Goal: Task Accomplishment & Management: Complete application form

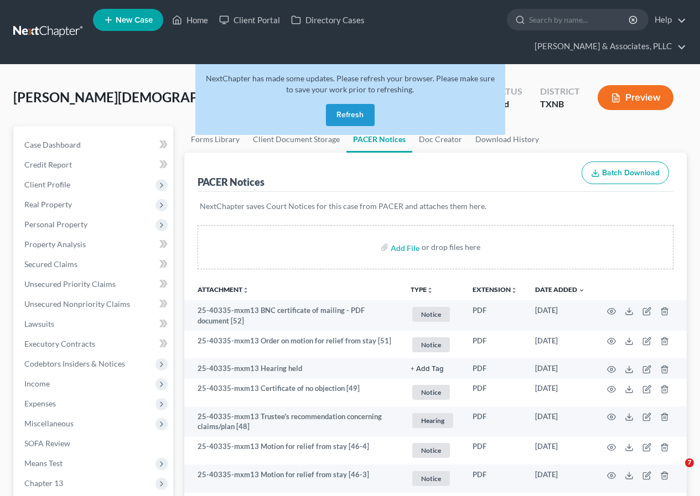
click at [346, 114] on button "Refresh" at bounding box center [350, 115] width 49 height 22
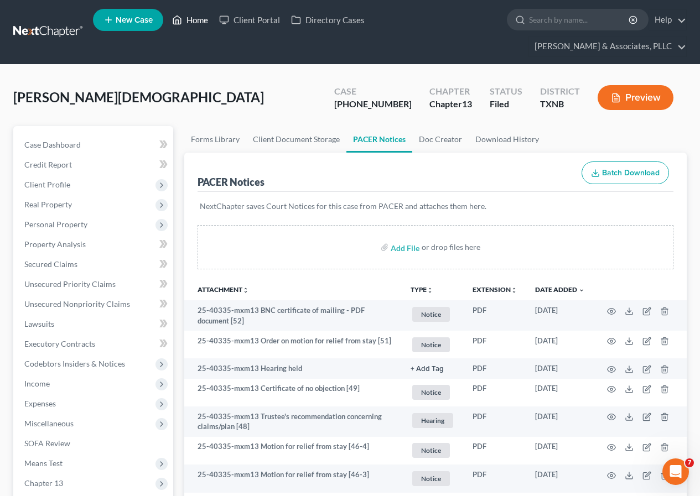
click at [191, 17] on link "Home" at bounding box center [189, 20] width 47 height 20
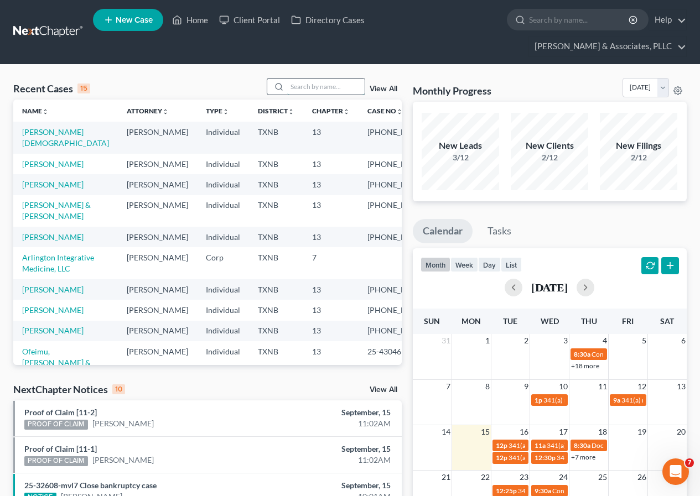
click at [301, 87] on input "search" at bounding box center [325, 87] width 77 height 16
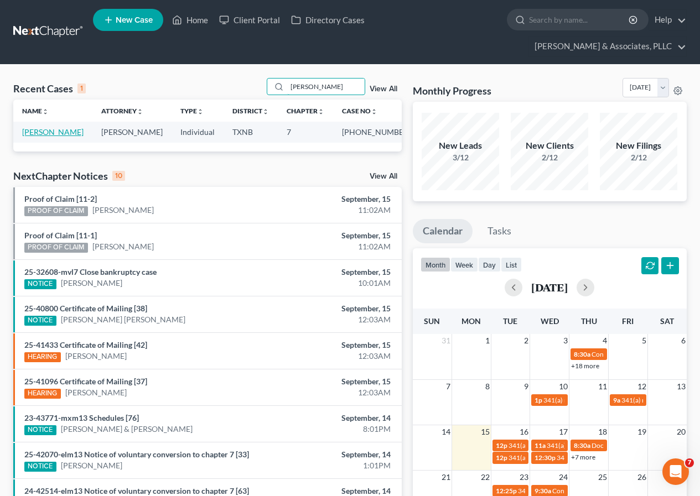
type input "howard"
click at [46, 131] on link "Howard, Mercedes" at bounding box center [52, 131] width 61 height 9
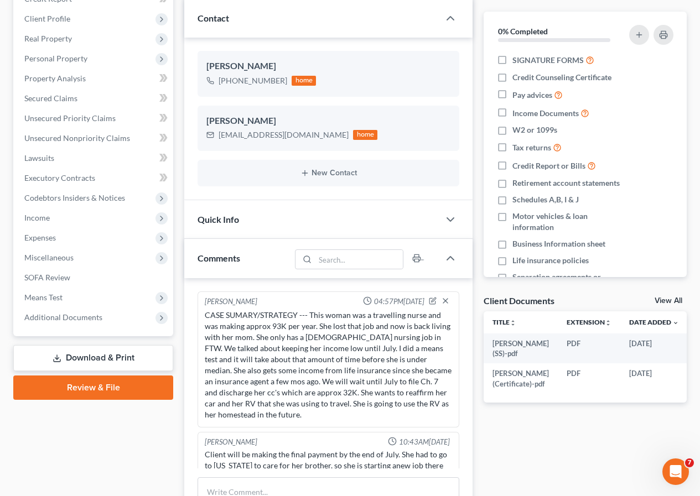
scroll to position [124, 0]
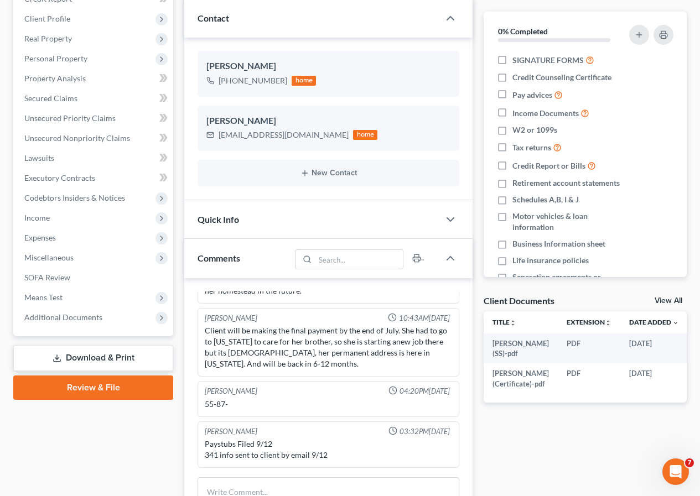
click at [79, 359] on link "Download & Print" at bounding box center [93, 358] width 160 height 26
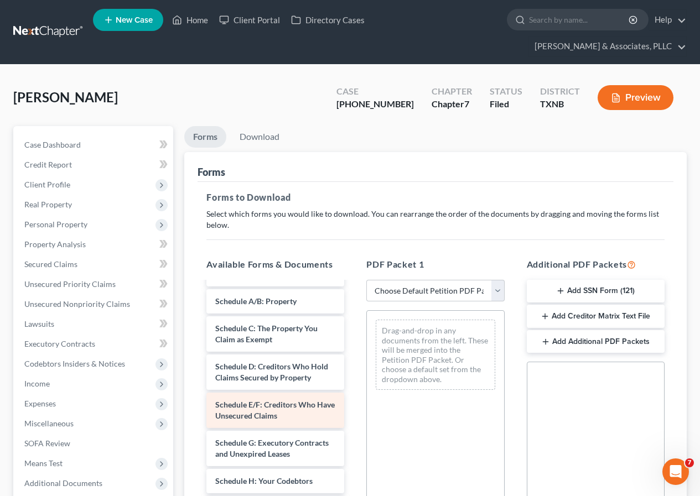
scroll to position [55, 0]
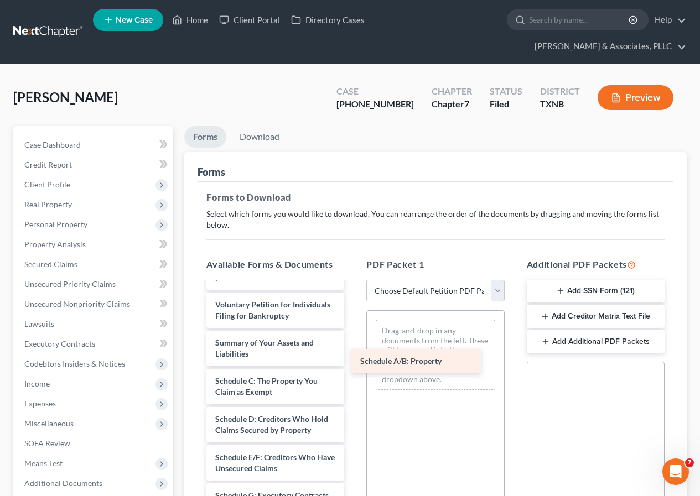
drag, startPoint x: 274, startPoint y: 407, endPoint x: 419, endPoint y: 365, distance: 150.9
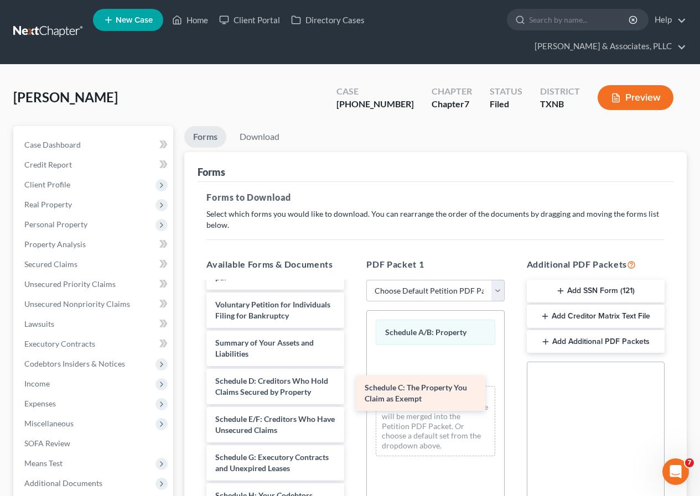
drag, startPoint x: 287, startPoint y: 412, endPoint x: 436, endPoint y: 397, distance: 150.1
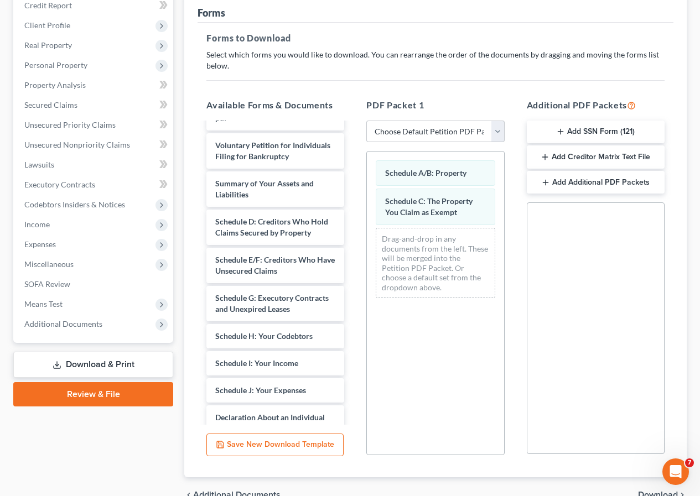
scroll to position [166, 0]
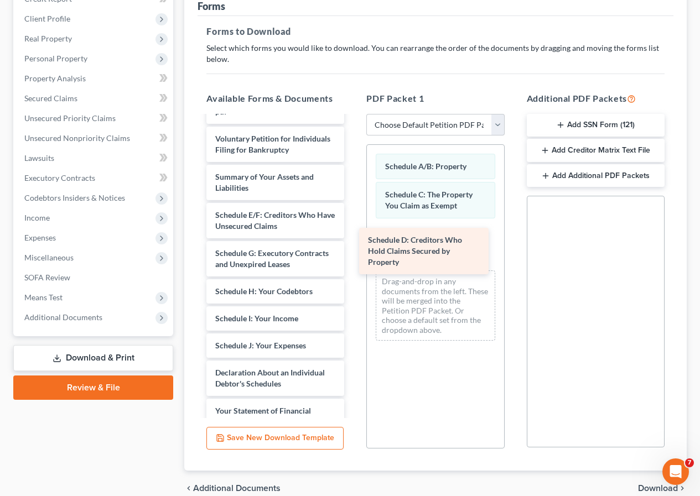
drag, startPoint x: 268, startPoint y: 242, endPoint x: 422, endPoint y: 242, distance: 153.7
click at [353, 242] on div "Schedule D: Creditors Who Hold Claims Secured by Property HOWARD, MECEDES (SS)-…" at bounding box center [274, 367] width 155 height 613
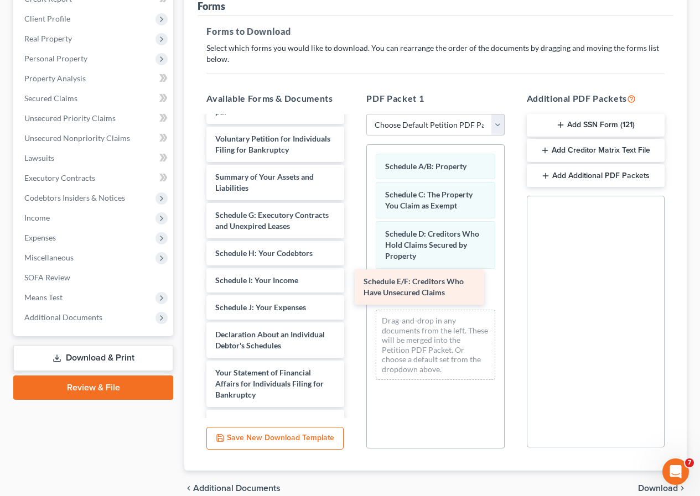
drag, startPoint x: 272, startPoint y: 244, endPoint x: 420, endPoint y: 288, distance: 154.7
click at [353, 288] on div "Schedule E/F: Creditors Who Have Unsecured Claims HOWARD, MECEDES (SS)-pdf Howa…" at bounding box center [274, 348] width 155 height 575
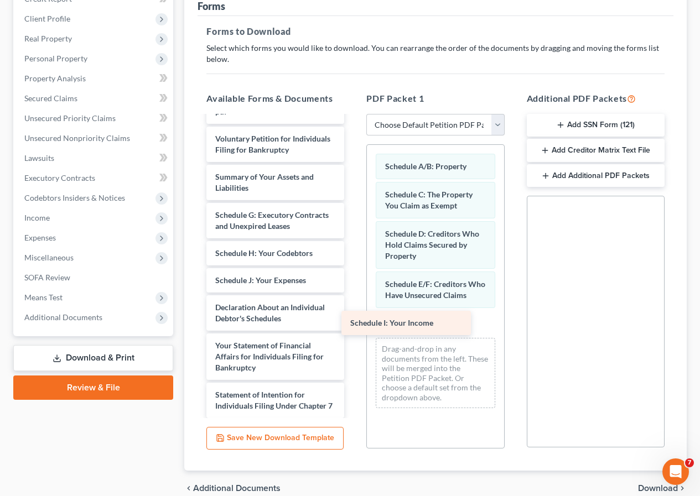
drag, startPoint x: 286, startPoint y: 304, endPoint x: 421, endPoint y: 325, distance: 136.5
click at [353, 325] on div "Schedule I: Your Income HOWARD, MECEDES (SS)-pdf Howard, Mercedes J (Certificat…" at bounding box center [274, 335] width 155 height 548
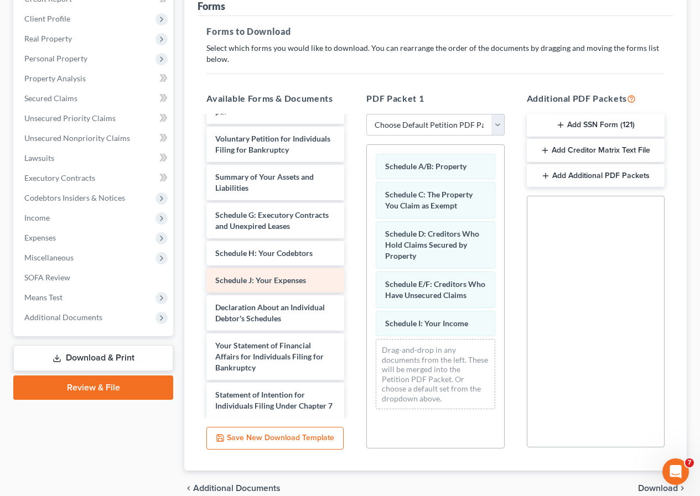
click at [242, 285] on span "Schedule J: Your Expenses" at bounding box center [260, 279] width 91 height 9
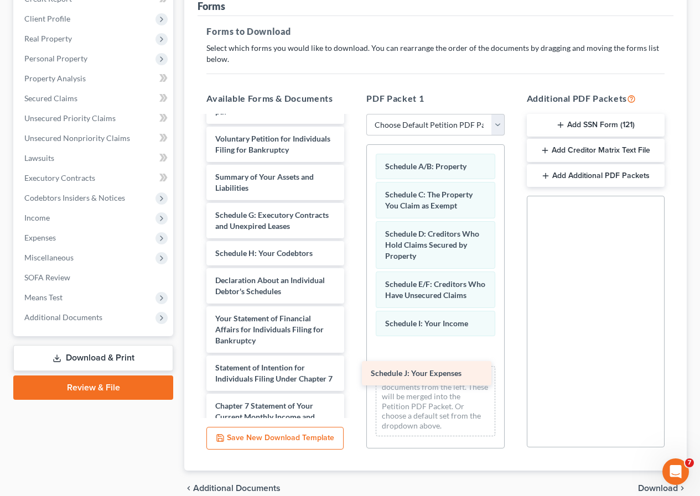
drag, startPoint x: 242, startPoint y: 301, endPoint x: 397, endPoint y: 372, distance: 170.8
click at [353, 372] on div "Schedule J: Your Expenses HOWARD, MECEDES (SS)-pdf Howard, Mercedes J (Certific…" at bounding box center [274, 321] width 155 height 520
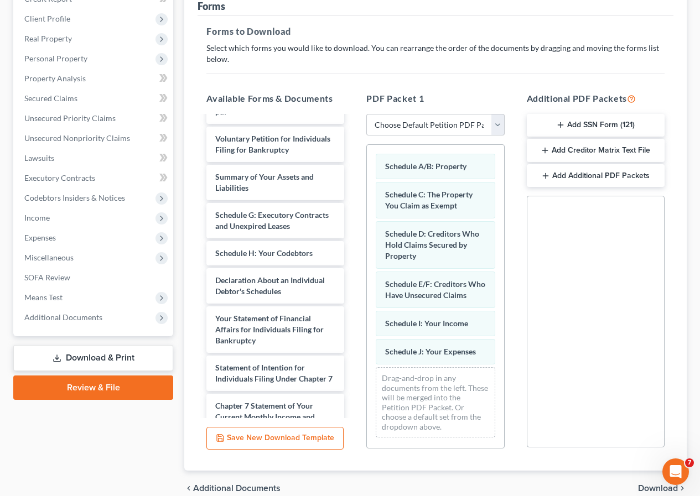
scroll to position [9, 0]
click at [641, 484] on span "Download" at bounding box center [658, 488] width 40 height 9
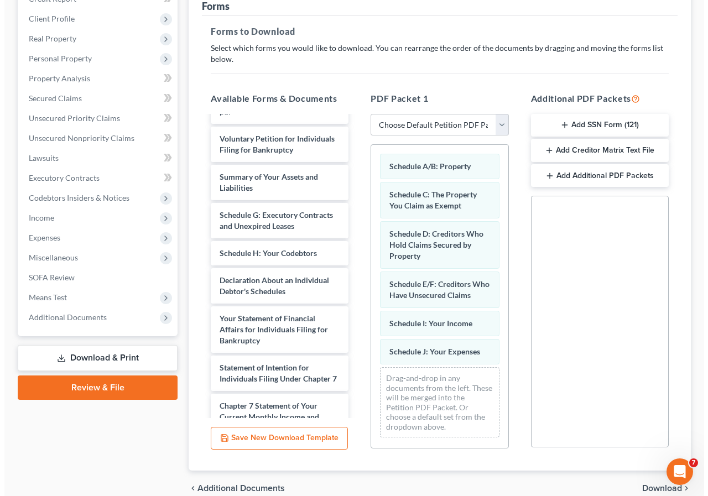
scroll to position [112, 0]
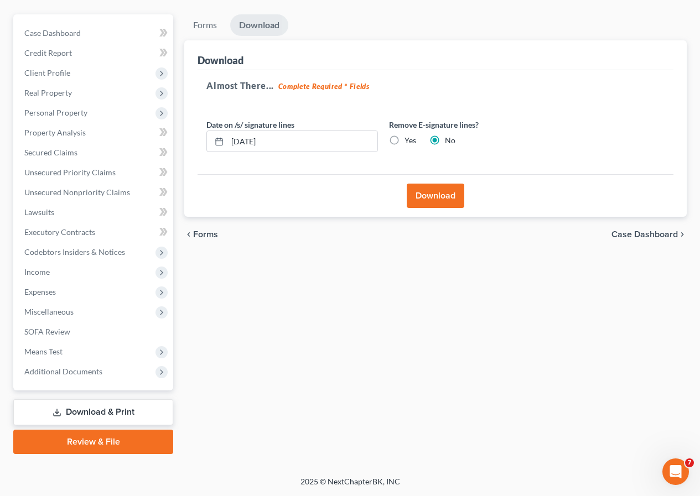
click at [442, 199] on button "Download" at bounding box center [435, 196] width 58 height 24
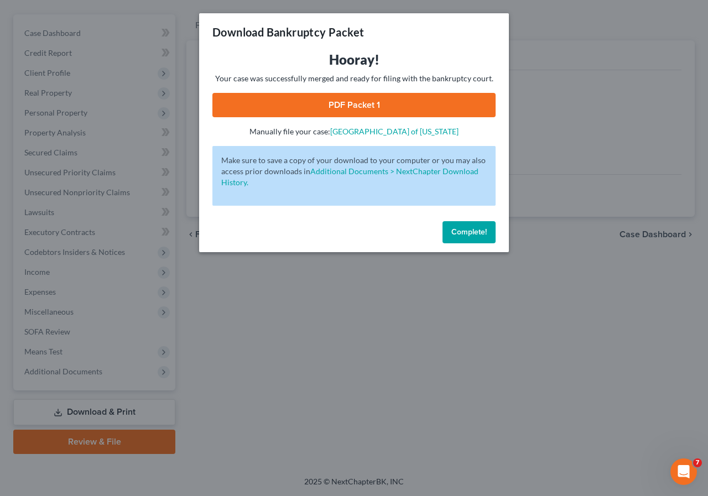
click at [341, 102] on link "PDF Packet 1" at bounding box center [353, 105] width 283 height 24
click at [469, 233] on span "Complete!" at bounding box center [468, 231] width 35 height 9
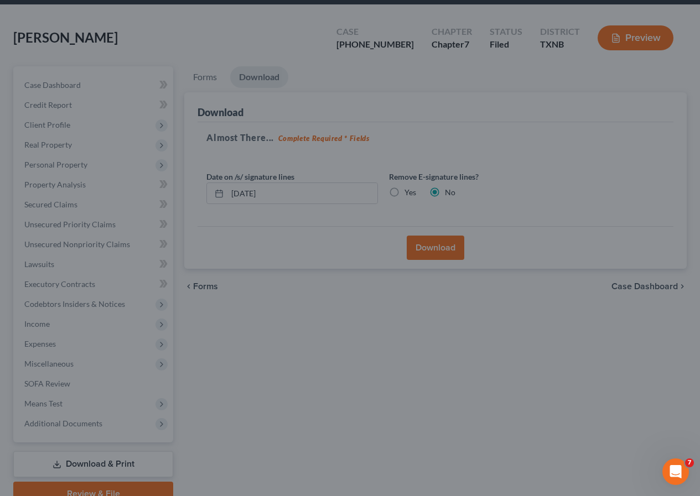
scroll to position [0, 0]
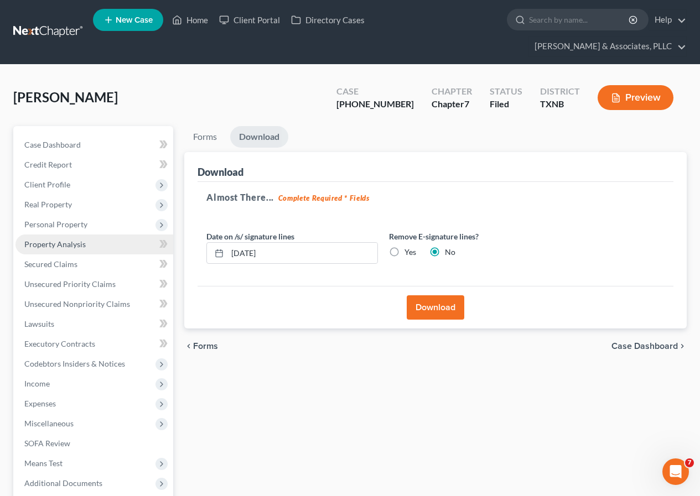
click at [75, 244] on span "Property Analysis" at bounding box center [54, 243] width 61 height 9
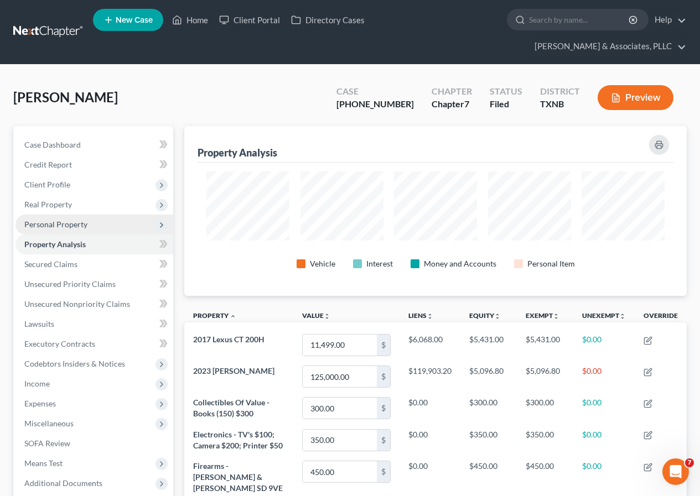
click at [61, 226] on span "Personal Property" at bounding box center [55, 224] width 63 height 9
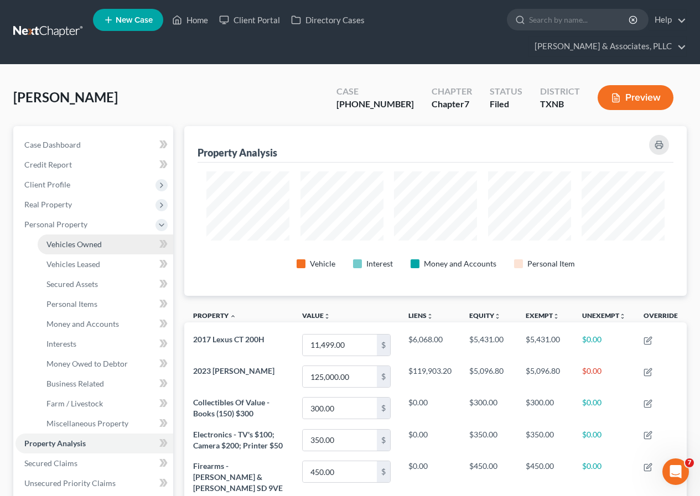
click at [74, 241] on span "Vehicles Owned" at bounding box center [73, 243] width 55 height 9
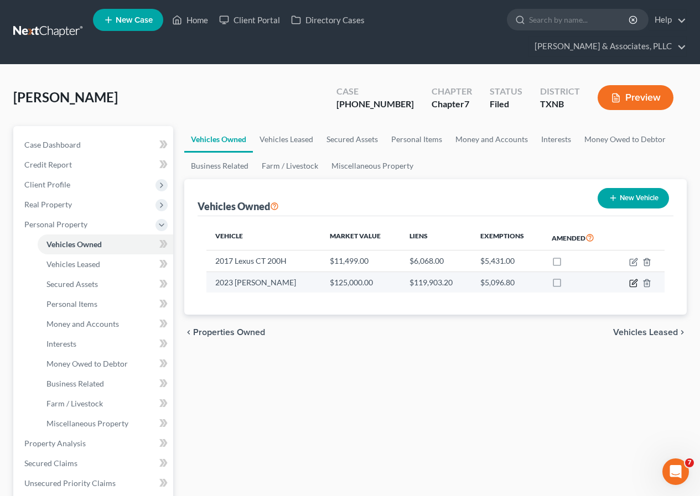
click at [631, 284] on icon "button" at bounding box center [633, 283] width 9 height 9
select select "5"
select select "3"
select select "1"
select select "0"
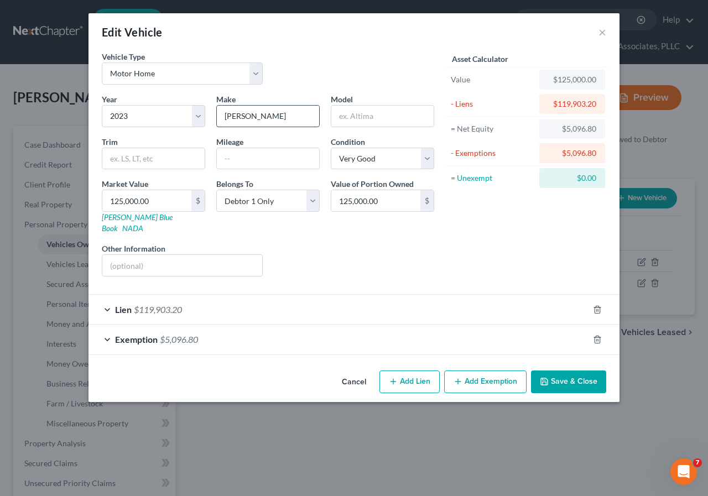
click at [257, 117] on input "Winne" at bounding box center [268, 116] width 102 height 21
click at [603, 30] on button "×" at bounding box center [602, 31] width 8 height 13
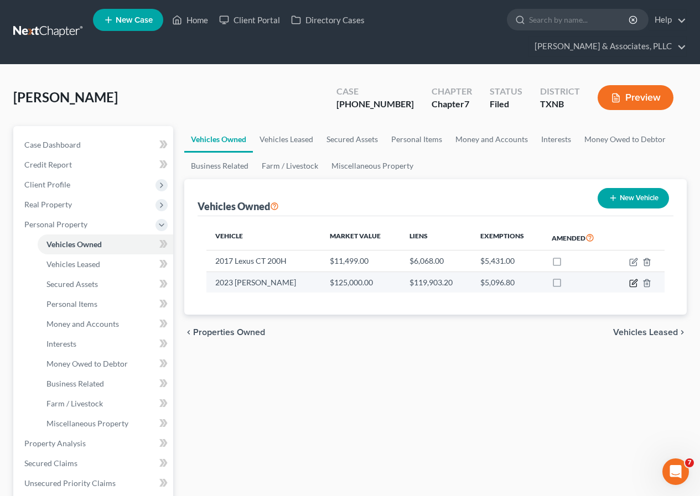
click at [632, 283] on icon "button" at bounding box center [633, 283] width 9 height 9
select select "5"
select select "3"
select select "1"
select select "0"
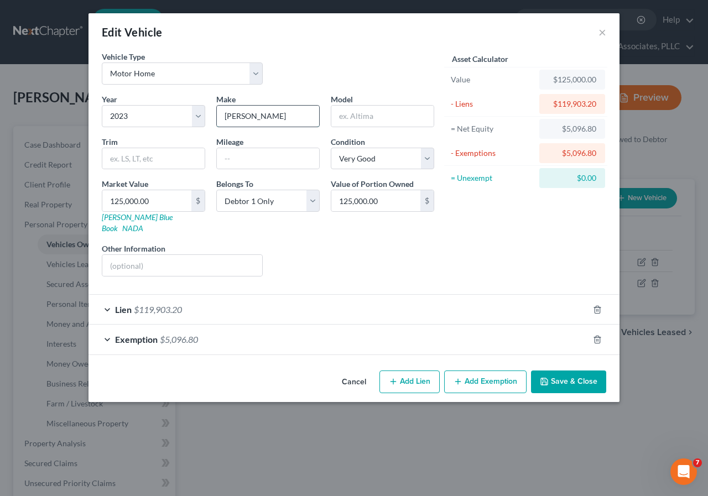
click at [254, 115] on input "Winne" at bounding box center [268, 116] width 102 height 21
type input "Winnebago"
click at [549, 377] on icon "button" at bounding box center [544, 381] width 9 height 9
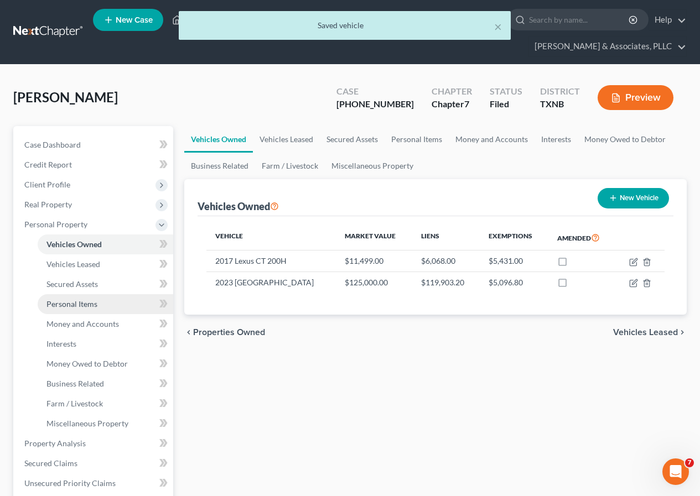
click at [91, 304] on span "Personal Items" at bounding box center [71, 303] width 51 height 9
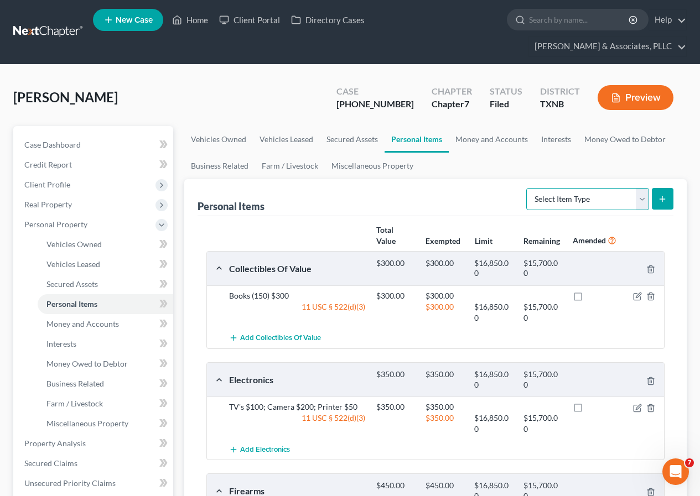
click at [643, 200] on select "Select Item Type Clothing Collectibles Of Value Electronics Firearms Household …" at bounding box center [587, 199] width 123 height 22
select select "clothing"
click at [527, 188] on select "Select Item Type Clothing Collectibles Of Value Electronics Firearms Household …" at bounding box center [587, 199] width 123 height 22
click at [668, 201] on button "submit" at bounding box center [662, 199] width 22 height 22
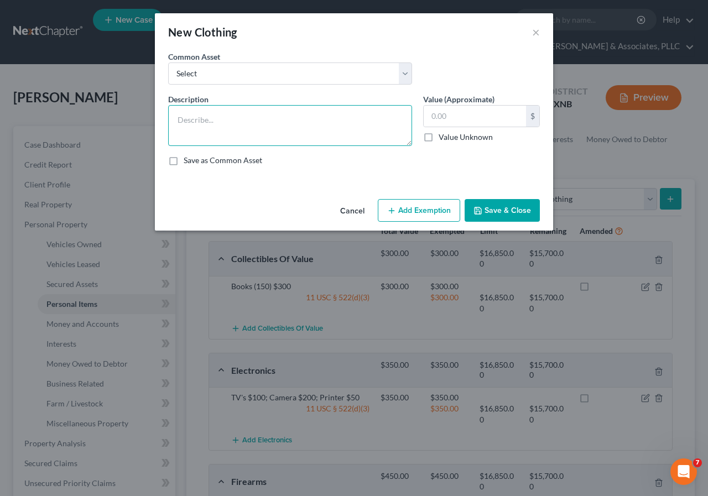
click at [262, 120] on textarea at bounding box center [290, 125] width 244 height 41
type textarea "Personal Wardrobe"
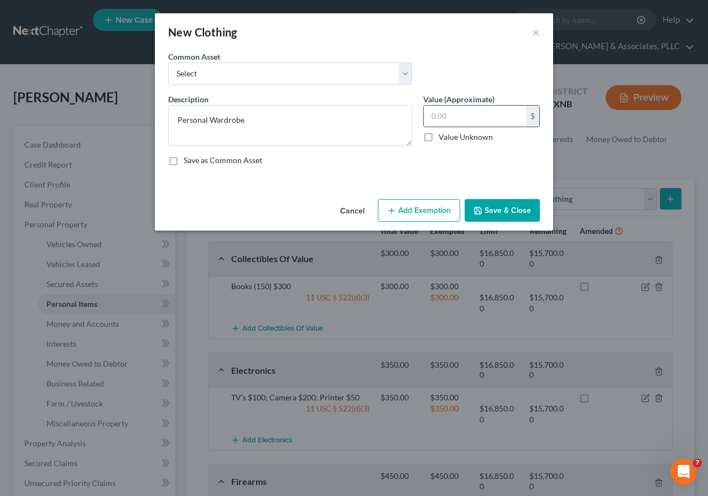
click at [434, 117] on input "text" at bounding box center [475, 116] width 102 height 21
type input "700"
click at [409, 211] on button "Add Exemption" at bounding box center [419, 210] width 82 height 23
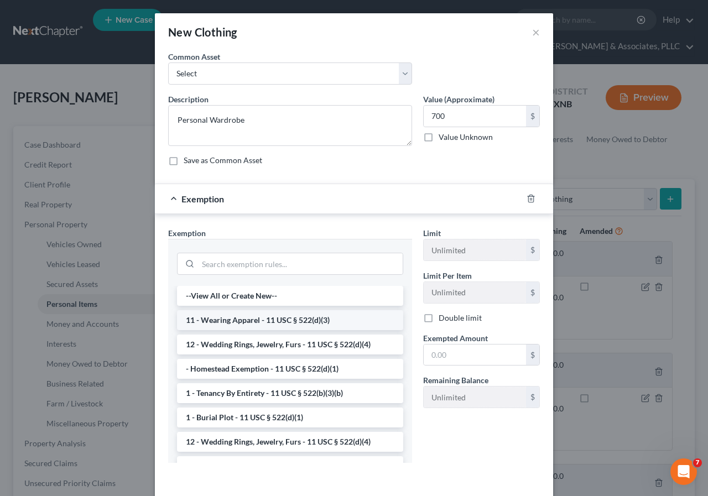
click at [234, 319] on li "11 - Wearing Apparel - 11 USC § 522(d)(3)" at bounding box center [290, 320] width 226 height 20
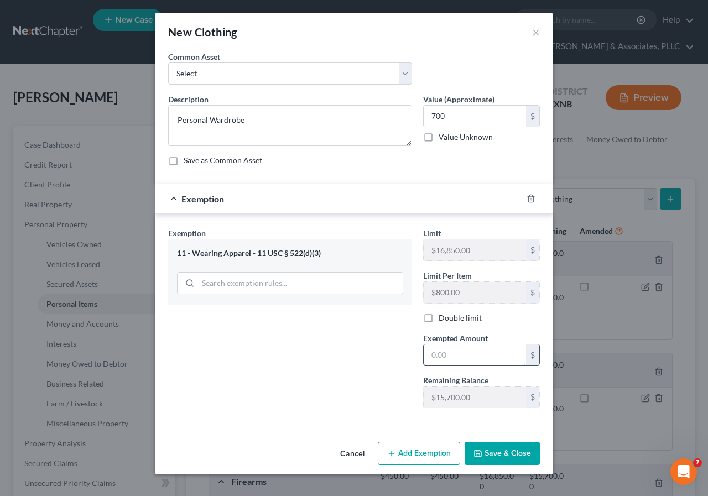
click at [429, 354] on input "text" at bounding box center [475, 355] width 102 height 21
type input "700"
click at [493, 450] on button "Save & Close" at bounding box center [502, 453] width 75 height 23
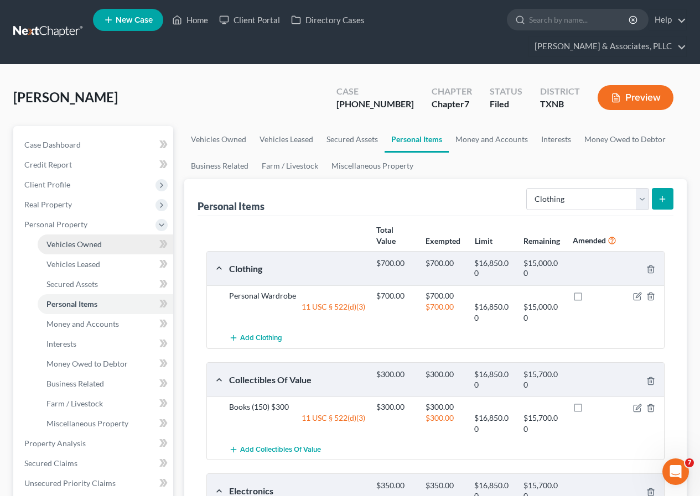
click at [91, 249] on link "Vehicles Owned" at bounding box center [105, 244] width 135 height 20
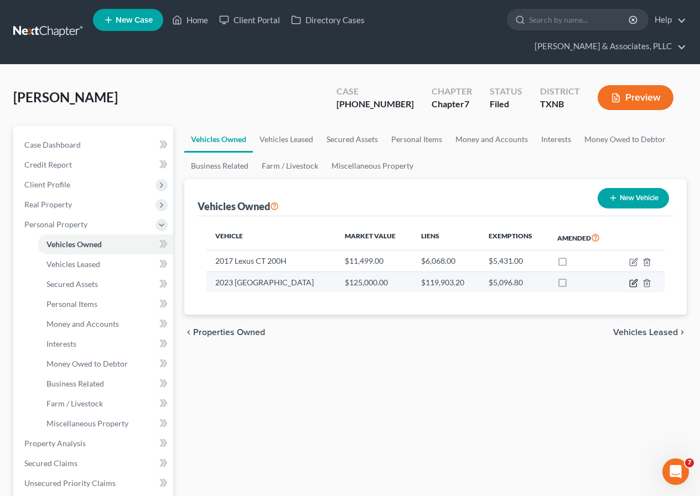
click at [633, 283] on icon "button" at bounding box center [634, 281] width 5 height 5
select select "5"
select select "3"
select select "1"
select select "0"
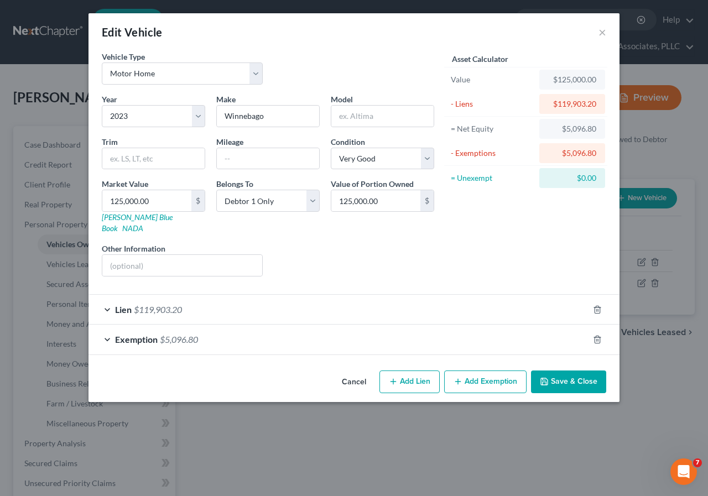
click at [189, 334] on span "$5,096.80" at bounding box center [179, 339] width 38 height 11
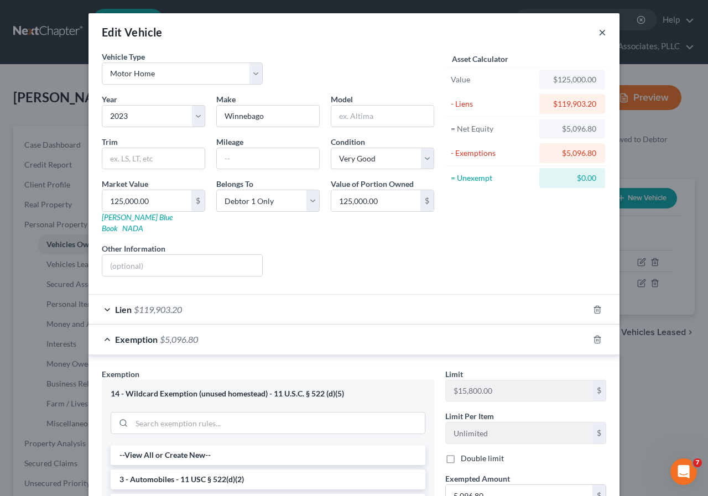
click at [598, 33] on button "×" at bounding box center [602, 31] width 8 height 13
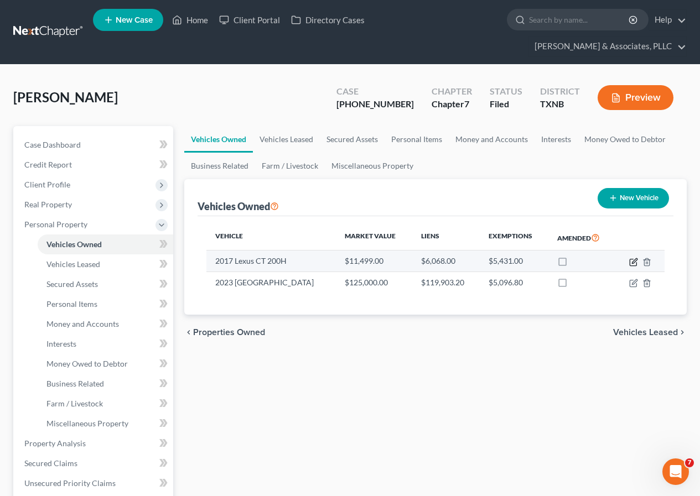
click at [632, 262] on icon "button" at bounding box center [634, 260] width 5 height 5
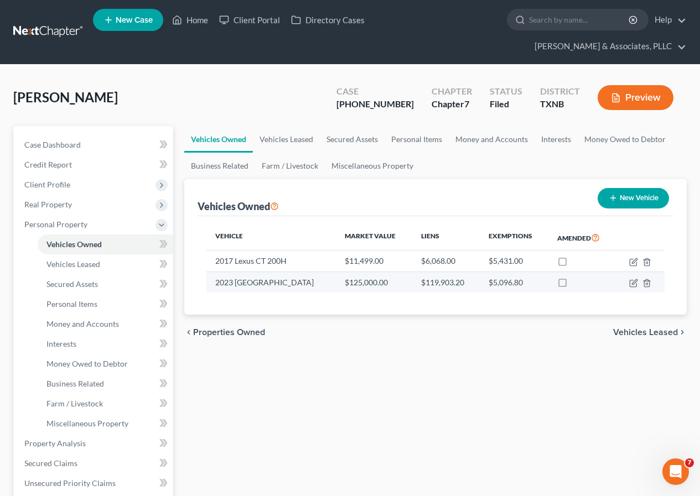
select select "0"
select select "9"
select select "2"
select select "0"
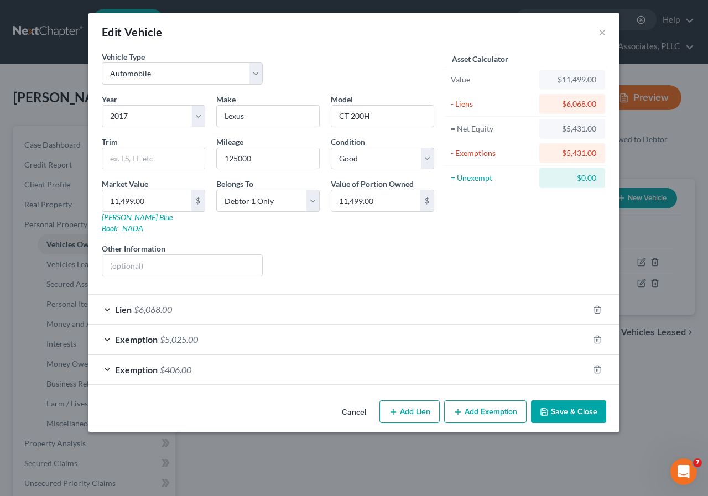
click at [180, 334] on span "$5,025.00" at bounding box center [179, 339] width 38 height 11
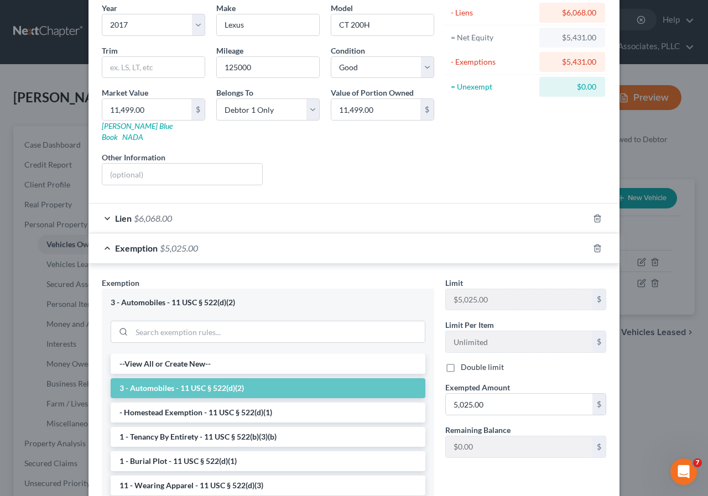
scroll to position [111, 0]
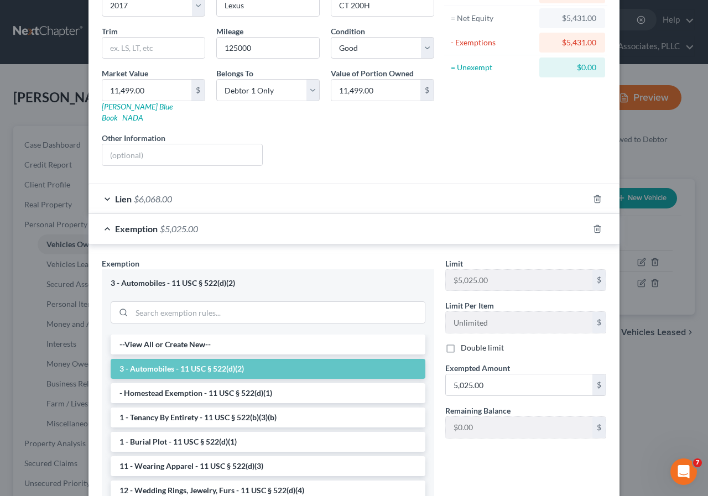
click at [378, 154] on div "Liens Select" at bounding box center [354, 149] width 172 height 34
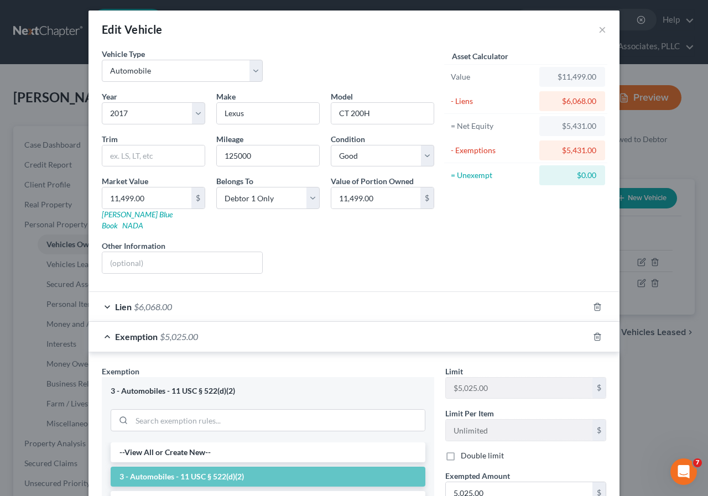
scroll to position [0, 0]
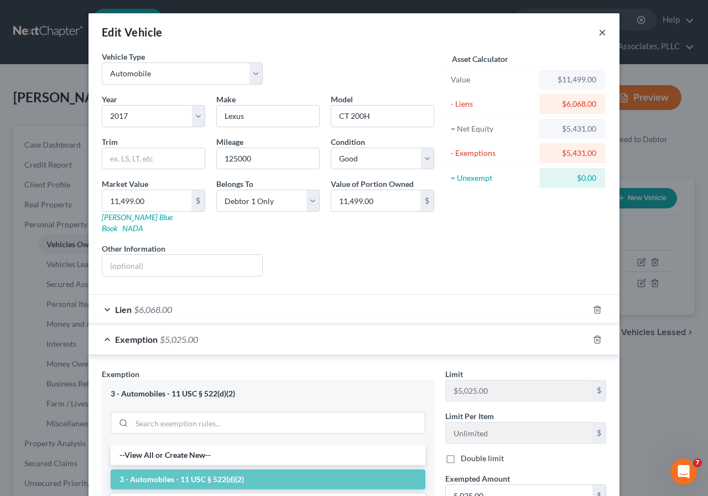
click at [598, 33] on button "×" at bounding box center [602, 31] width 8 height 13
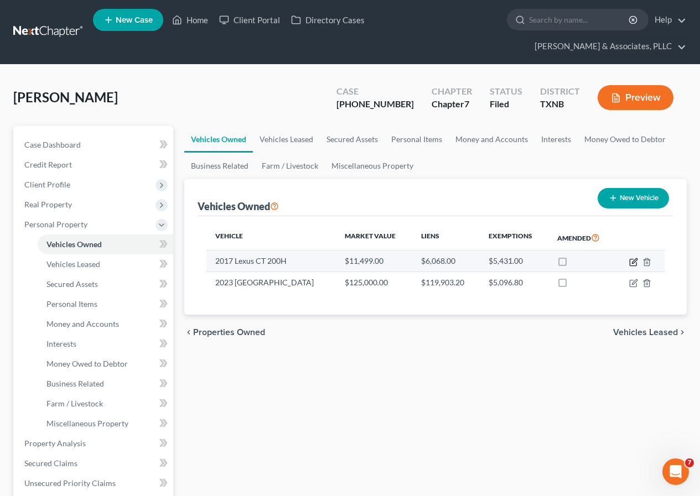
click at [633, 263] on icon "button" at bounding box center [634, 260] width 5 height 5
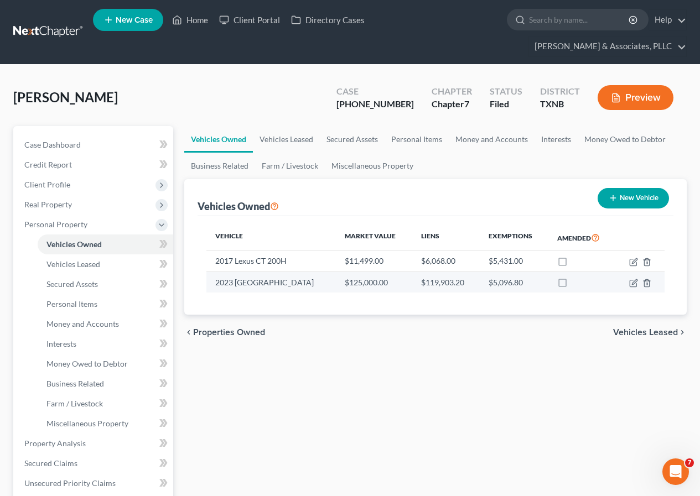
select select "0"
select select "9"
select select "2"
select select "0"
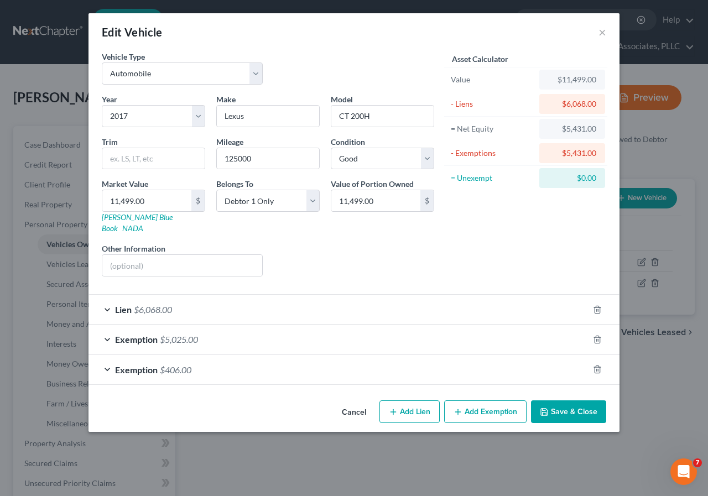
click at [180, 364] on span "$406.00" at bounding box center [176, 369] width 32 height 11
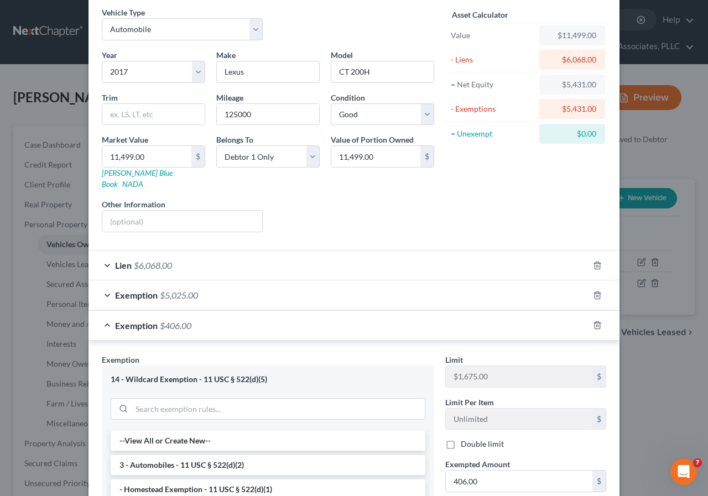
scroll to position [111, 0]
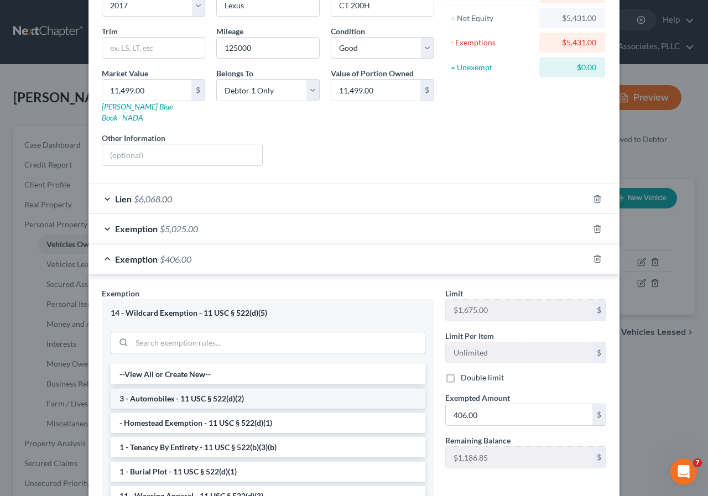
click at [205, 389] on li "3 - Automobiles - 11 USC § 522(d)(2)" at bounding box center [268, 399] width 315 height 20
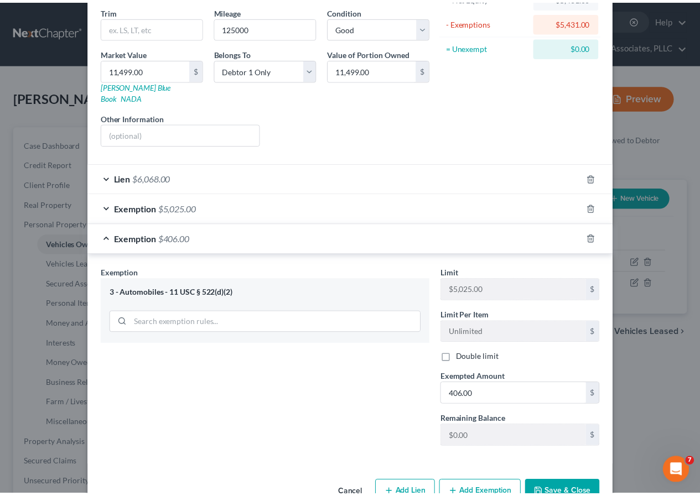
scroll to position [151, 0]
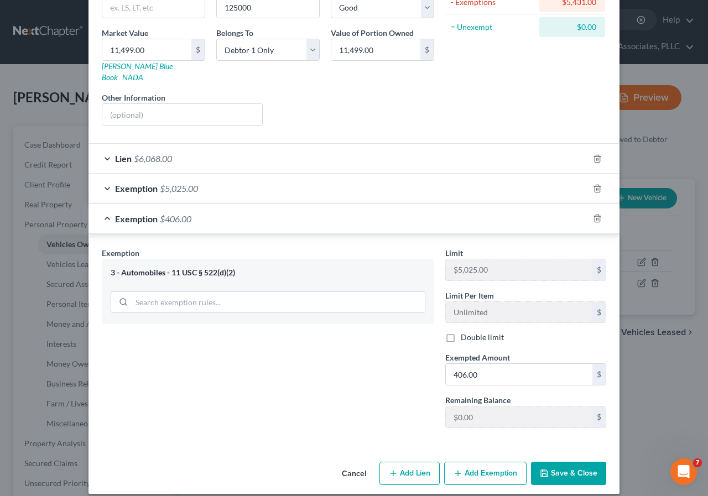
click at [557, 466] on button "Save & Close" at bounding box center [568, 473] width 75 height 23
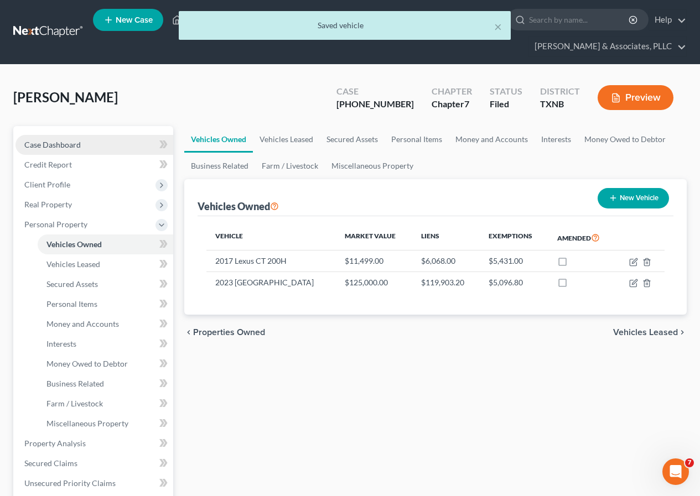
click at [72, 147] on span "Case Dashboard" at bounding box center [52, 144] width 56 height 9
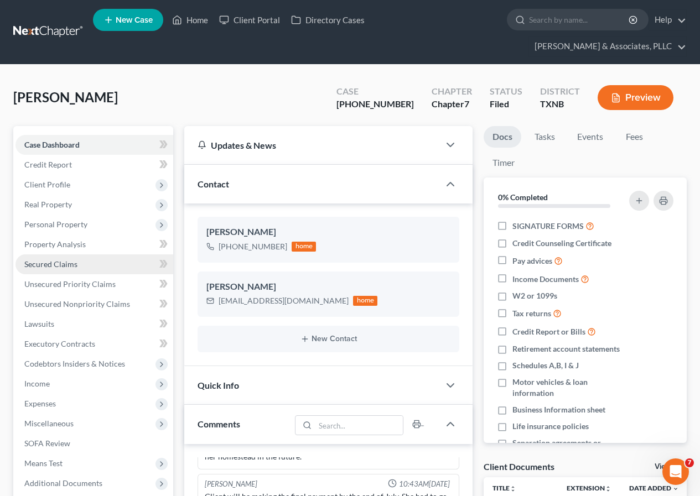
click at [56, 268] on span "Secured Claims" at bounding box center [50, 263] width 53 height 9
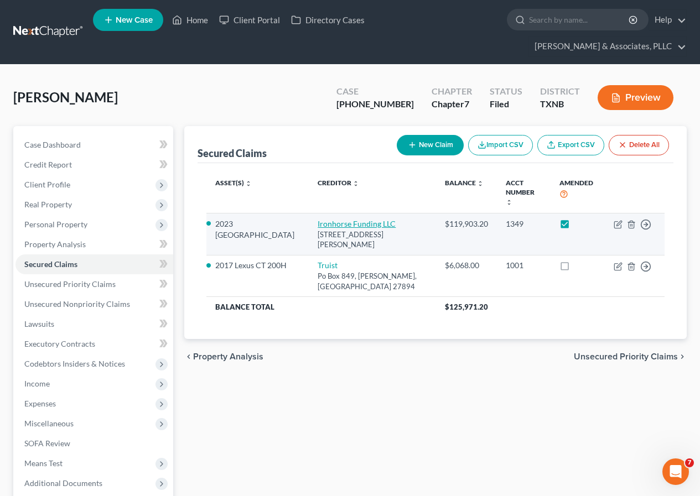
click at [330, 219] on link "Ironhorse Funding LLC" at bounding box center [356, 223] width 78 height 9
select select "0"
select select "3"
select select "2"
select select "0"
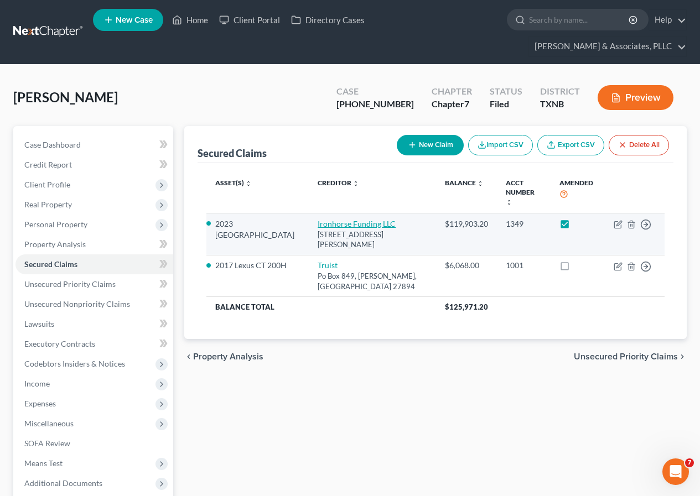
select select "0"
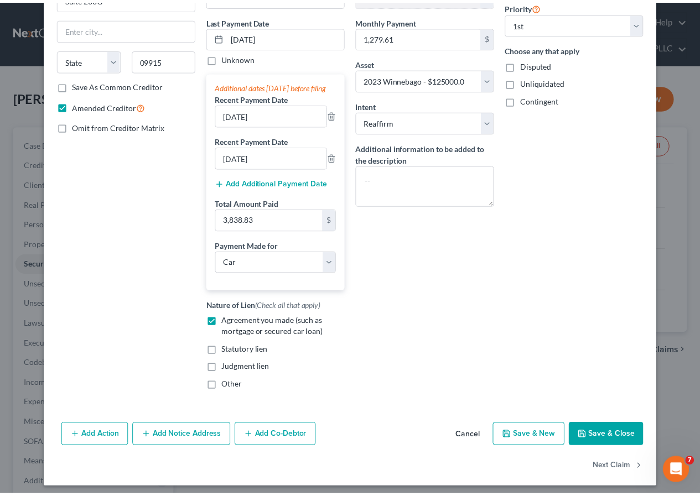
scroll to position [153, 0]
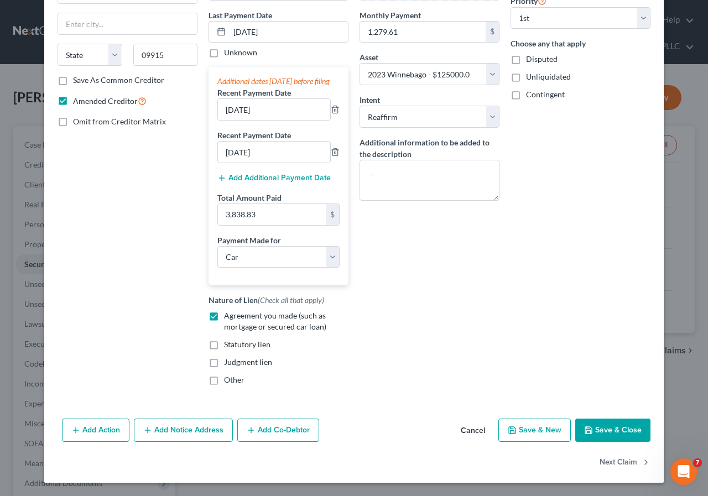
click at [598, 434] on button "Save & Close" at bounding box center [612, 430] width 75 height 23
select select
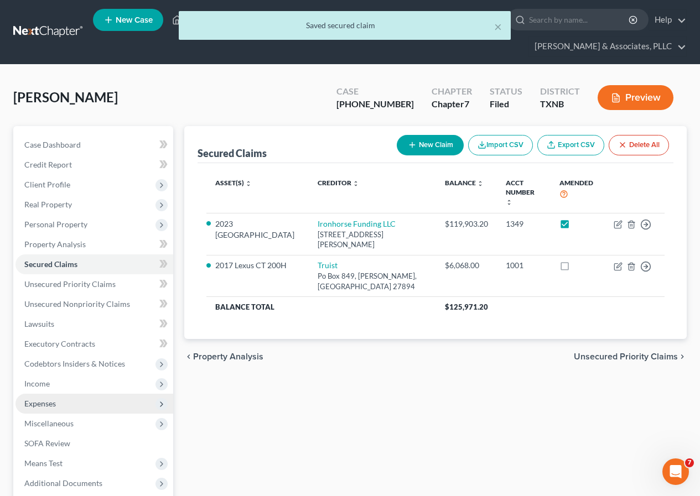
click at [49, 402] on span "Expenses" at bounding box center [40, 403] width 32 height 9
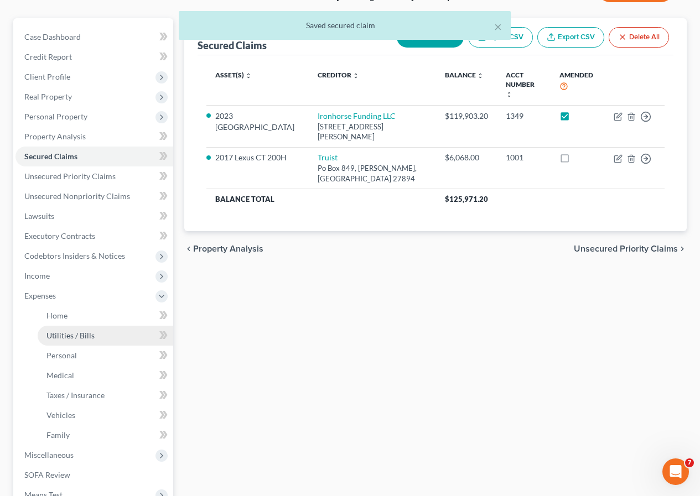
scroll to position [111, 0]
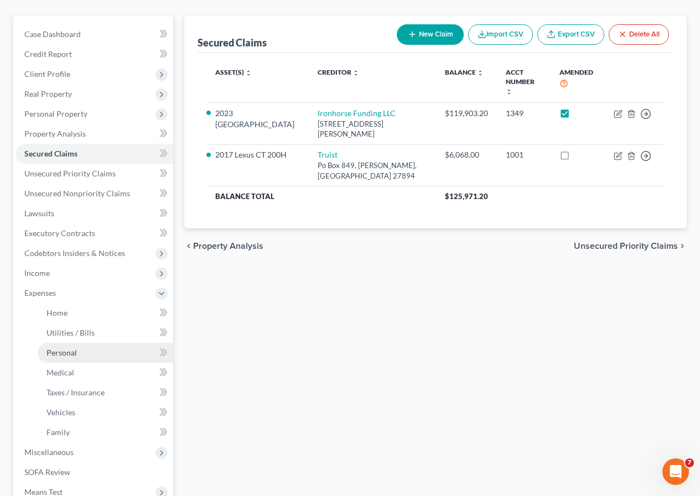
click at [77, 355] on link "Personal" at bounding box center [105, 353] width 135 height 20
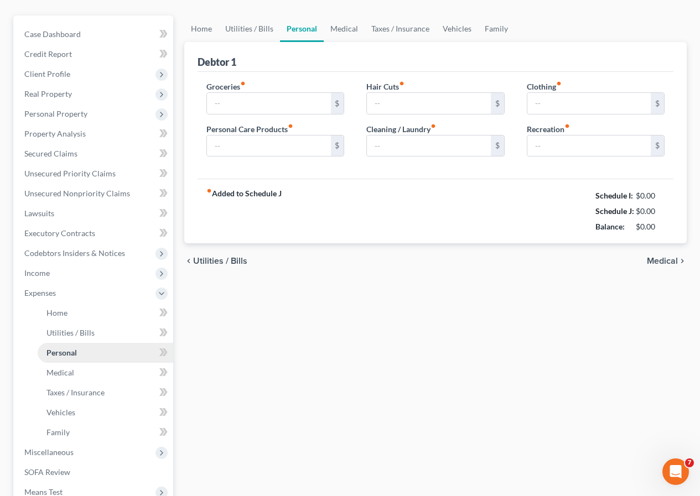
type input "250.00"
type input "100.00"
type input "0.00"
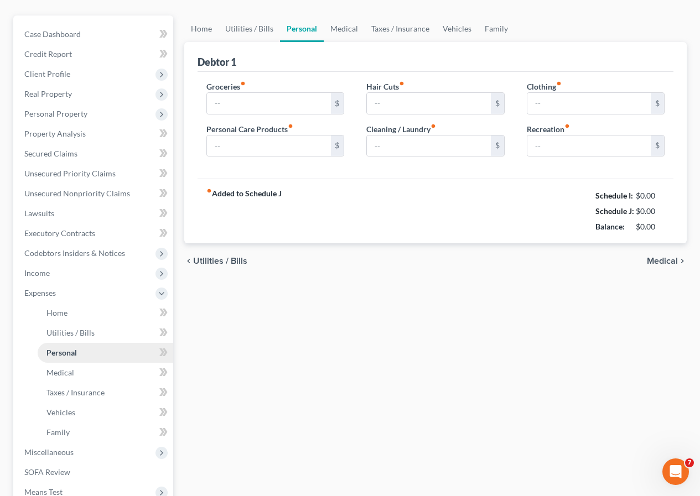
type input "0.00"
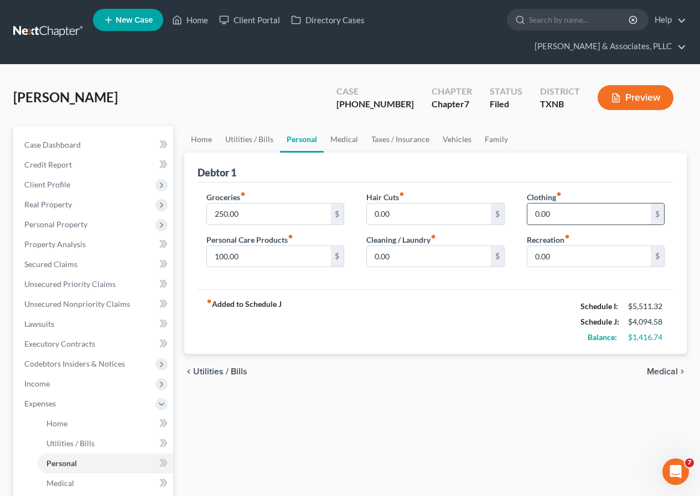
click at [533, 214] on input "0.00" at bounding box center [588, 214] width 123 height 21
type input "100"
type input "65"
click at [215, 212] on input "250.00" at bounding box center [268, 214] width 123 height 21
type input "750.00"
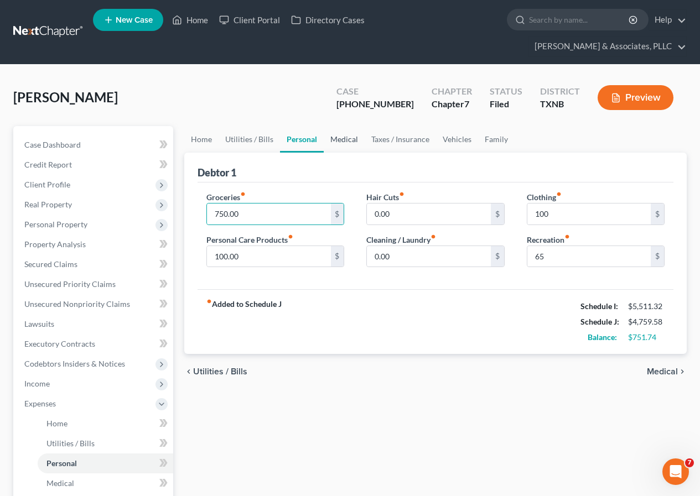
click at [346, 142] on link "Medical" at bounding box center [344, 139] width 41 height 27
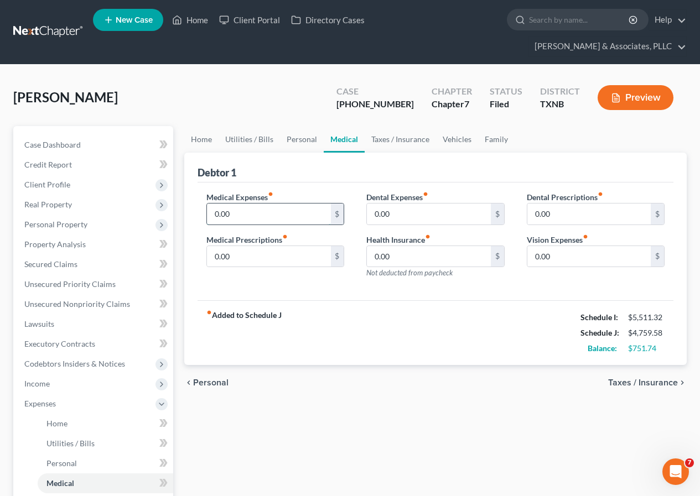
click at [210, 215] on input "0.00" at bounding box center [268, 214] width 123 height 21
type input "78"
click at [293, 139] on link "Personal" at bounding box center [302, 139] width 44 height 27
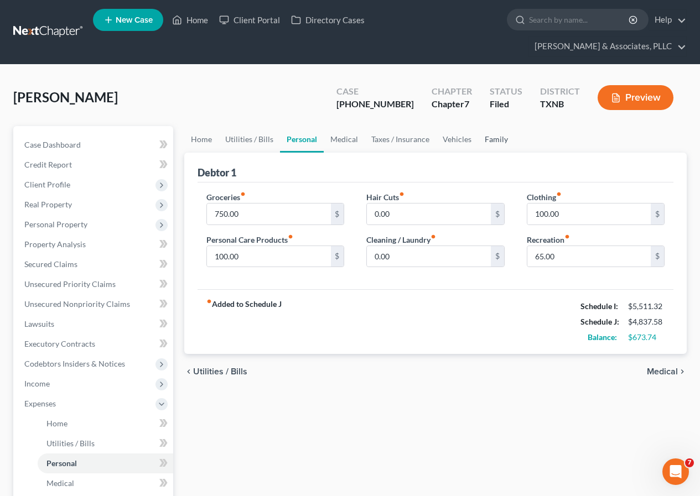
click at [491, 140] on link "Family" at bounding box center [496, 139] width 37 height 27
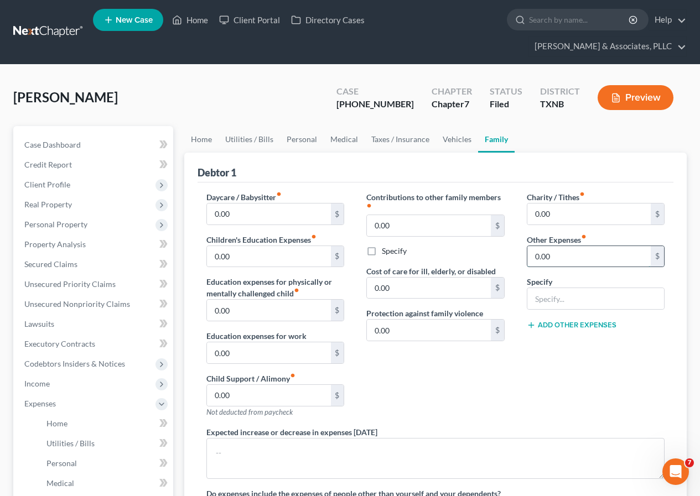
click at [532, 258] on input "0.00" at bounding box center [588, 256] width 123 height 21
type input "100"
click at [549, 301] on input "text" at bounding box center [595, 298] width 137 height 21
type input "Emergency Savings"
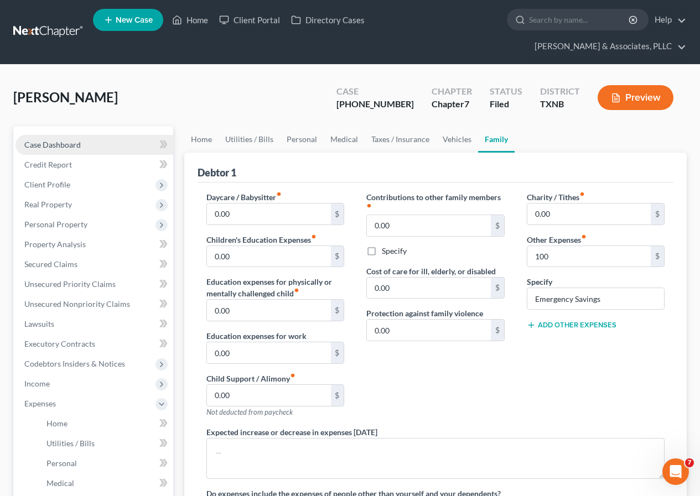
click at [56, 145] on span "Case Dashboard" at bounding box center [52, 144] width 56 height 9
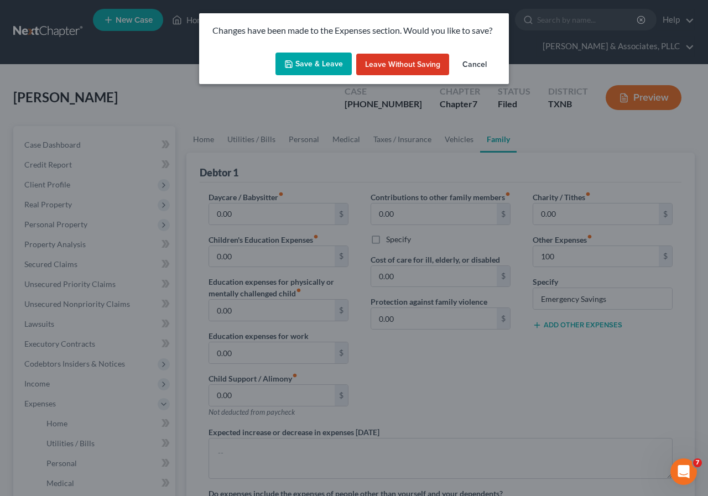
click at [322, 65] on button "Save & Leave" at bounding box center [313, 64] width 76 height 23
type input "100.00"
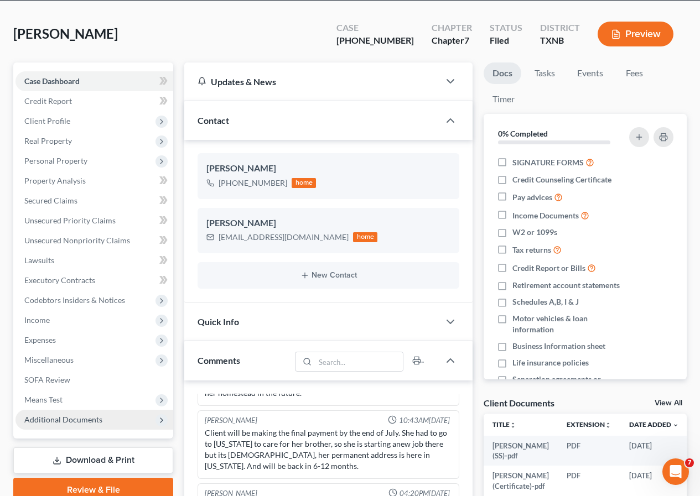
scroll to position [55, 0]
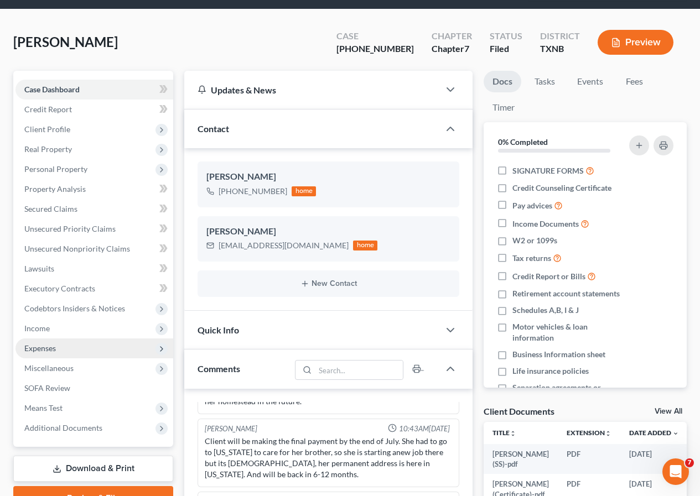
click at [69, 351] on span "Expenses" at bounding box center [94, 348] width 158 height 20
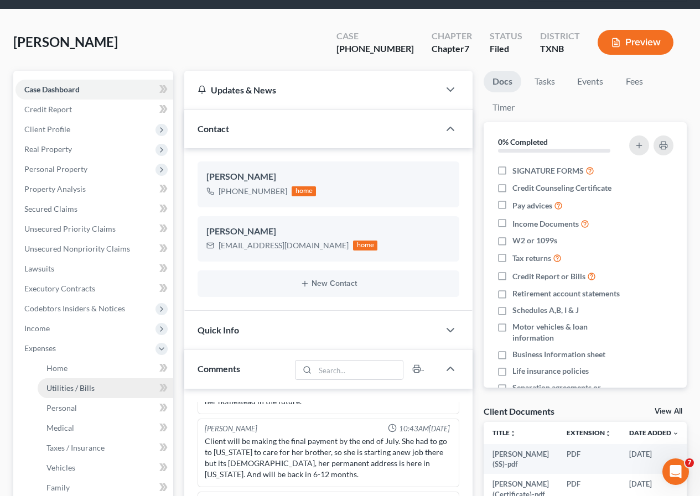
click at [81, 384] on span "Utilities / Bills" at bounding box center [70, 387] width 48 height 9
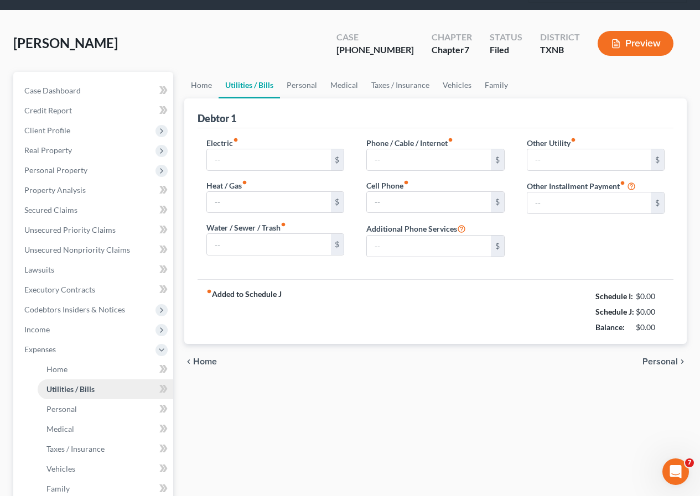
type input "0.00"
type input "180.00"
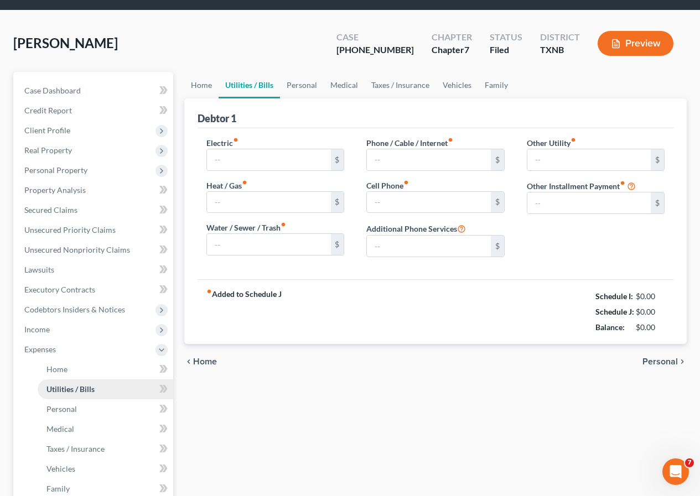
type input "0.00"
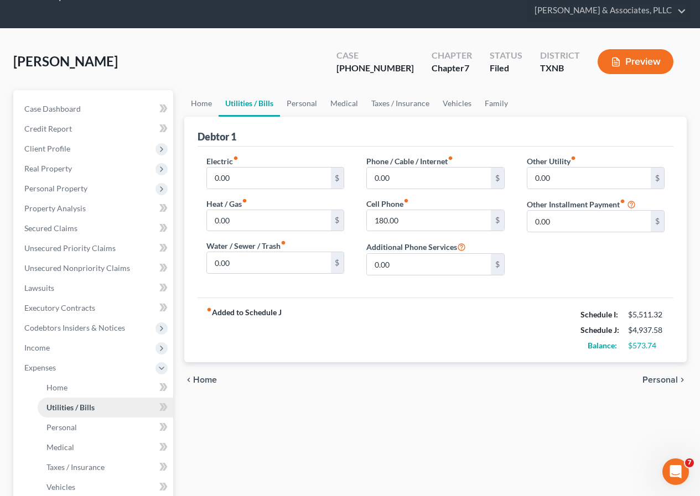
scroll to position [55, 0]
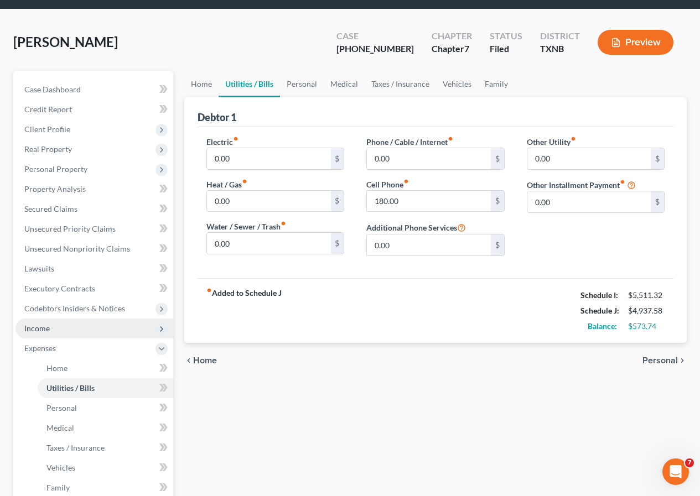
click at [76, 330] on span "Income" at bounding box center [94, 329] width 158 height 20
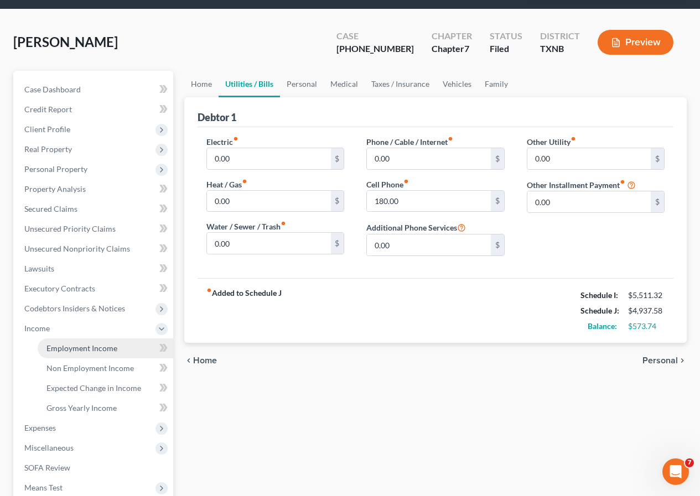
click at [87, 347] on span "Employment Income" at bounding box center [81, 347] width 71 height 9
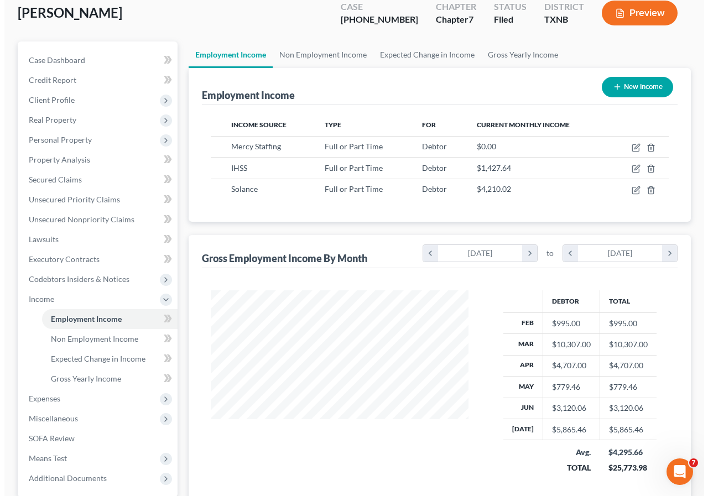
scroll to position [111, 0]
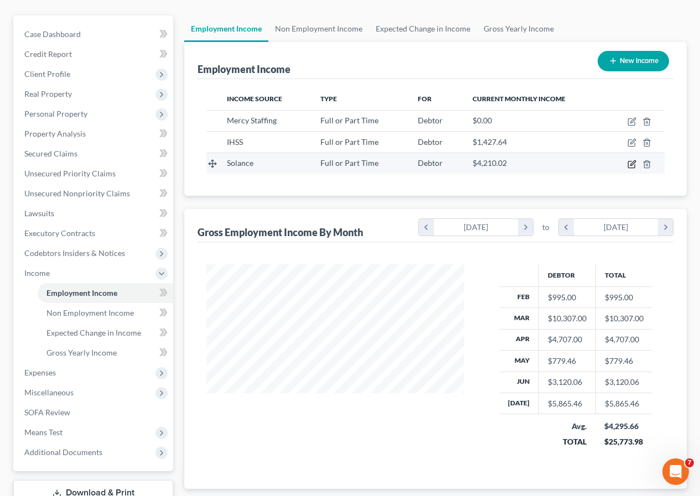
click at [632, 164] on icon "button" at bounding box center [631, 164] width 9 height 9
select select "0"
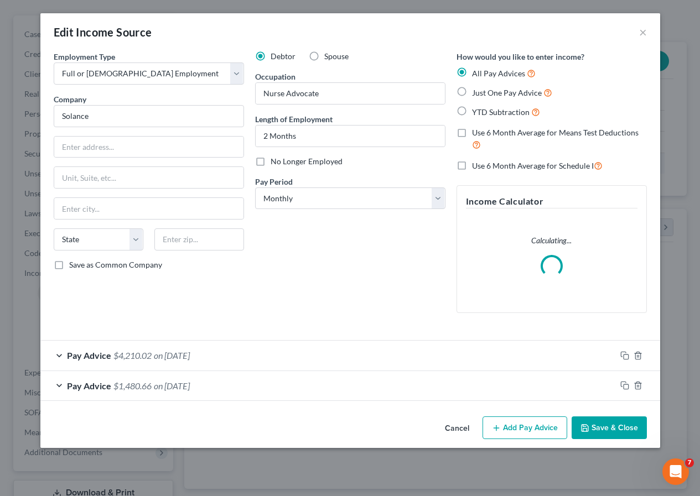
scroll to position [199, 284]
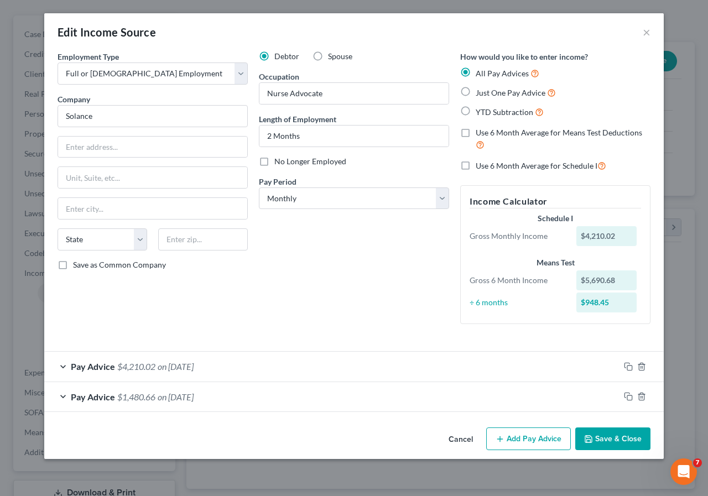
click at [476, 168] on label "Use 6 Month Average for Schedule I" at bounding box center [541, 165] width 131 height 13
click at [480, 166] on input "Use 6 Month Average for Schedule I" at bounding box center [483, 162] width 7 height 7
checkbox input "true"
click at [619, 437] on button "Save & Close" at bounding box center [612, 439] width 75 height 23
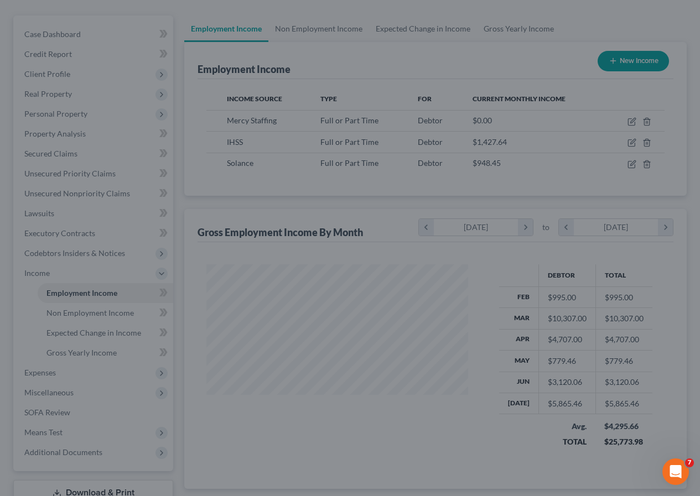
scroll to position [552853, 552771]
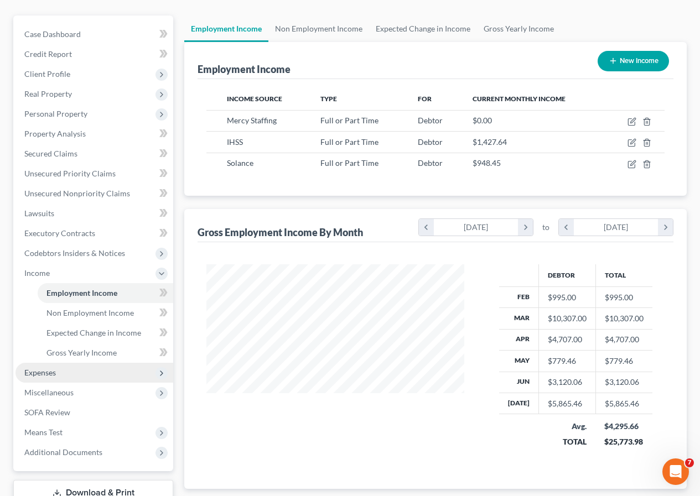
click at [41, 373] on span "Expenses" at bounding box center [40, 372] width 32 height 9
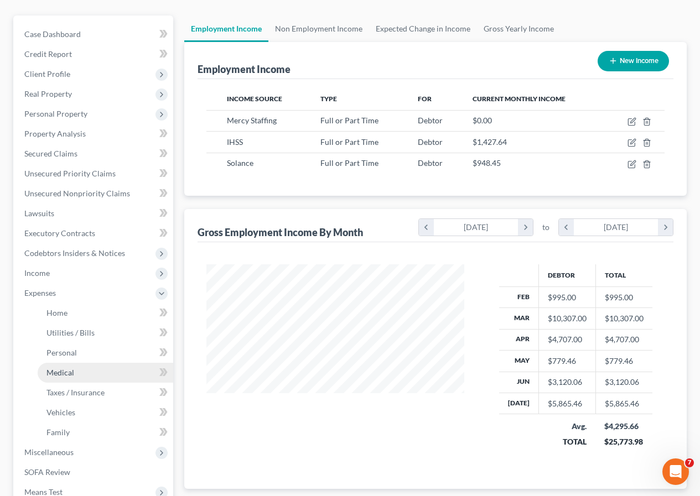
click at [70, 373] on span "Medical" at bounding box center [60, 372] width 28 height 9
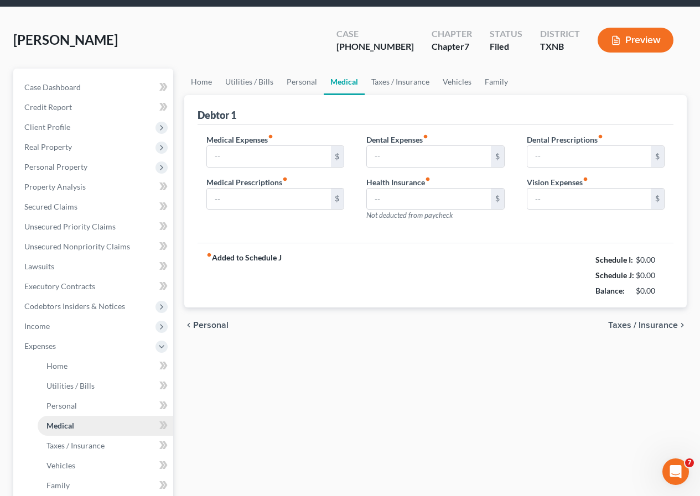
type input "78.00"
type input "0.00"
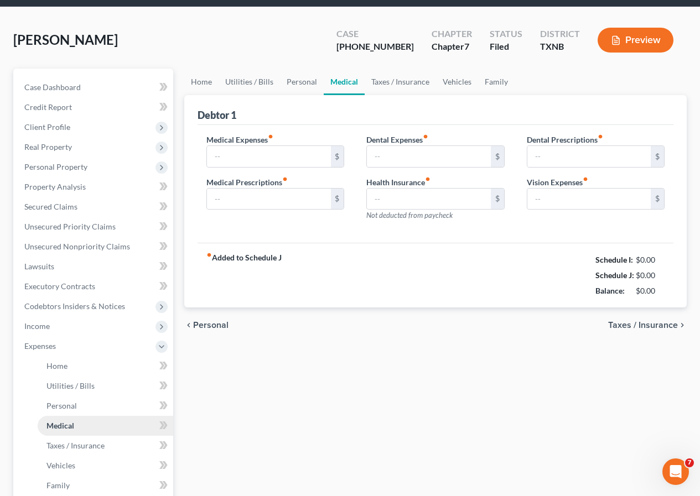
type input "0.00"
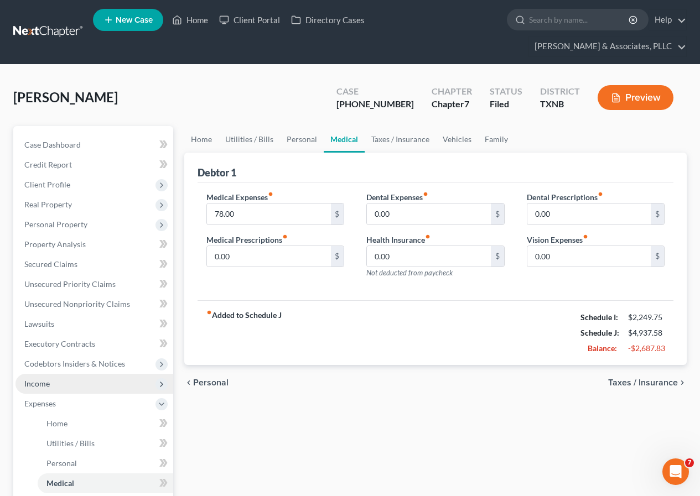
click at [60, 388] on span "Income" at bounding box center [94, 384] width 158 height 20
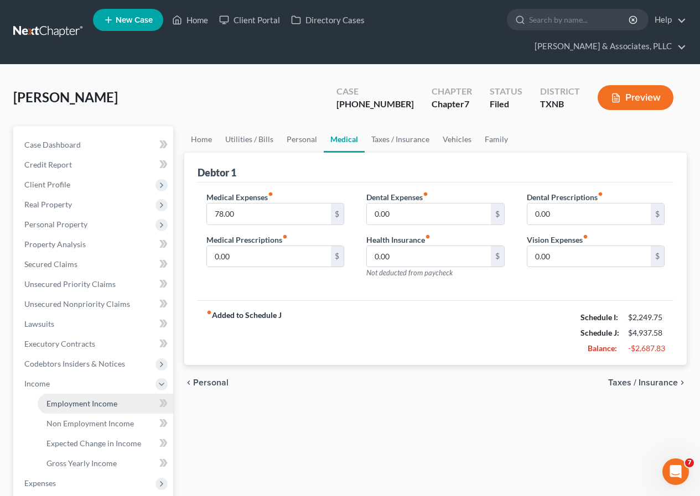
click at [81, 403] on span "Employment Income" at bounding box center [81, 403] width 71 height 9
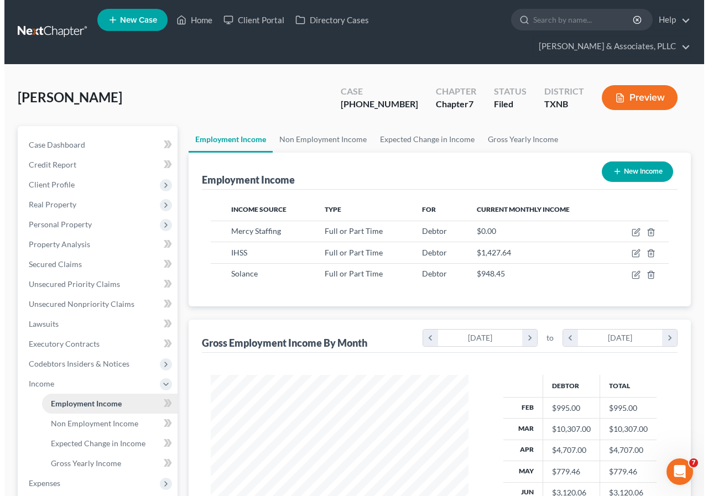
scroll to position [199, 280]
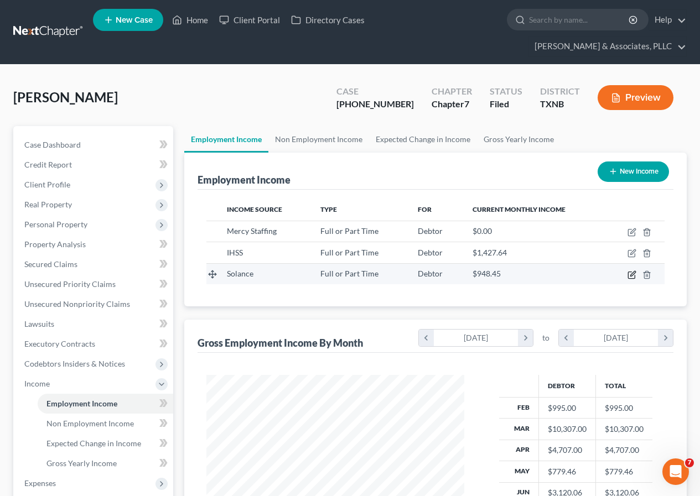
click at [633, 275] on icon "button" at bounding box center [631, 274] width 9 height 9
select select "0"
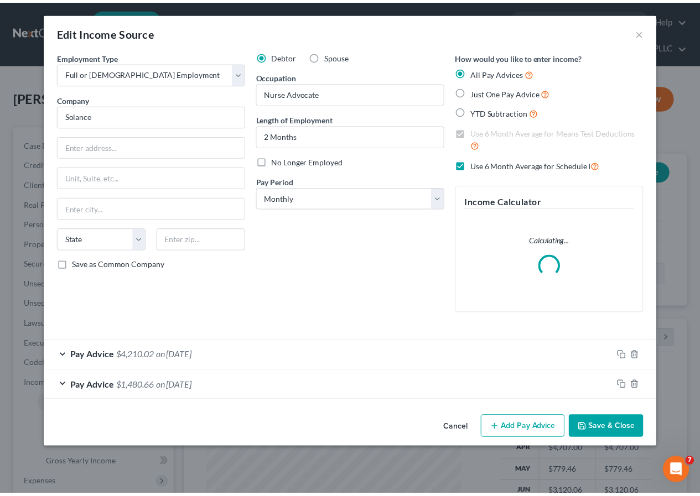
scroll to position [199, 284]
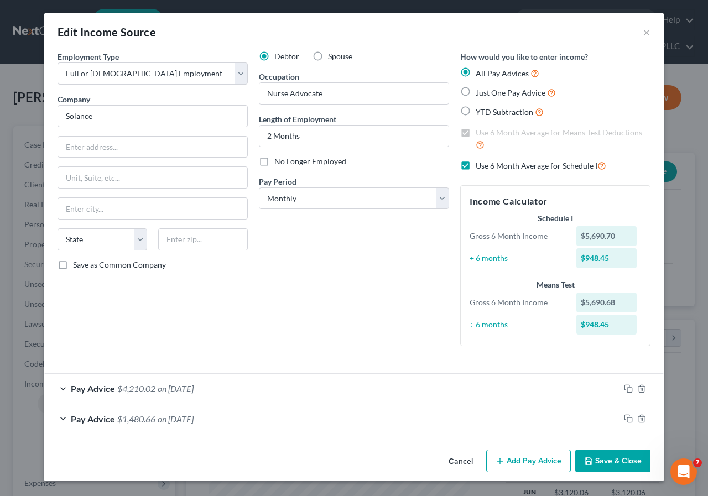
click at [600, 462] on button "Save & Close" at bounding box center [612, 461] width 75 height 23
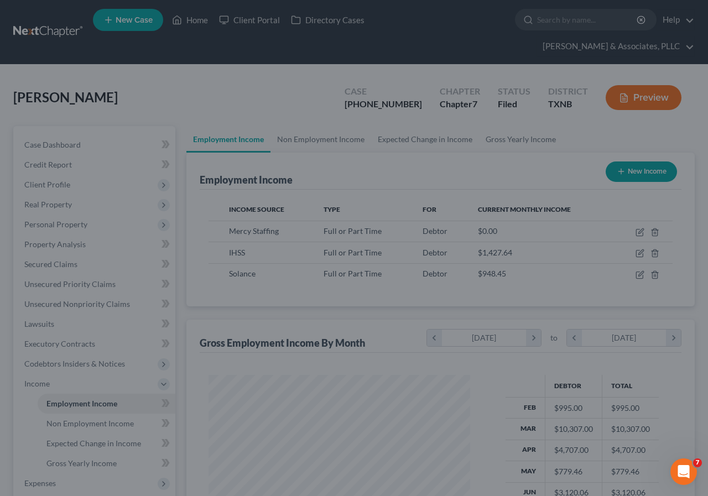
scroll to position [552853, 552771]
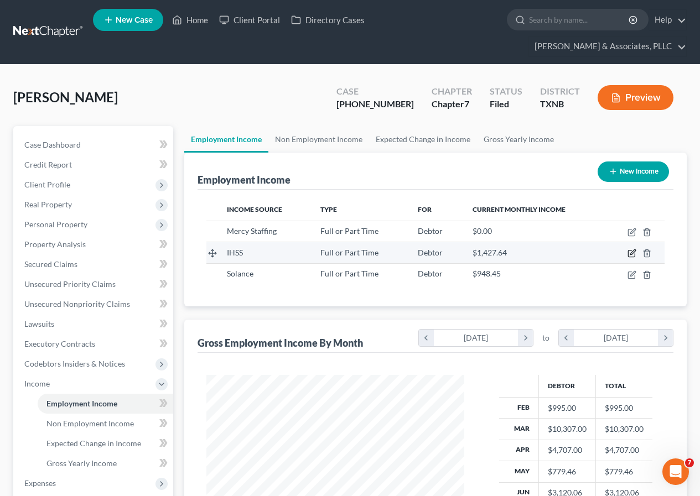
click at [630, 253] on icon "button" at bounding box center [631, 253] width 9 height 9
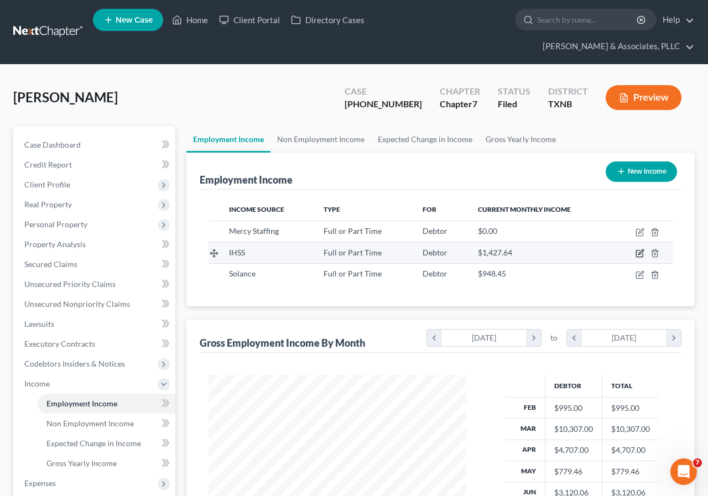
select select "0"
select select "4"
select select "2"
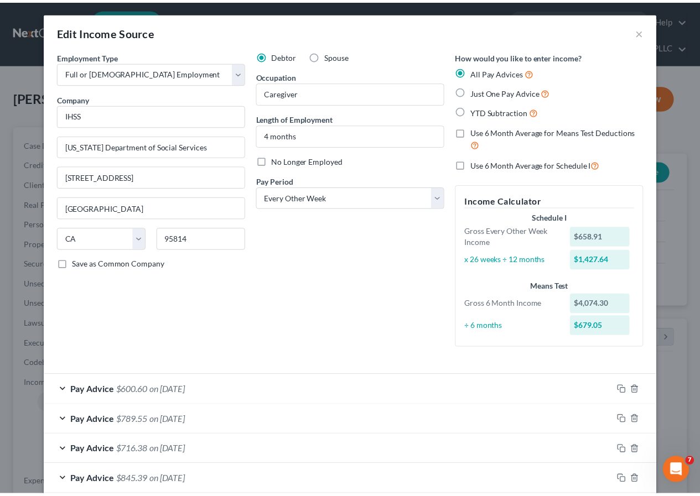
scroll to position [0, 0]
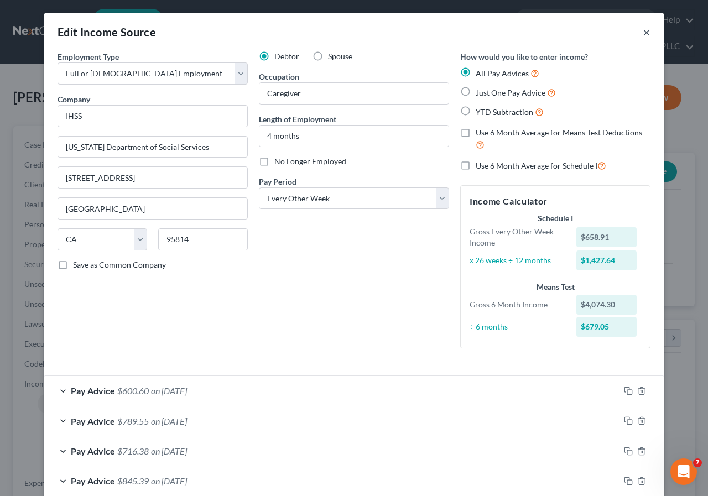
click at [643, 32] on button "×" at bounding box center [647, 31] width 8 height 13
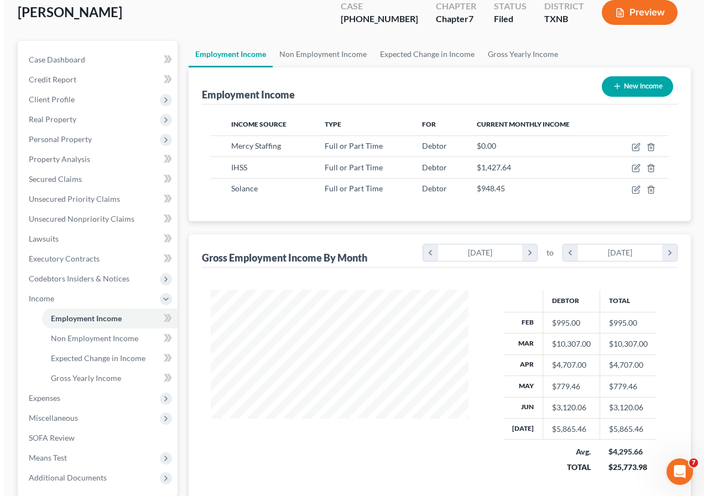
scroll to position [111, 0]
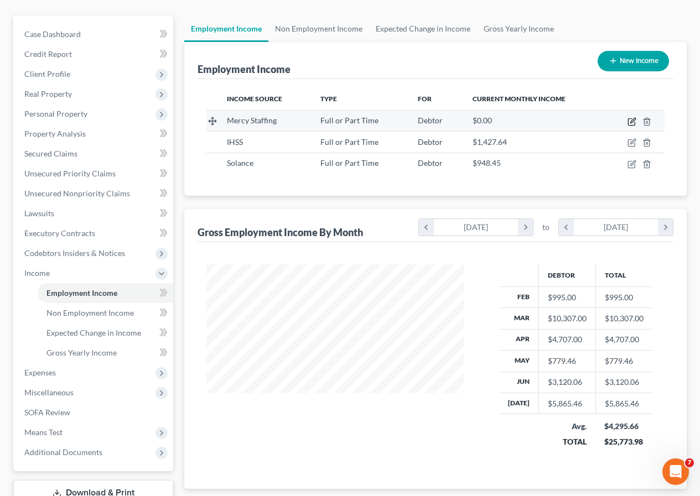
click at [630, 124] on icon "button" at bounding box center [631, 121] width 9 height 9
select select "0"
select select "45"
select select "0"
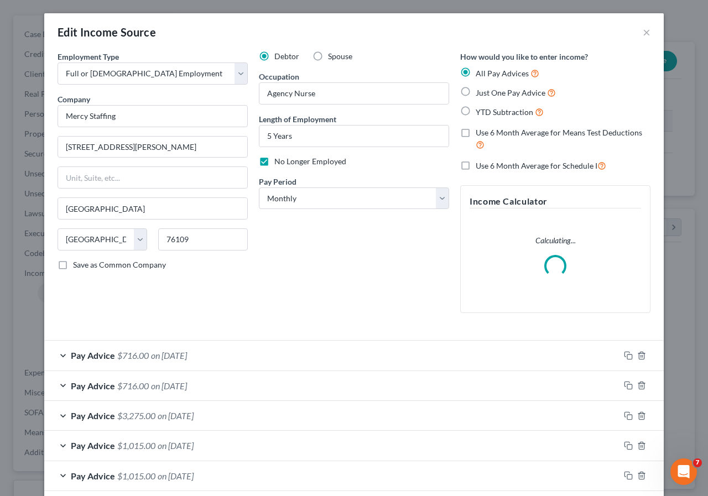
scroll to position [199, 284]
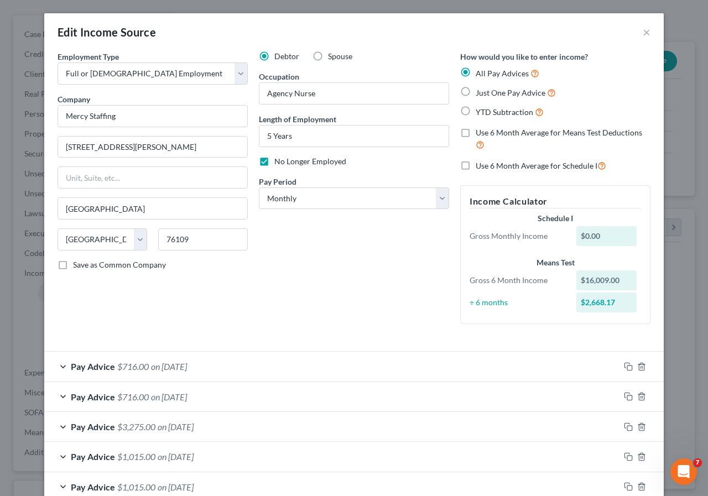
click at [476, 166] on label "Use 6 Month Average for Schedule I" at bounding box center [541, 165] width 131 height 13
click at [480, 166] on input "Use 6 Month Average for Schedule I" at bounding box center [483, 162] width 7 height 7
checkbox input "true"
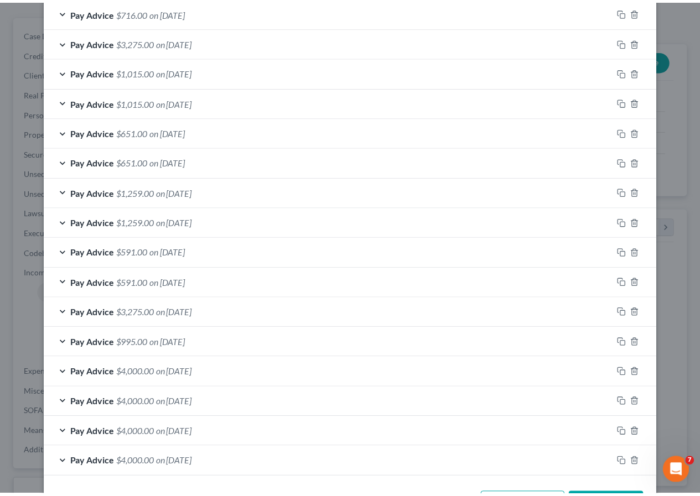
scroll to position [427, 0]
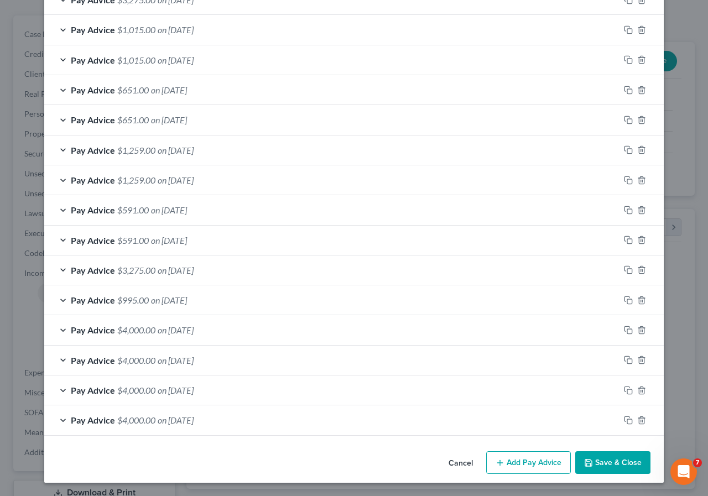
click at [595, 465] on button "Save & Close" at bounding box center [612, 462] width 75 height 23
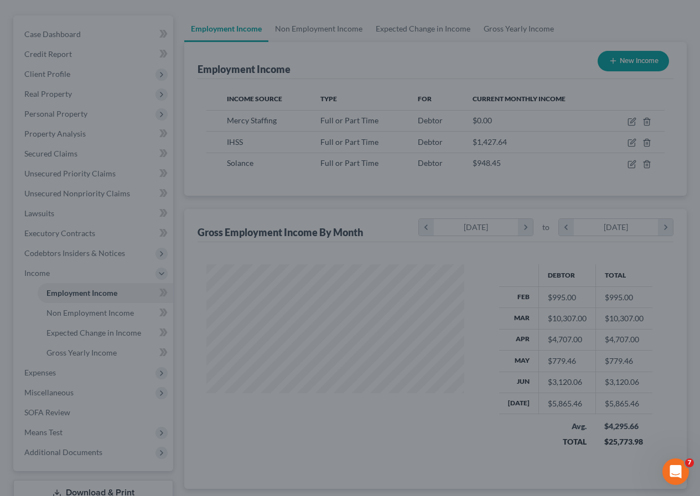
scroll to position [552853, 552771]
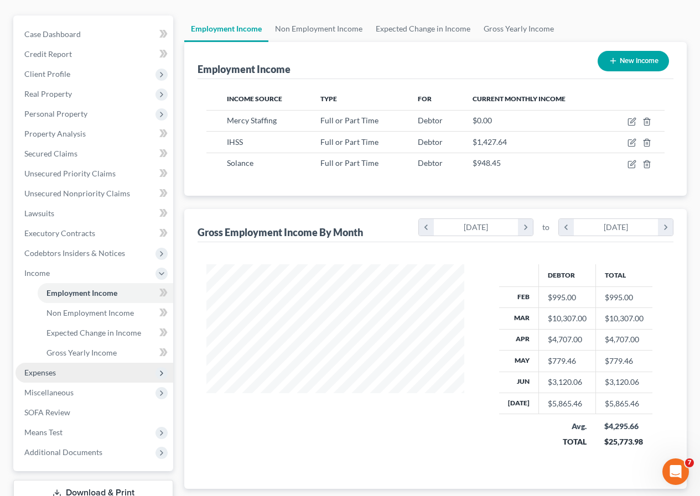
click at [62, 370] on span "Expenses" at bounding box center [94, 373] width 158 height 20
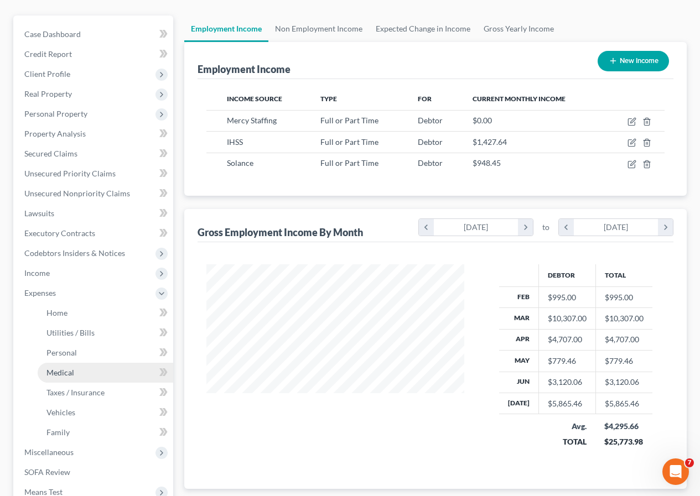
click at [66, 373] on span "Medical" at bounding box center [60, 372] width 28 height 9
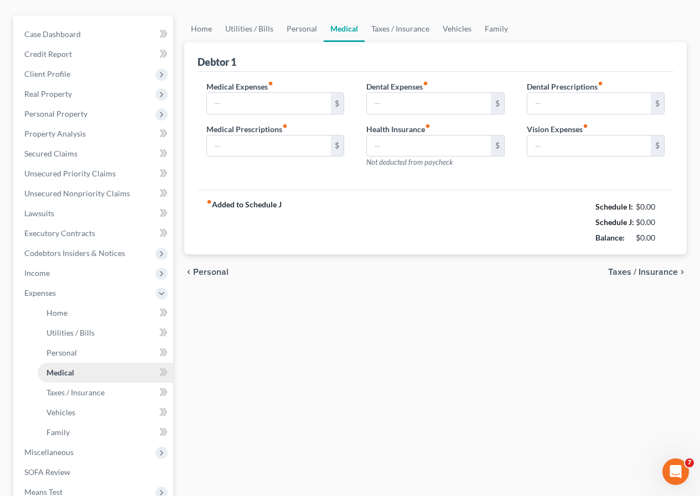
scroll to position [70, 0]
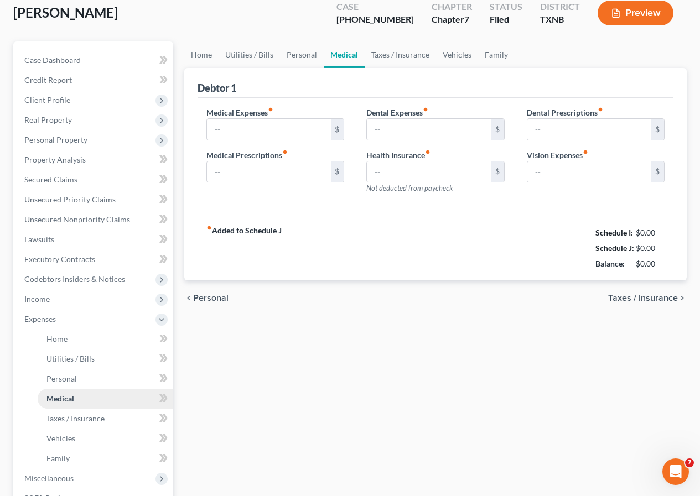
type input "78.00"
type input "0.00"
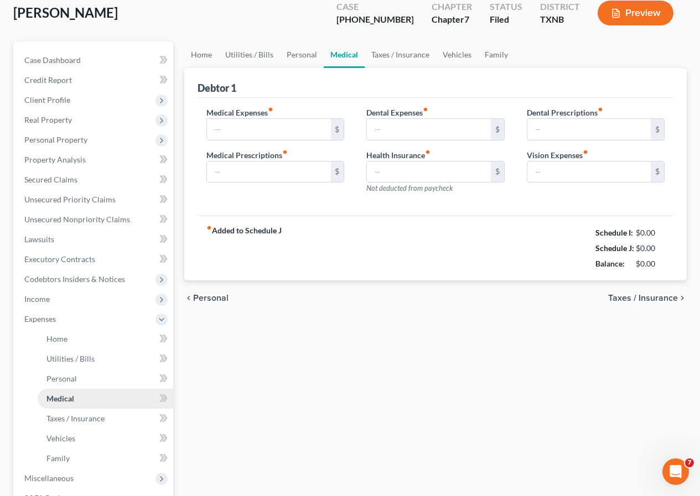
type input "0.00"
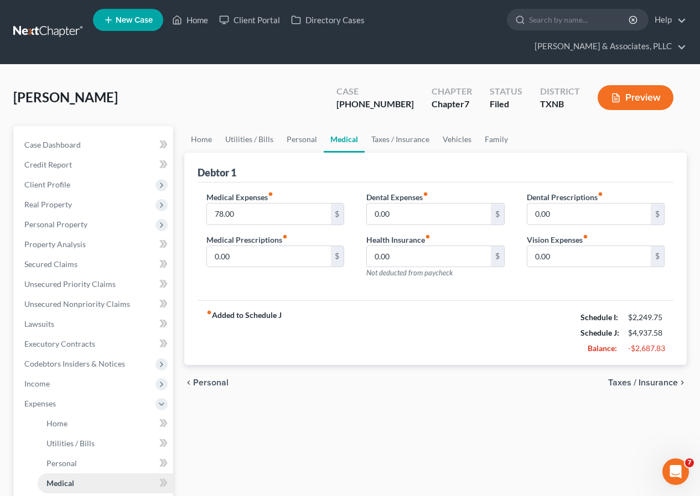
scroll to position [111, 0]
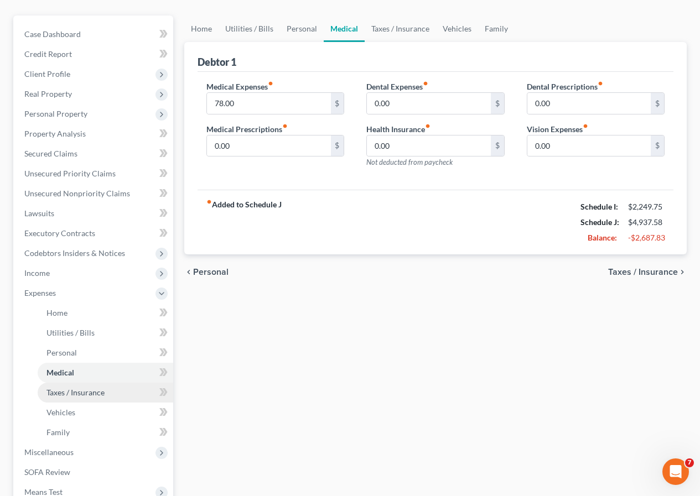
click at [77, 389] on span "Taxes / Insurance" at bounding box center [75, 392] width 58 height 9
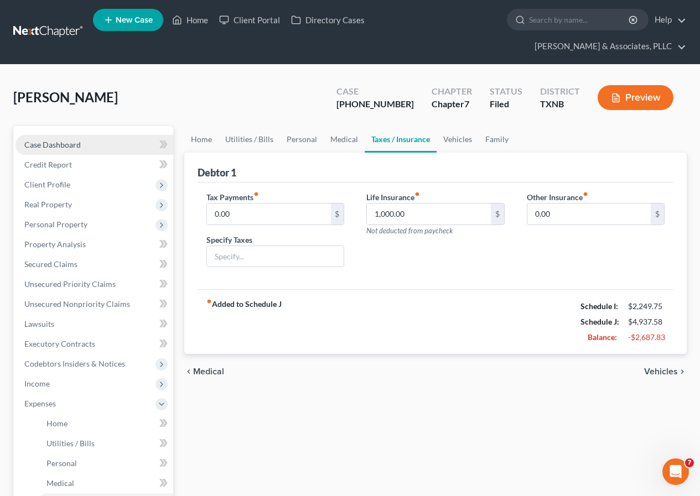
click at [72, 140] on span "Case Dashboard" at bounding box center [52, 144] width 56 height 9
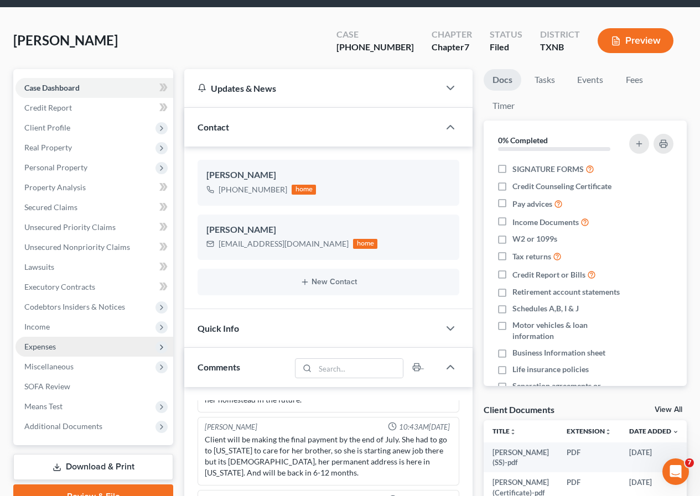
scroll to position [111, 0]
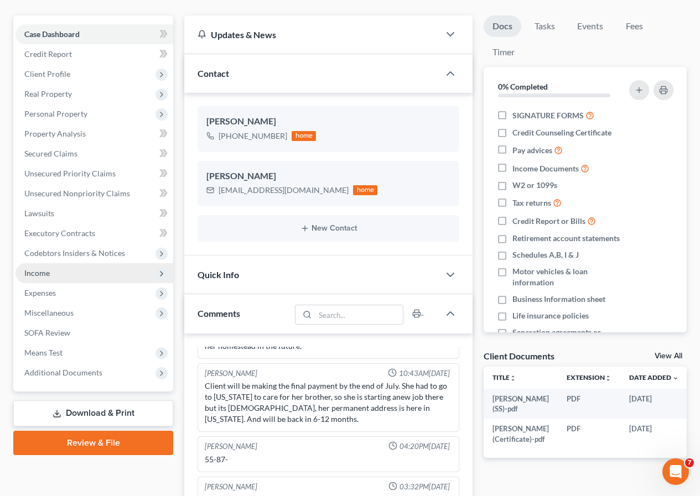
click at [58, 267] on span "Income" at bounding box center [94, 273] width 158 height 20
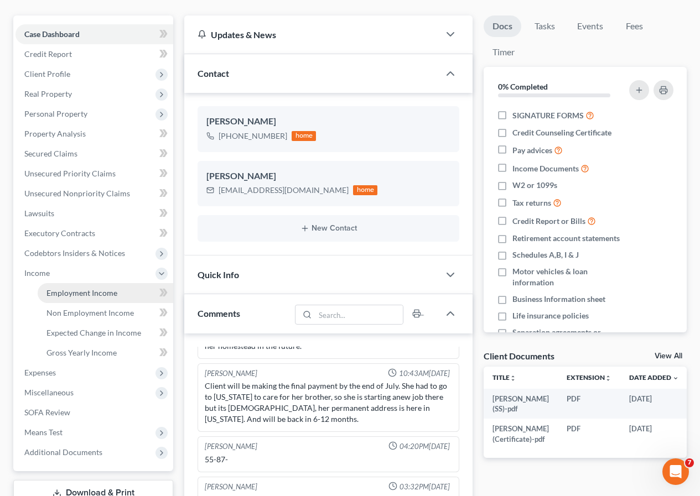
click at [75, 288] on span "Employment Income" at bounding box center [81, 292] width 71 height 9
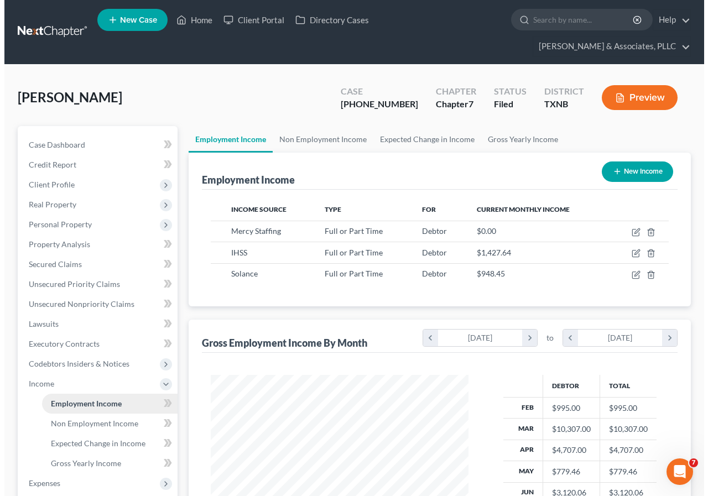
scroll to position [199, 280]
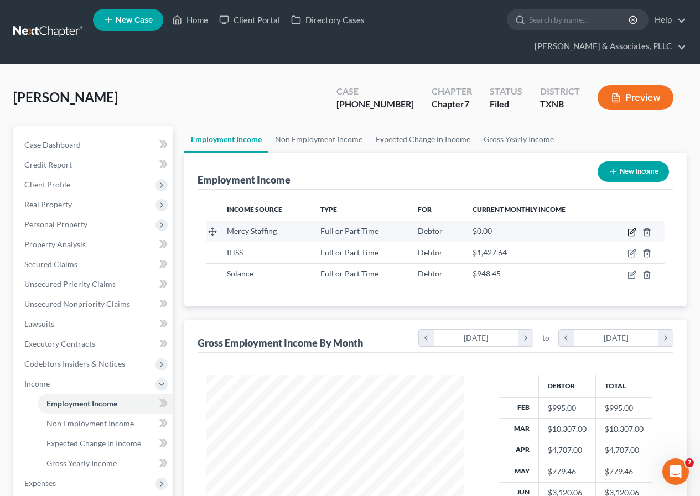
click at [629, 230] on icon "button" at bounding box center [631, 233] width 7 height 7
select select "0"
select select "45"
select select "0"
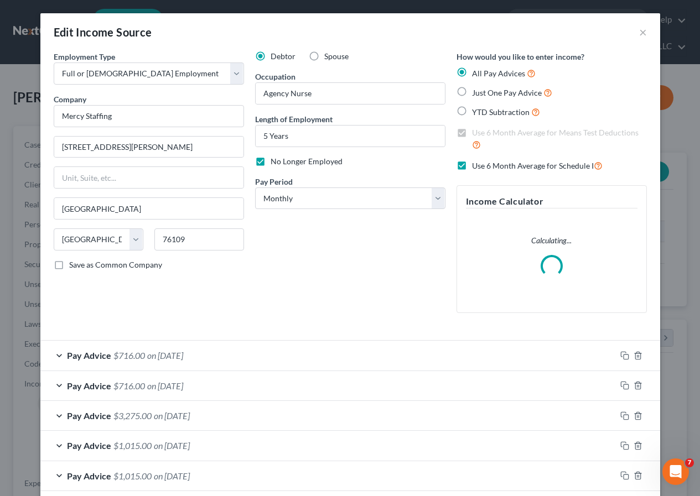
scroll to position [199, 284]
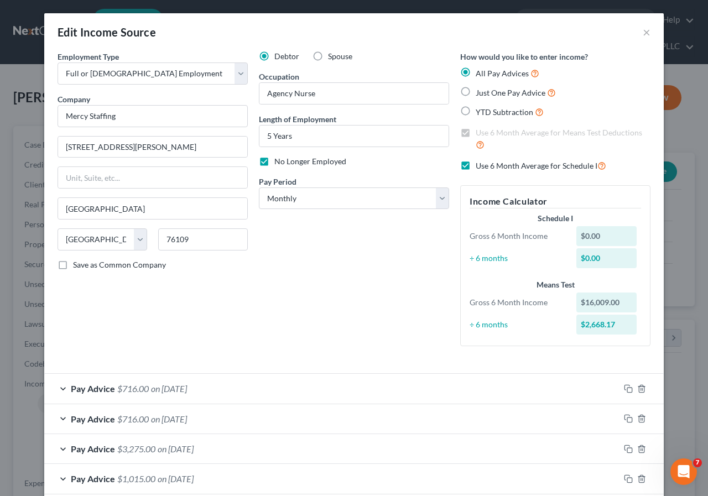
drag, startPoint x: 461, startPoint y: 165, endPoint x: 420, endPoint y: 240, distance: 85.6
click at [476, 164] on label "Use 6 Month Average for Schedule I" at bounding box center [541, 165] width 131 height 13
click at [480, 164] on input "Use 6 Month Average for Schedule I" at bounding box center [483, 162] width 7 height 7
checkbox input "false"
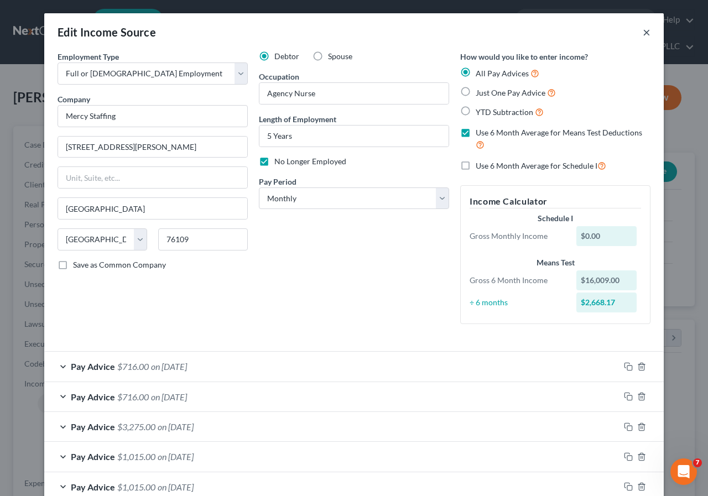
click at [643, 29] on button "×" at bounding box center [647, 31] width 8 height 13
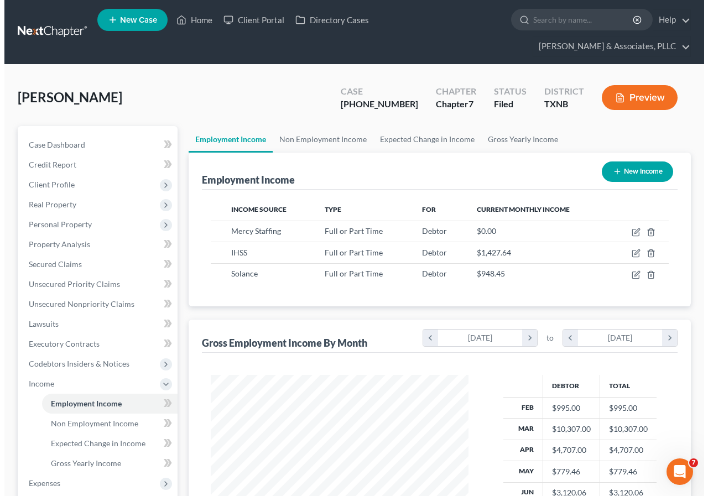
scroll to position [55, 0]
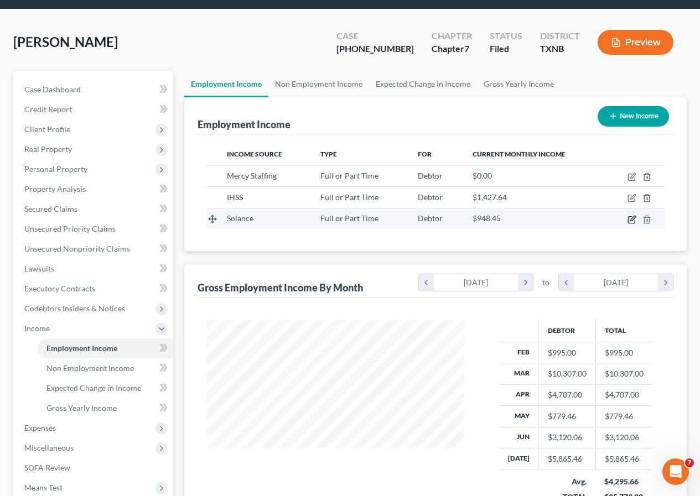
click at [630, 220] on icon "button" at bounding box center [632, 218] width 5 height 5
select select "0"
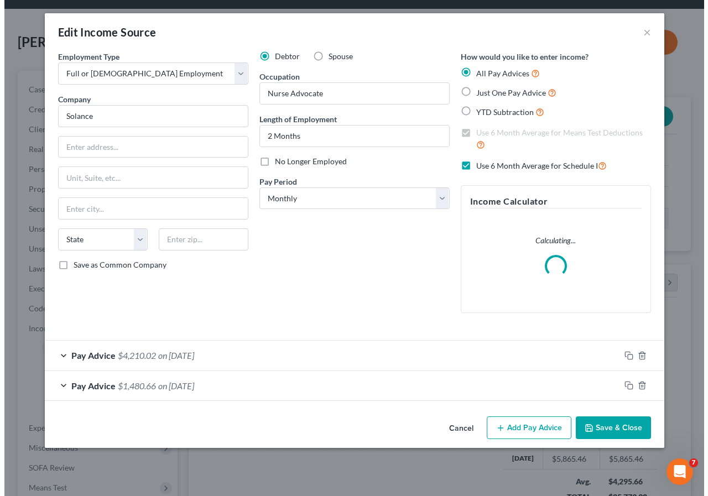
scroll to position [199, 284]
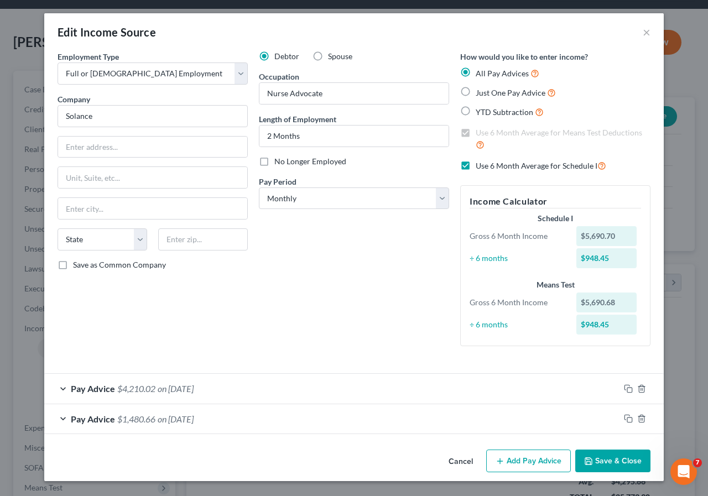
click at [128, 387] on span "$4,210.02" at bounding box center [136, 388] width 38 height 11
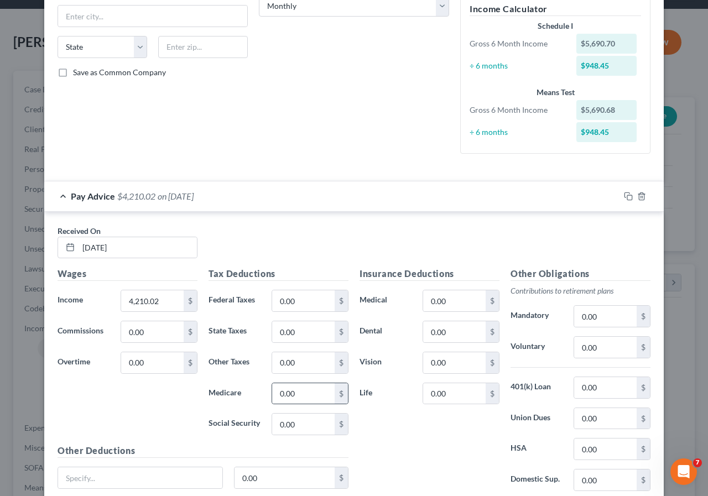
scroll to position [312, 0]
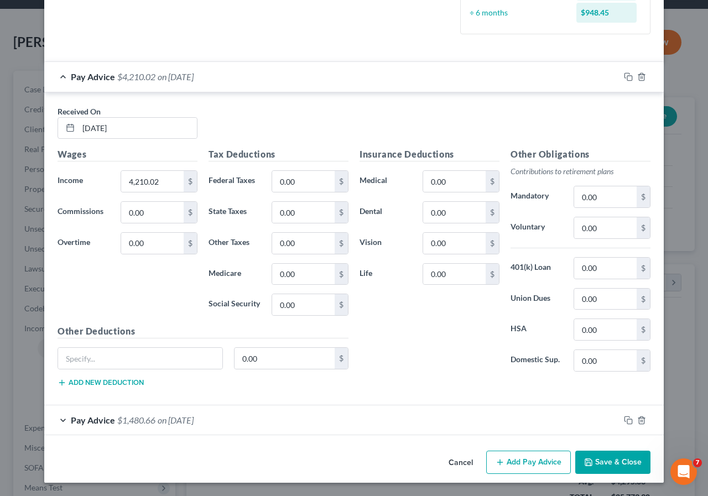
click at [170, 418] on span "on 06/30/2025" at bounding box center [176, 420] width 36 height 11
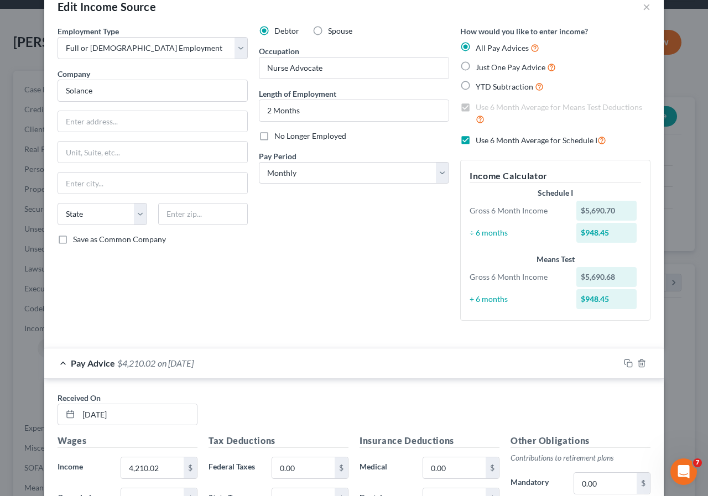
scroll to position [0, 0]
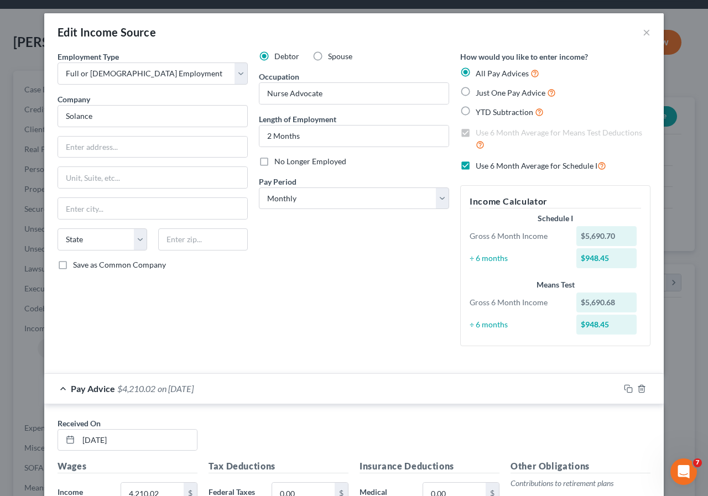
drag, startPoint x: 460, startPoint y: 166, endPoint x: 383, endPoint y: 223, distance: 95.4
click at [476, 166] on label "Use 6 Month Average for Schedule I" at bounding box center [541, 165] width 131 height 13
click at [480, 166] on input "Use 6 Month Average for Schedule I" at bounding box center [483, 162] width 7 height 7
checkbox input "false"
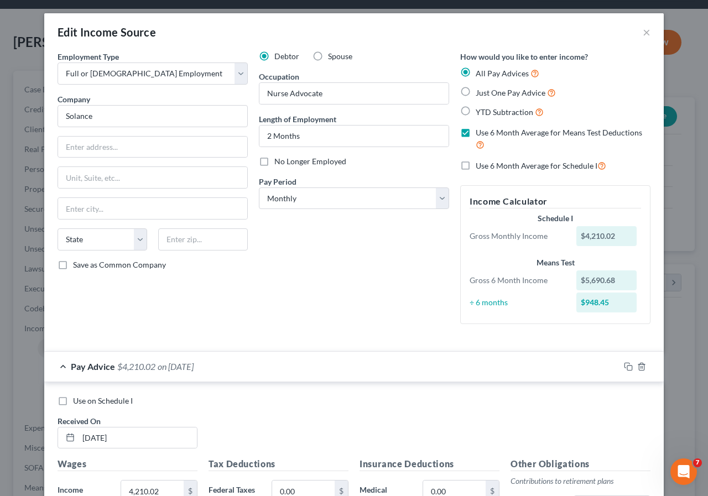
click at [476, 90] on label "Just One Pay Advice" at bounding box center [516, 92] width 80 height 13
click at [480, 90] on input "Just One Pay Advice" at bounding box center [483, 89] width 7 height 7
radio input "true"
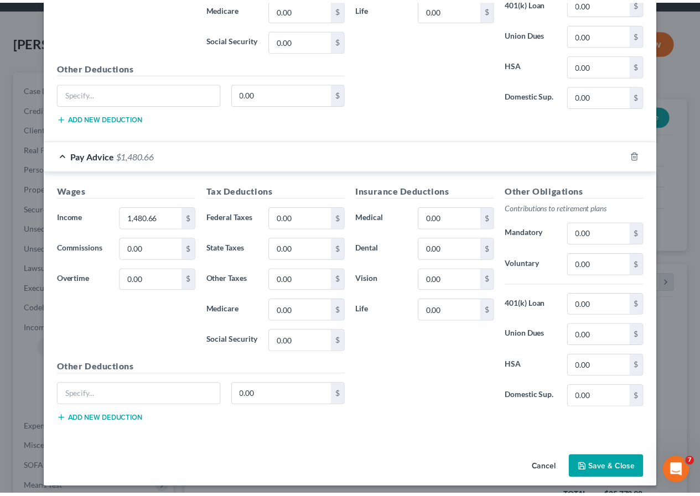
scroll to position [463, 0]
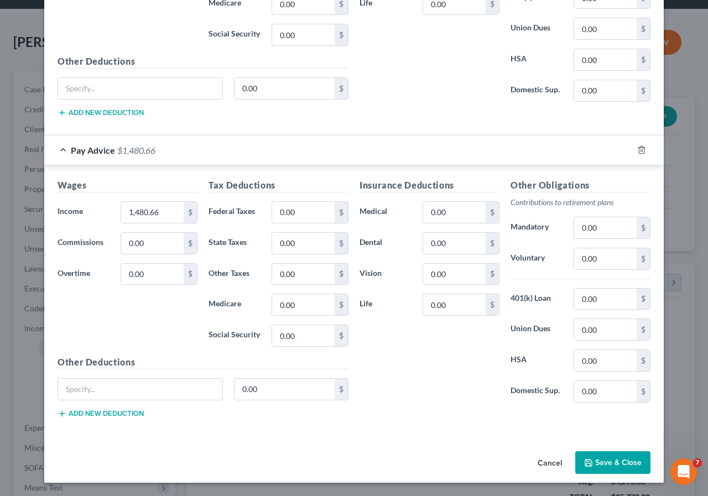
click at [602, 460] on button "Save & Close" at bounding box center [612, 462] width 75 height 23
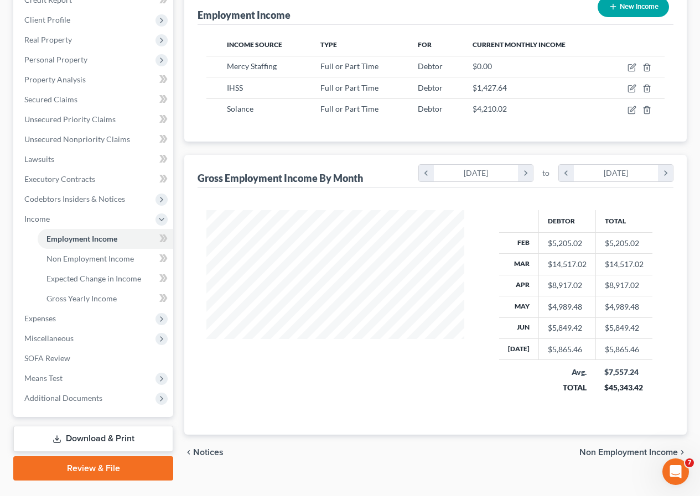
scroll to position [166, 0]
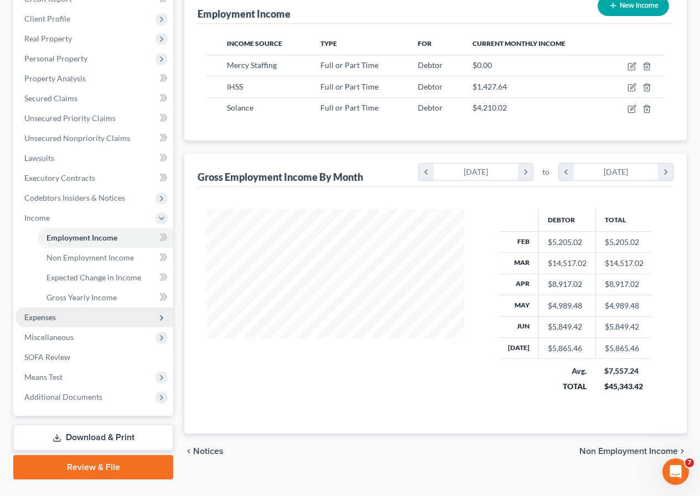
click at [42, 319] on span "Expenses" at bounding box center [40, 316] width 32 height 9
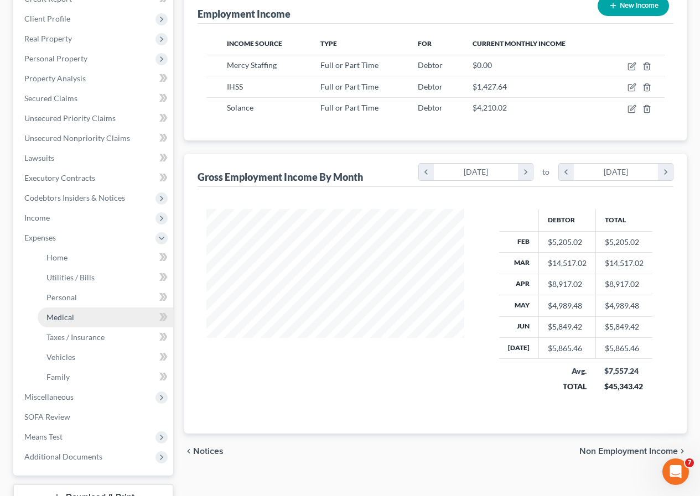
click at [58, 319] on span "Medical" at bounding box center [60, 316] width 28 height 9
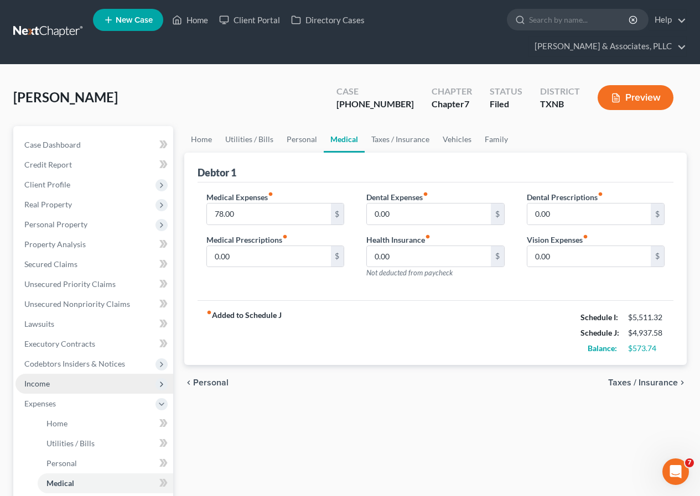
click at [75, 386] on span "Income" at bounding box center [94, 384] width 158 height 20
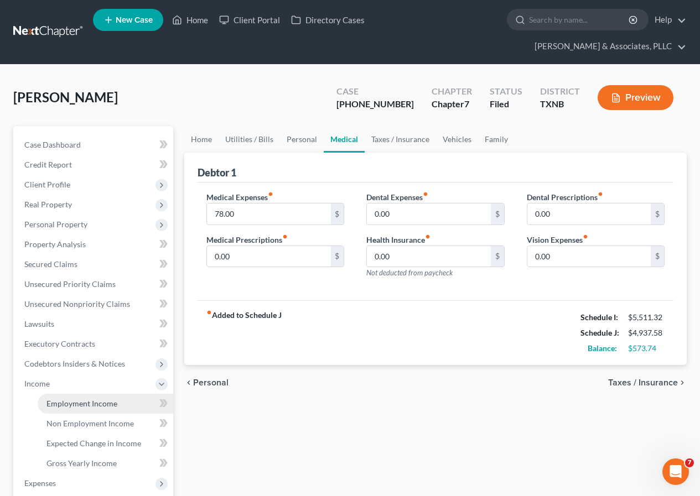
click at [92, 403] on span "Employment Income" at bounding box center [81, 403] width 71 height 9
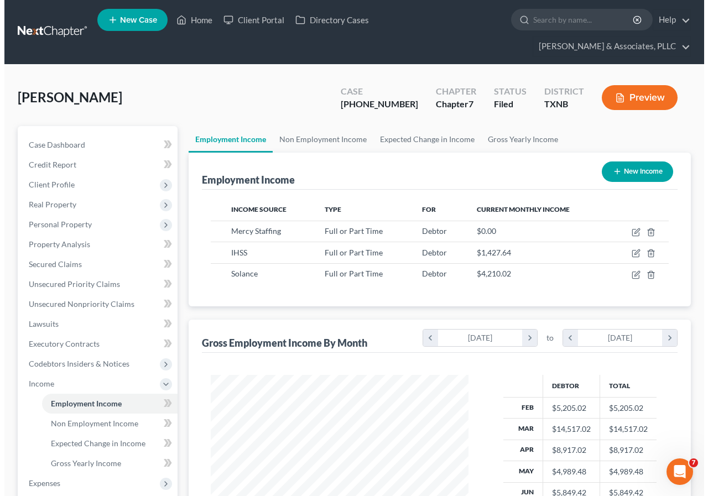
scroll to position [199, 280]
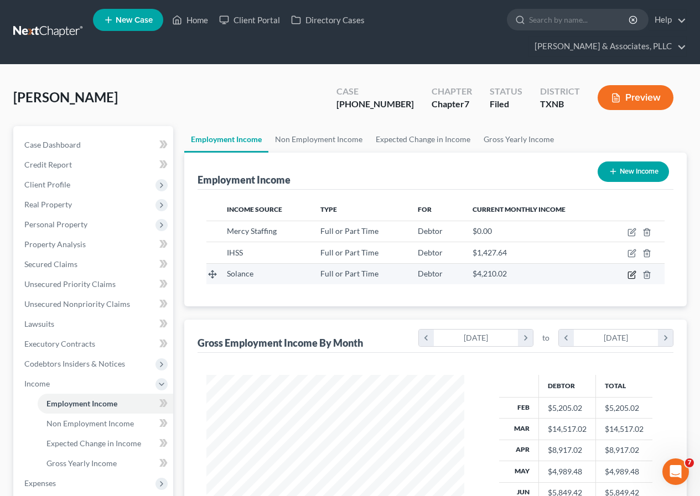
click at [629, 274] on icon "button" at bounding box center [631, 274] width 9 height 9
select select "0"
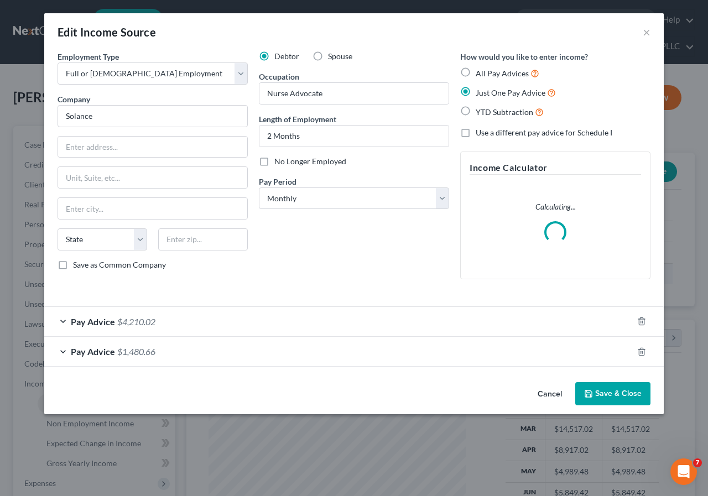
scroll to position [199, 284]
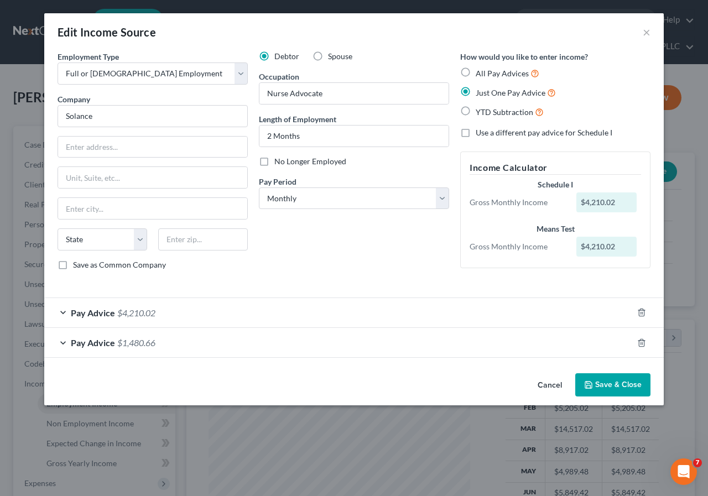
click at [476, 133] on label "Use a different pay advice for Schedule I" at bounding box center [544, 132] width 137 height 11
click at [480, 133] on input "Use a different pay advice for Schedule I" at bounding box center [483, 130] width 7 height 7
checkbox input "true"
click at [515, 380] on button "Add Schedule I Income" at bounding box center [515, 384] width 111 height 23
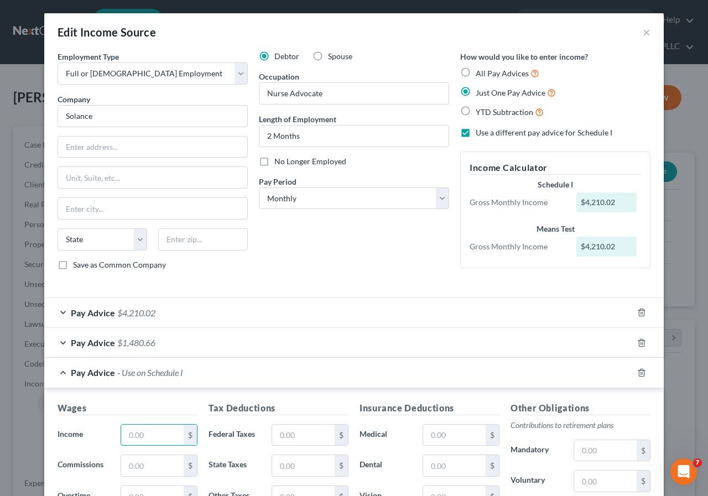
drag, startPoint x: 126, startPoint y: 437, endPoint x: 127, endPoint y: 448, distance: 11.1
click at [126, 439] on input "text" at bounding box center [152, 435] width 62 height 21
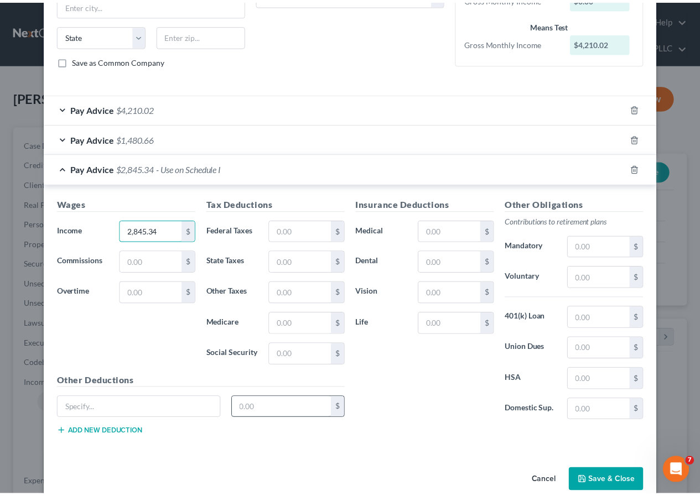
scroll to position [223, 0]
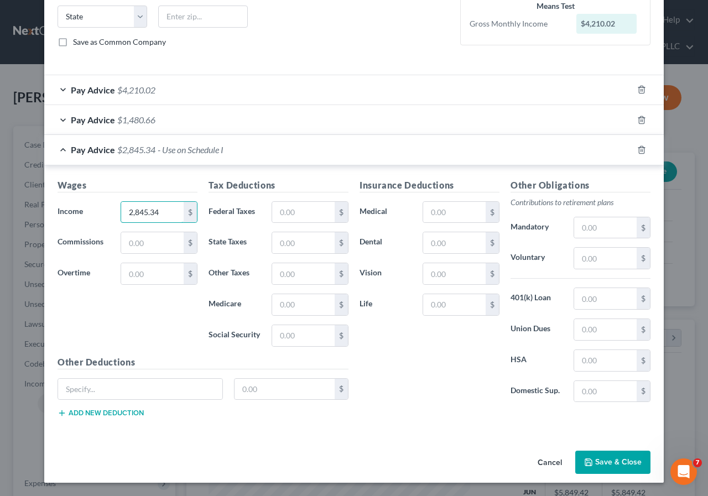
type input "2,845.34"
click at [605, 461] on button "Save & Close" at bounding box center [612, 462] width 75 height 23
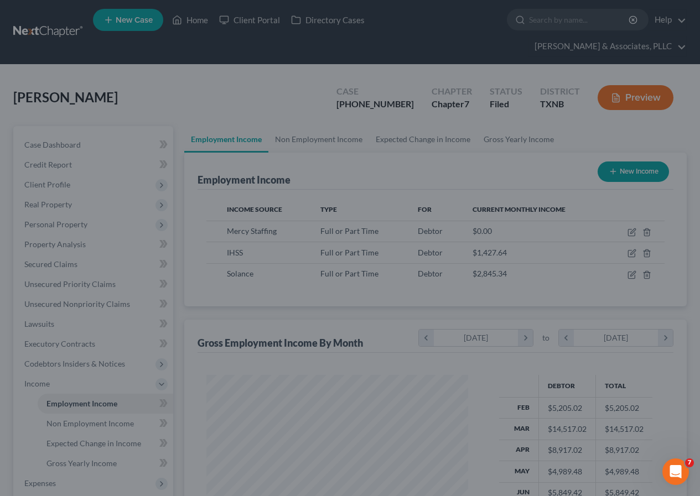
scroll to position [552853, 552771]
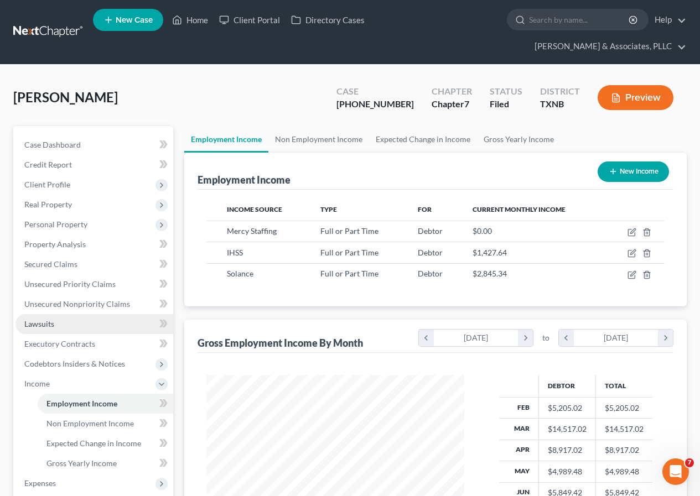
click at [58, 319] on link "Lawsuits" at bounding box center [94, 324] width 158 height 20
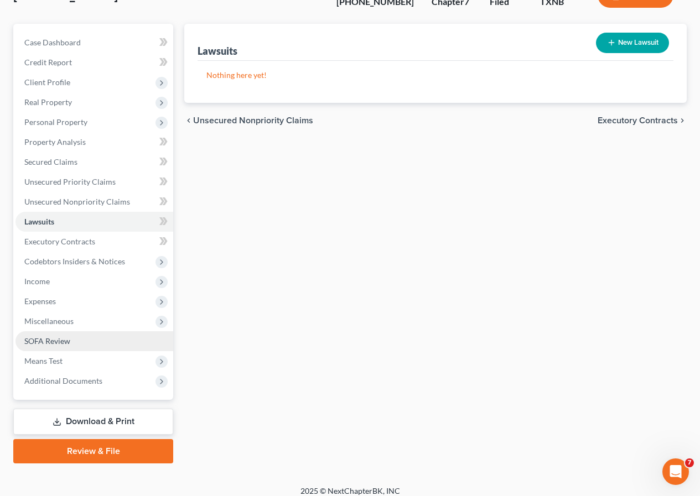
scroll to position [111, 0]
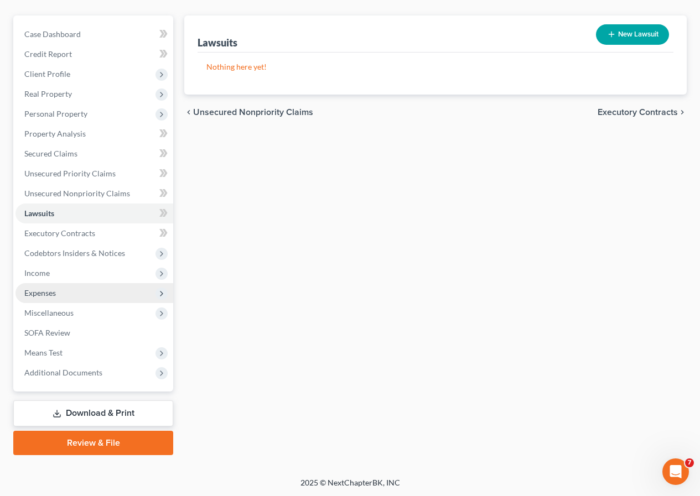
click at [50, 295] on span "Expenses" at bounding box center [40, 292] width 32 height 9
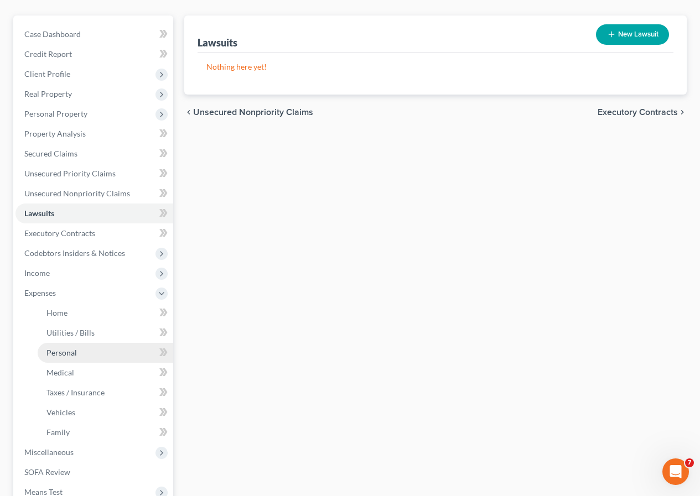
click at [69, 348] on span "Personal" at bounding box center [61, 352] width 30 height 9
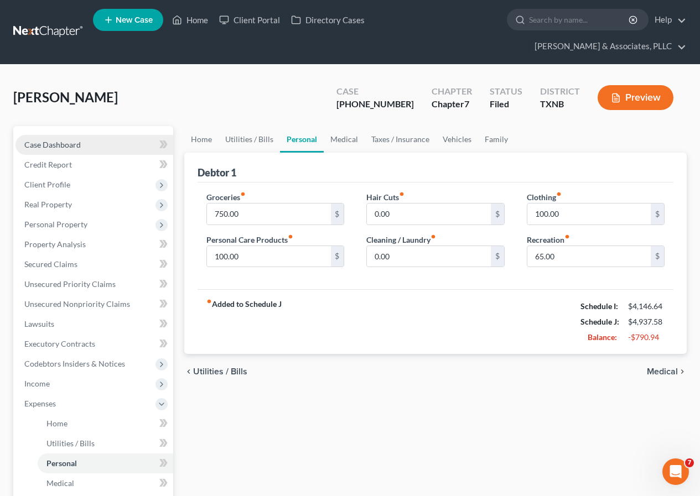
click at [66, 148] on span "Case Dashboard" at bounding box center [52, 144] width 56 height 9
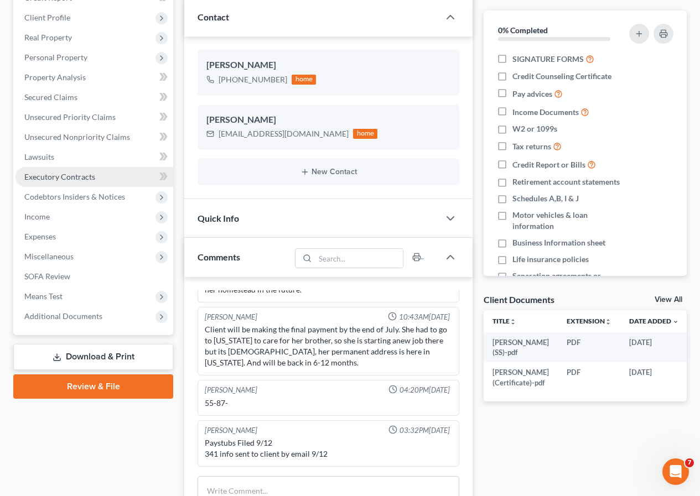
scroll to position [166, 0]
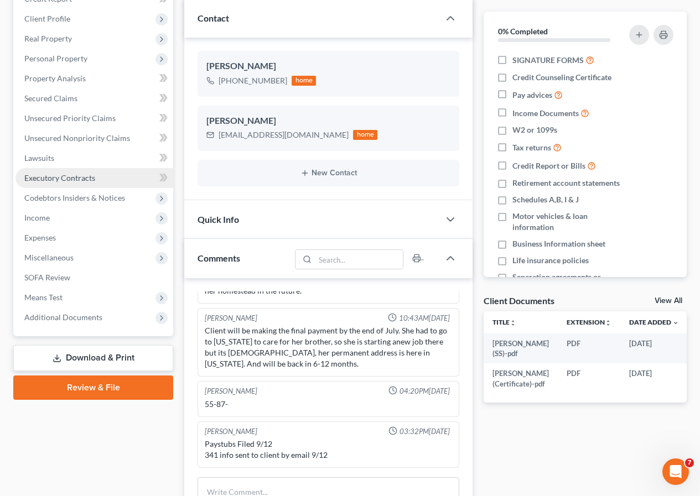
click at [64, 174] on span "Executory Contracts" at bounding box center [59, 177] width 71 height 9
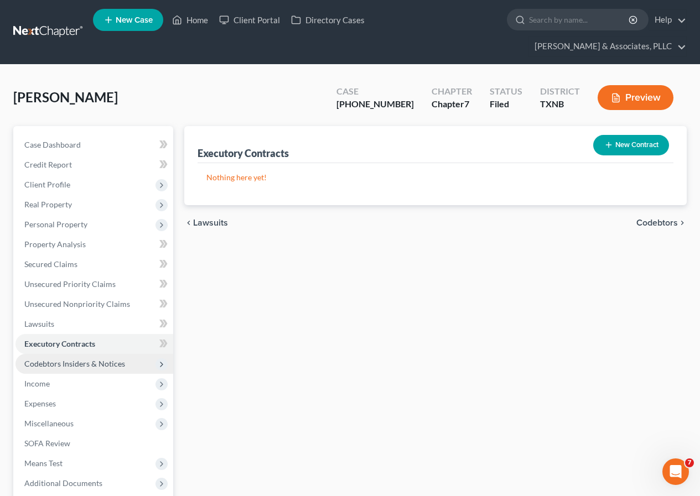
click at [81, 361] on span "Codebtors Insiders & Notices" at bounding box center [74, 363] width 101 height 9
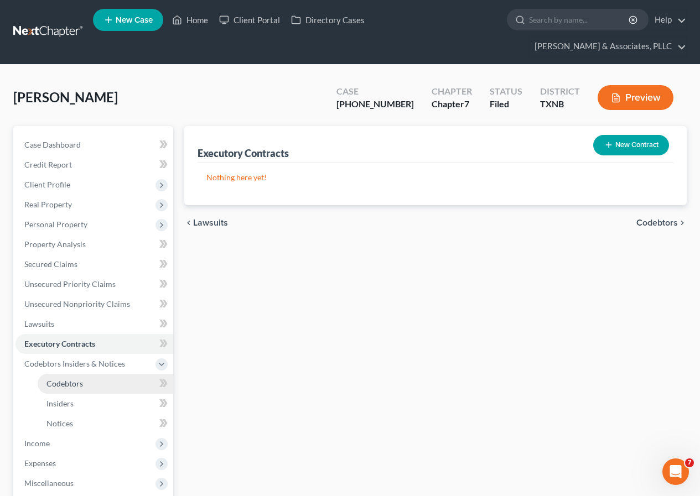
click at [78, 386] on span "Codebtors" at bounding box center [64, 383] width 37 height 9
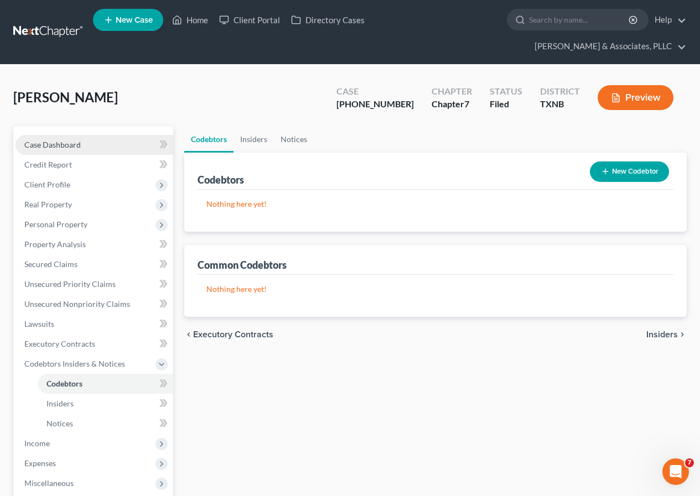
click at [54, 139] on link "Case Dashboard" at bounding box center [94, 145] width 158 height 20
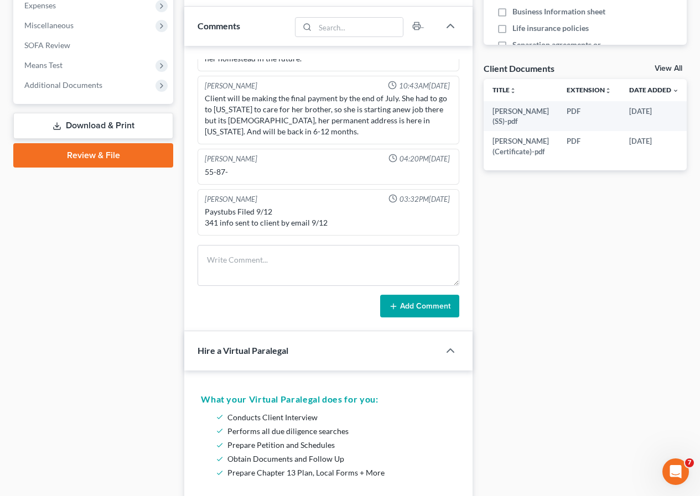
scroll to position [332, 0]
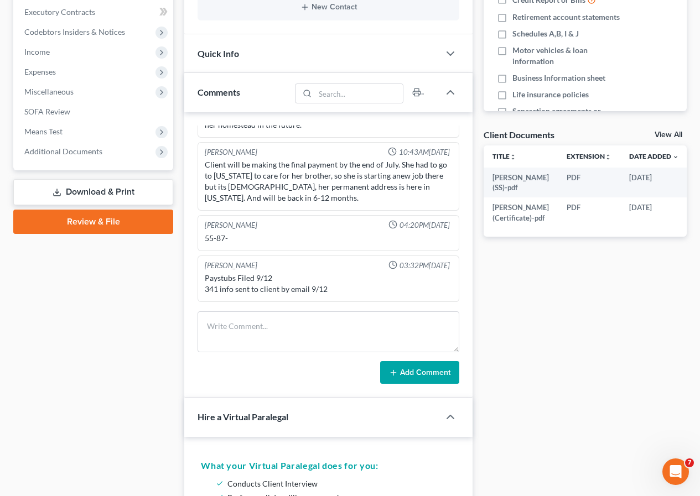
click at [81, 193] on link "Download & Print" at bounding box center [93, 192] width 160 height 26
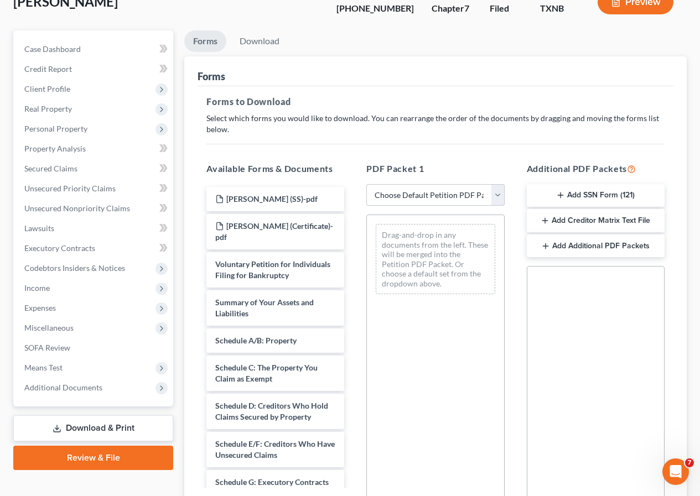
scroll to position [111, 0]
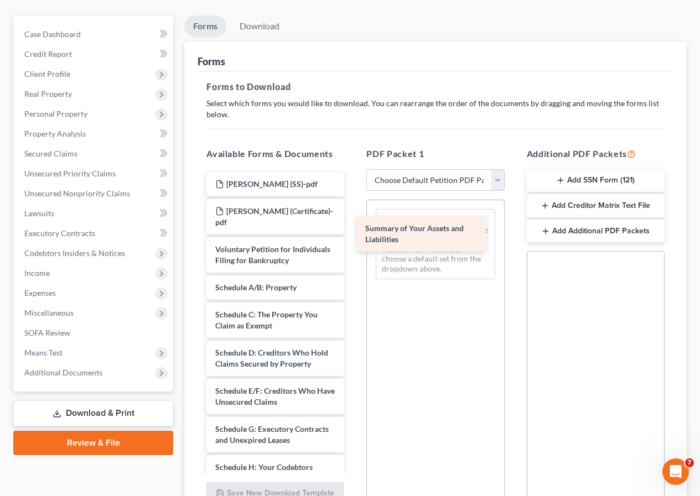
drag, startPoint x: 267, startPoint y: 324, endPoint x: 416, endPoint y: 242, distance: 170.5
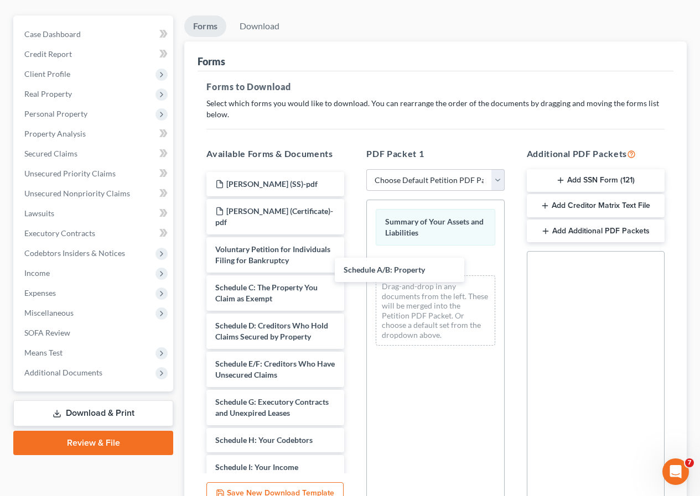
drag, startPoint x: 279, startPoint y: 315, endPoint x: 359, endPoint y: 302, distance: 81.2
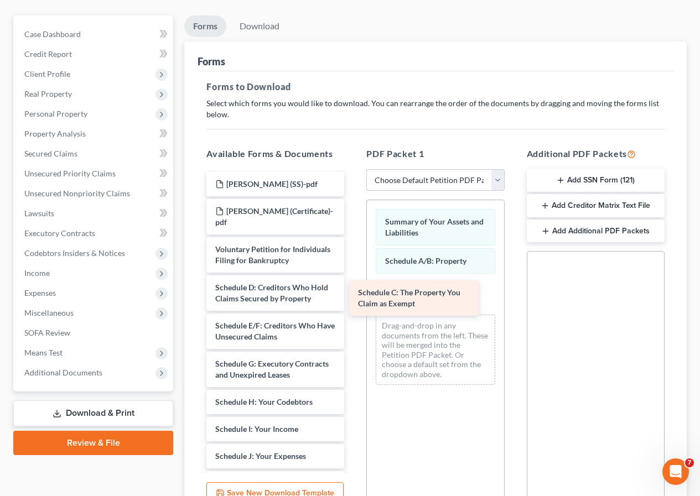
drag, startPoint x: 254, startPoint y: 322, endPoint x: 397, endPoint y: 305, distance: 143.7
click at [353, 305] on div "Schedule C: The Property You Claim as Exempt HOWARD, MECEDES (SS)-pdf Howard, M…" at bounding box center [274, 492] width 155 height 640
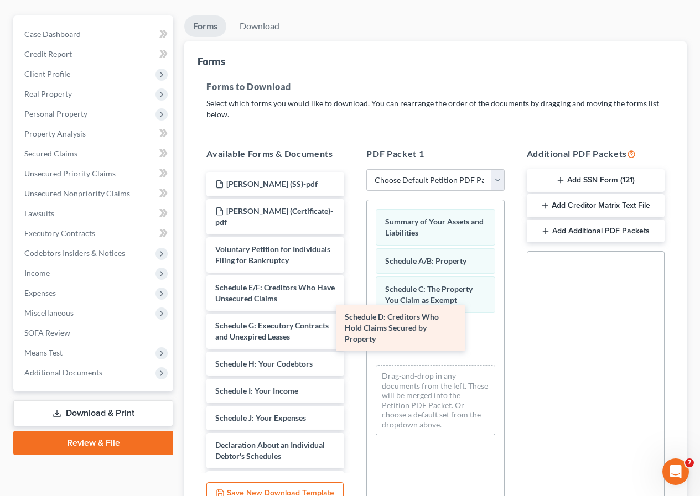
drag, startPoint x: 236, startPoint y: 328, endPoint x: 365, endPoint y: 335, distance: 129.6
click at [353, 335] on div "Schedule D: Creditors Who Hold Claims Secured by Property HOWARD, MECEDES (SS)-…" at bounding box center [274, 473] width 155 height 602
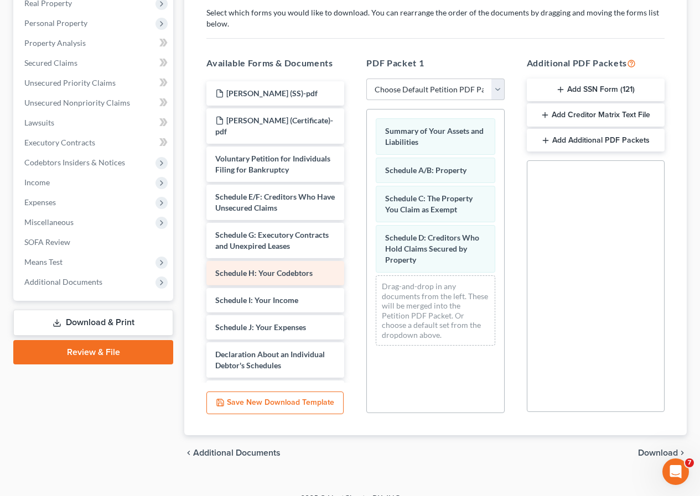
scroll to position [218, 0]
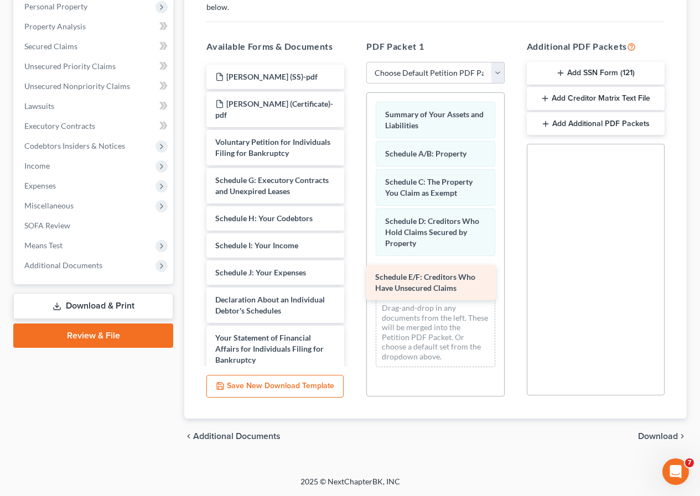
drag, startPoint x: 264, startPoint y: 206, endPoint x: 423, endPoint y: 281, distance: 175.9
click at [353, 281] on div "Schedule E/F: Creditors Who Have Unsecured Claims HOWARD, MECEDES (SS)-pdf Howa…" at bounding box center [274, 347] width 155 height 564
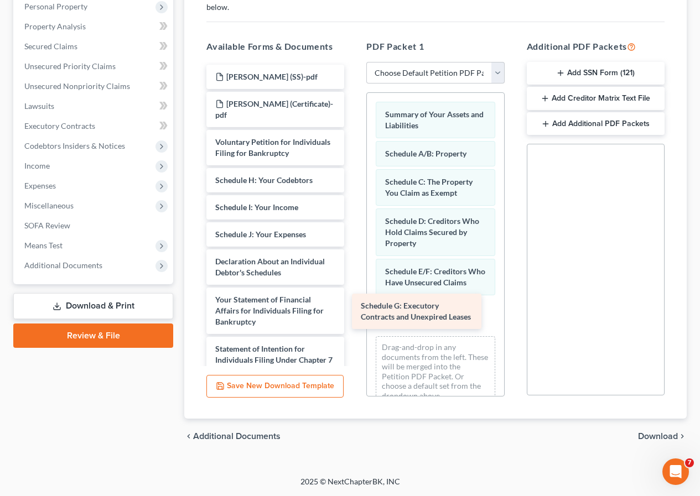
drag, startPoint x: 277, startPoint y: 203, endPoint x: 423, endPoint y: 306, distance: 178.9
click at [353, 306] on div "Schedule G: Executory Contracts and Unexpired Leases HOWARD, MECEDES (SS)-pdf H…" at bounding box center [274, 327] width 155 height 525
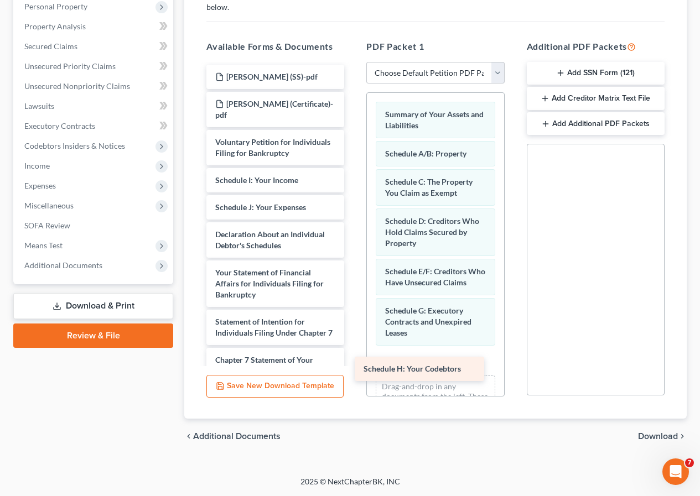
drag, startPoint x: 268, startPoint y: 201, endPoint x: 424, endPoint y: 363, distance: 224.5
click at [353, 363] on div "Schedule H: Your Codebtors HOWARD, MECEDES (SS)-pdf Howard, Mercedes J (Certifi…" at bounding box center [274, 314] width 155 height 498
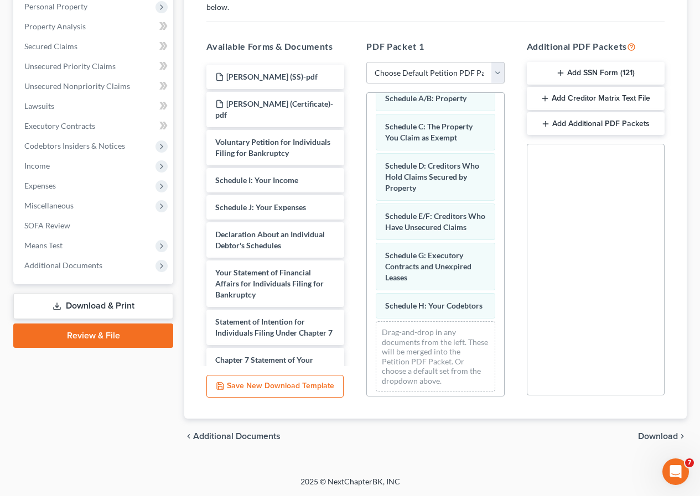
scroll to position [66, 0]
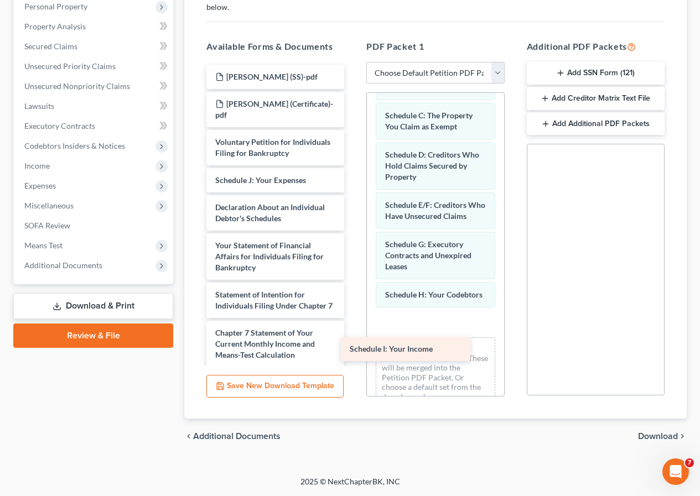
drag, startPoint x: 265, startPoint y: 200, endPoint x: 400, endPoint y: 346, distance: 198.8
click at [353, 346] on div "Schedule I: Your Income HOWARD, MECEDES (SS)-pdf Howard, Mercedes J (Certificat…" at bounding box center [274, 300] width 155 height 471
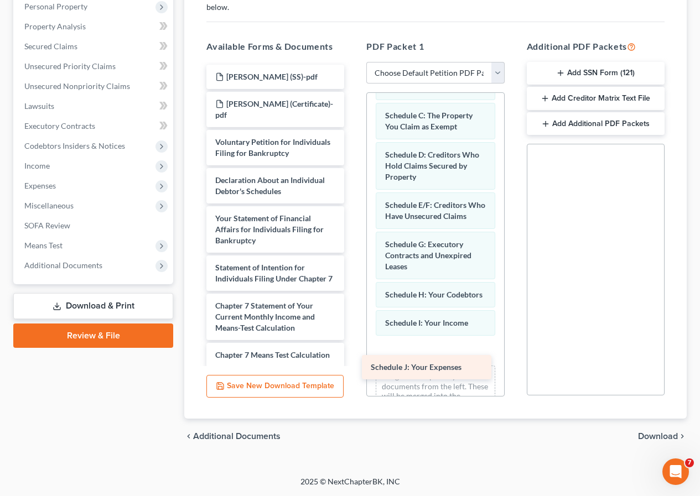
drag, startPoint x: 264, startPoint y: 203, endPoint x: 419, endPoint y: 368, distance: 226.5
click at [353, 368] on div "Schedule J: Your Expenses HOWARD, MECEDES (SS)-pdf Howard, Mercedes J (Certific…" at bounding box center [274, 287] width 155 height 444
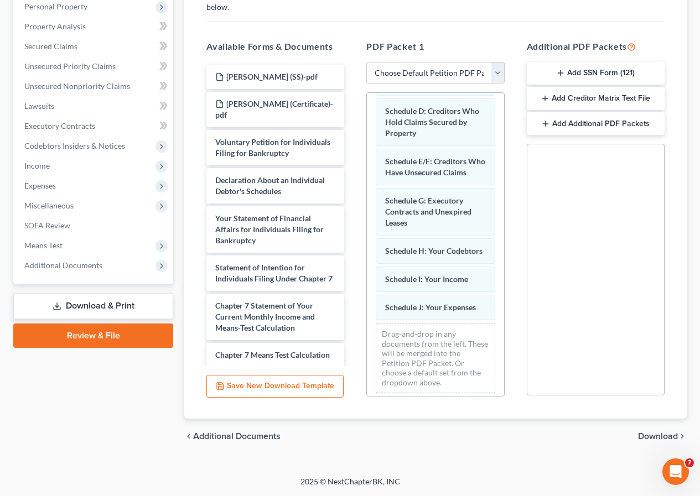
scroll to position [133, 0]
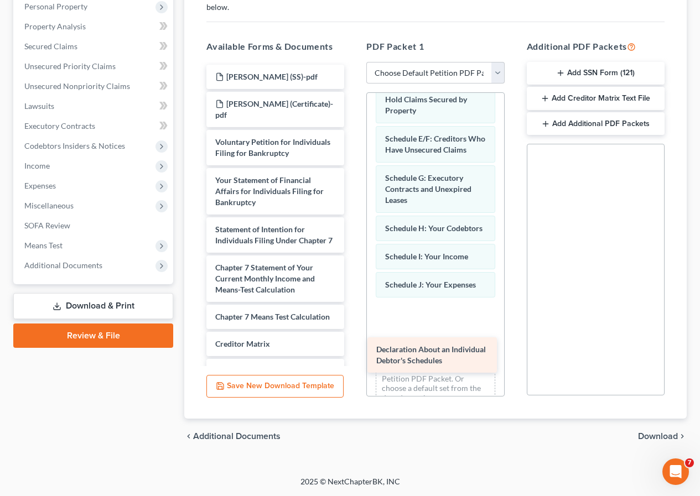
drag, startPoint x: 245, startPoint y: 210, endPoint x: 408, endPoint y: 356, distance: 218.5
click at [353, 356] on div "Declaration About an Individual Debtor's Schedules HOWARD, MECEDES (SS)-pdf How…" at bounding box center [274, 268] width 155 height 406
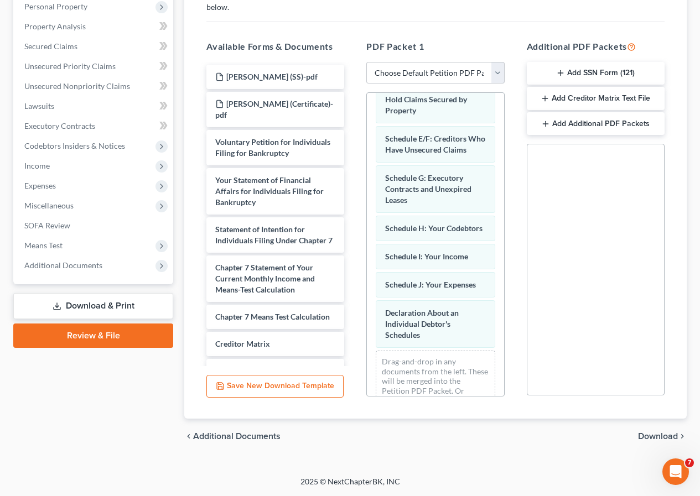
click at [663, 437] on span "Download" at bounding box center [658, 436] width 40 height 9
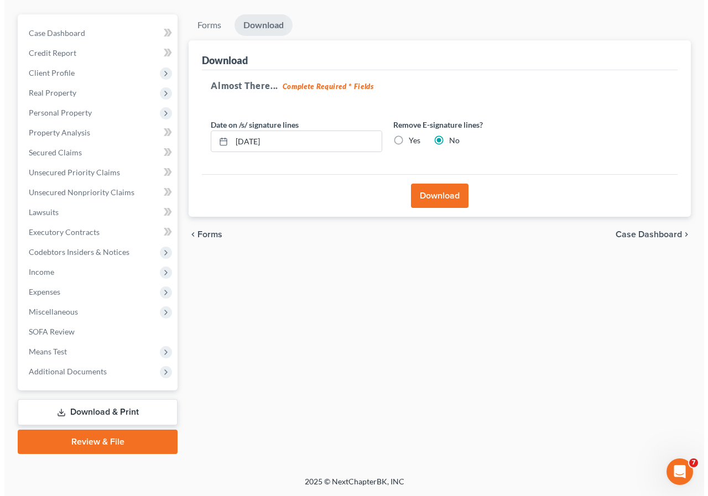
scroll to position [112, 0]
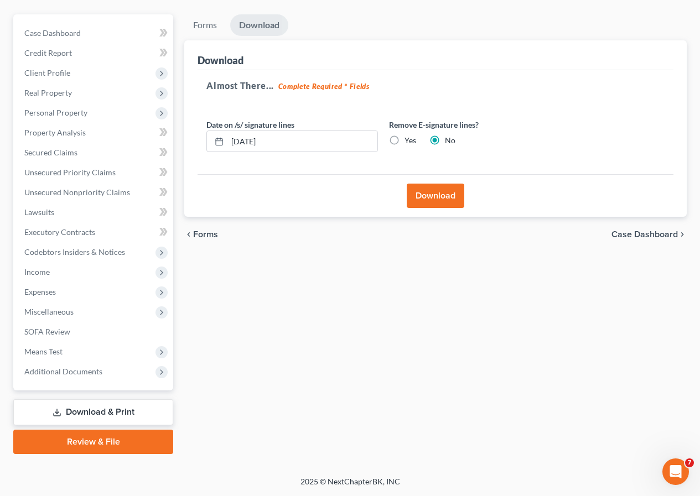
click at [434, 199] on button "Download" at bounding box center [435, 196] width 58 height 24
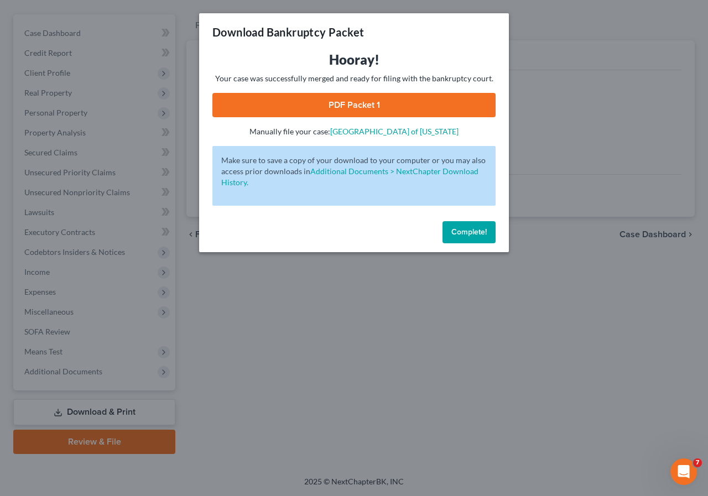
click at [345, 110] on link "PDF Packet 1" at bounding box center [353, 105] width 283 height 24
drag, startPoint x: 481, startPoint y: 236, endPoint x: 350, endPoint y: 223, distance: 131.7
click at [481, 236] on span "Complete!" at bounding box center [468, 231] width 35 height 9
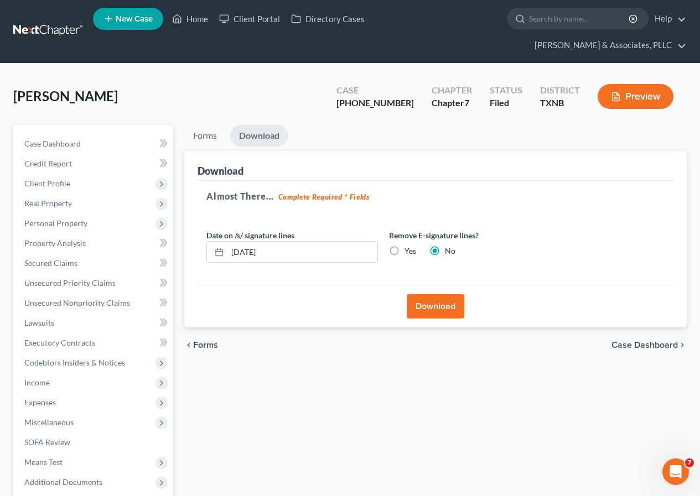
scroll to position [0, 0]
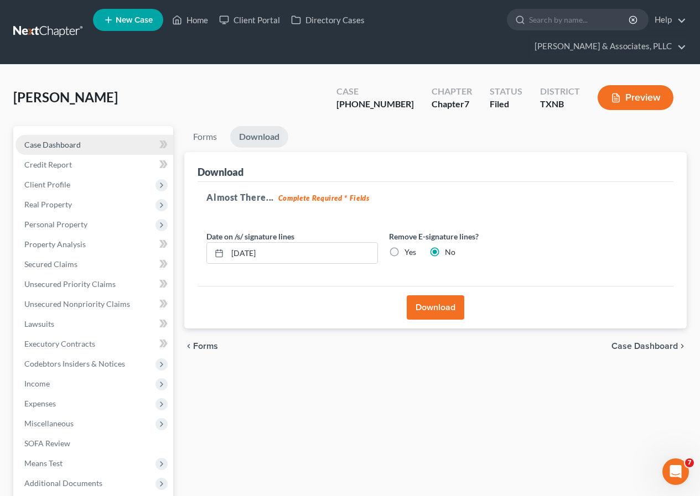
click at [67, 146] on span "Case Dashboard" at bounding box center [52, 144] width 56 height 9
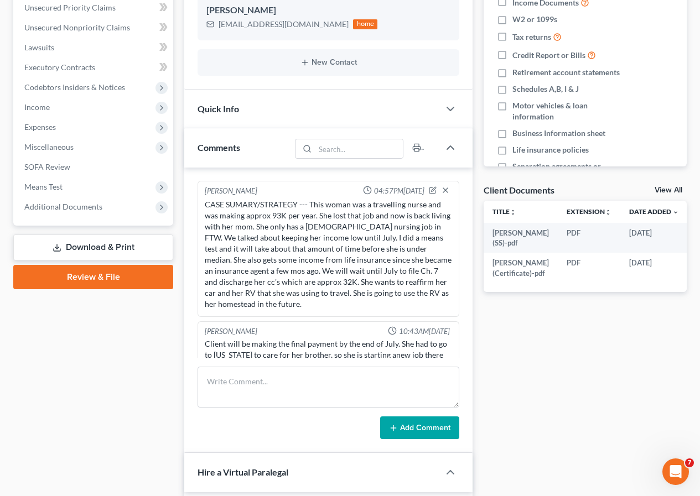
scroll to position [124, 0]
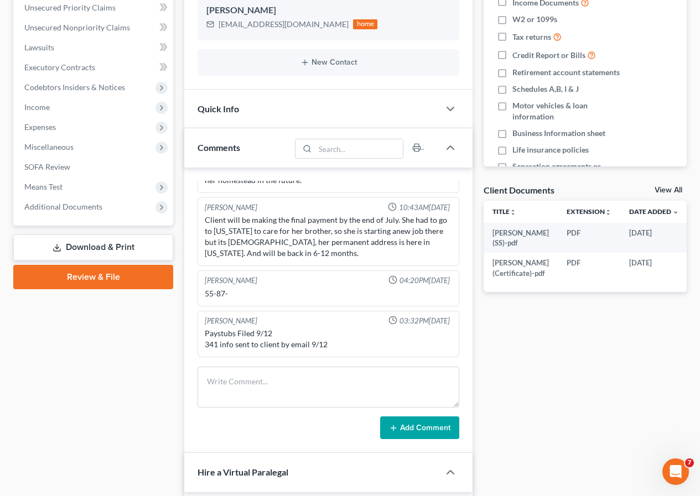
click at [85, 251] on link "Download & Print" at bounding box center [93, 247] width 160 height 26
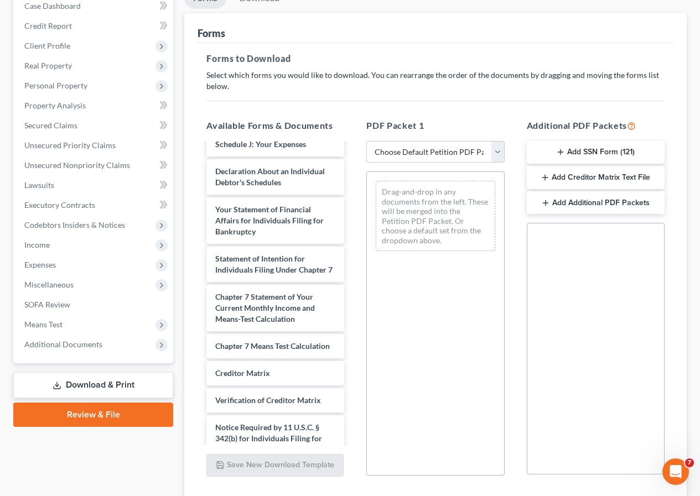
scroll to position [166, 0]
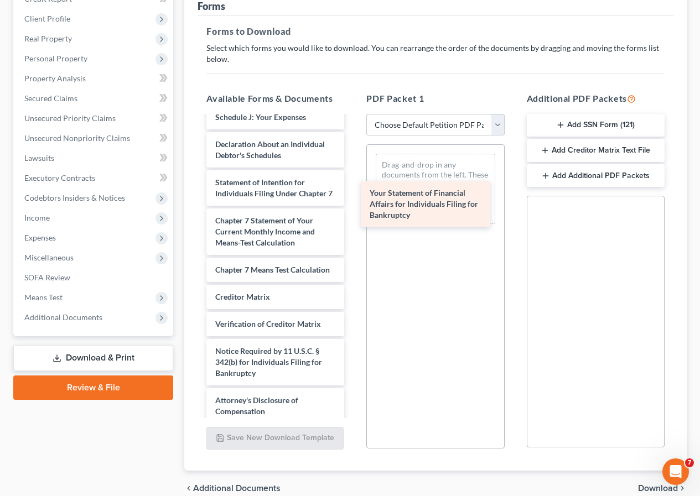
drag, startPoint x: 251, startPoint y: 231, endPoint x: 408, endPoint y: 207, distance: 158.3
click at [353, 207] on div "Your Statement of Financial Affairs for Individuals Filing for Bankruptcy HOWAR…" at bounding box center [274, 77] width 155 height 694
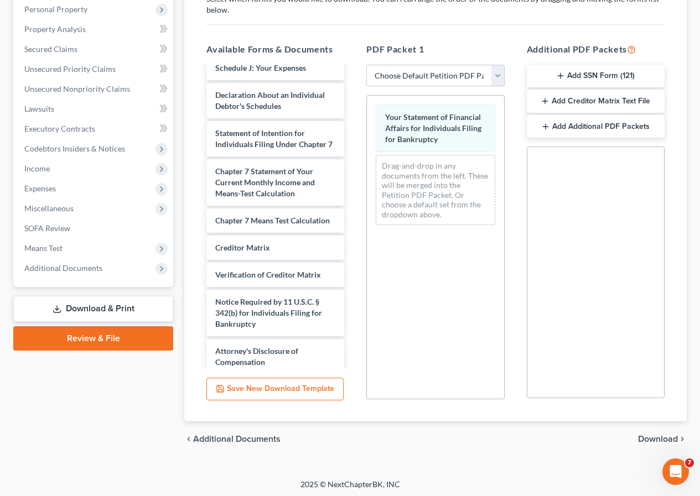
scroll to position [218, 0]
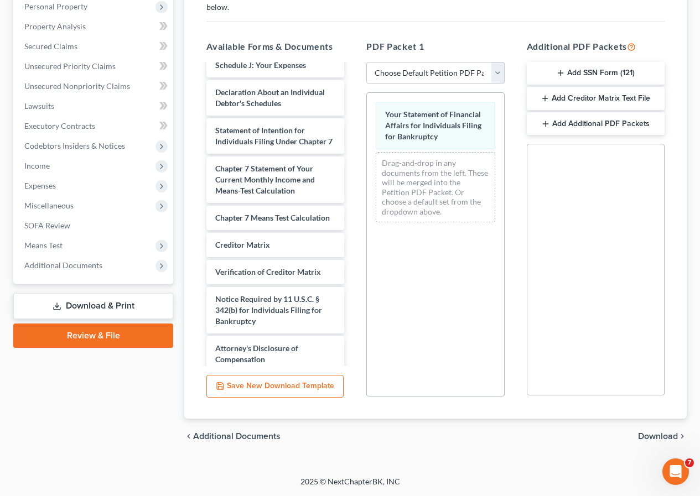
click at [646, 437] on span "Download" at bounding box center [658, 436] width 40 height 9
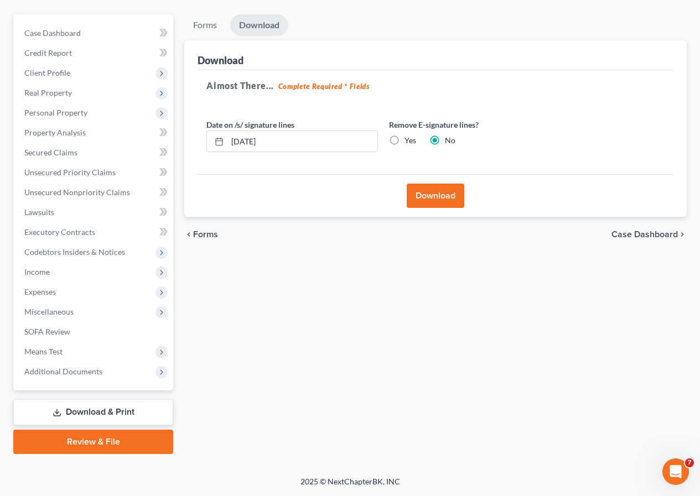
scroll to position [112, 0]
click at [431, 199] on button "Download" at bounding box center [435, 196] width 58 height 24
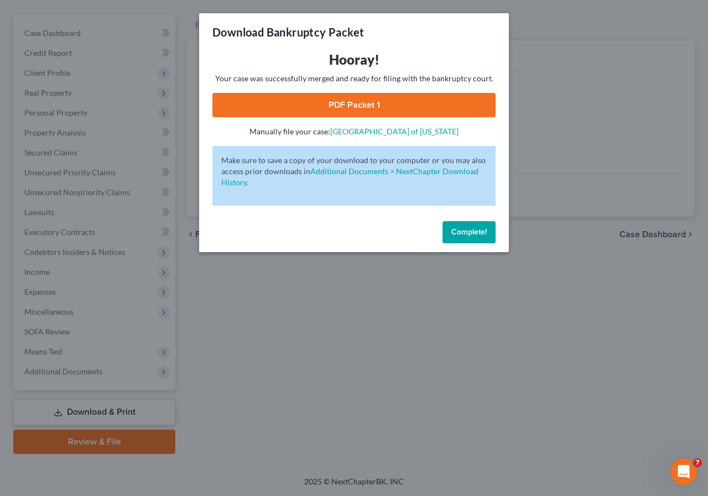
click at [332, 108] on link "PDF Packet 1" at bounding box center [353, 105] width 283 height 24
click at [453, 234] on span "Complete!" at bounding box center [468, 231] width 35 height 9
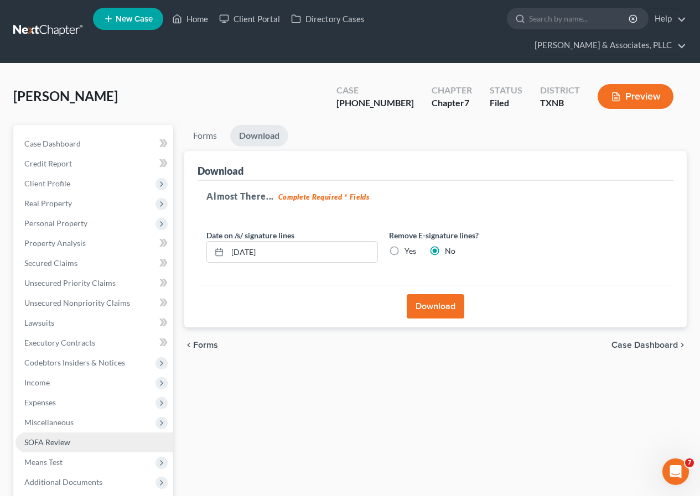
scroll to position [0, 0]
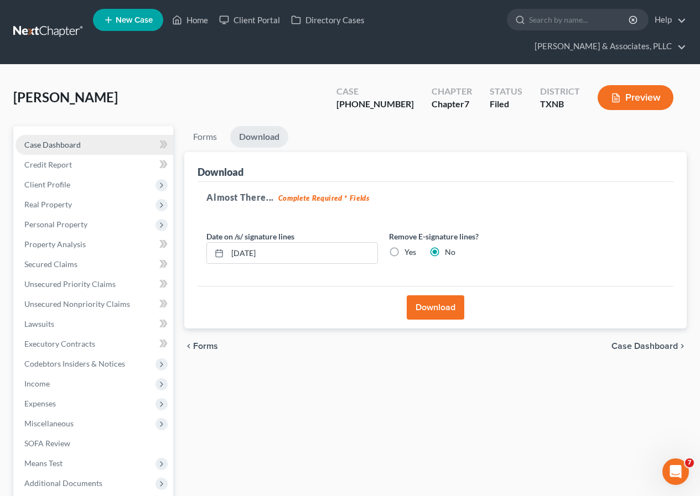
click at [67, 144] on span "Case Dashboard" at bounding box center [52, 144] width 56 height 9
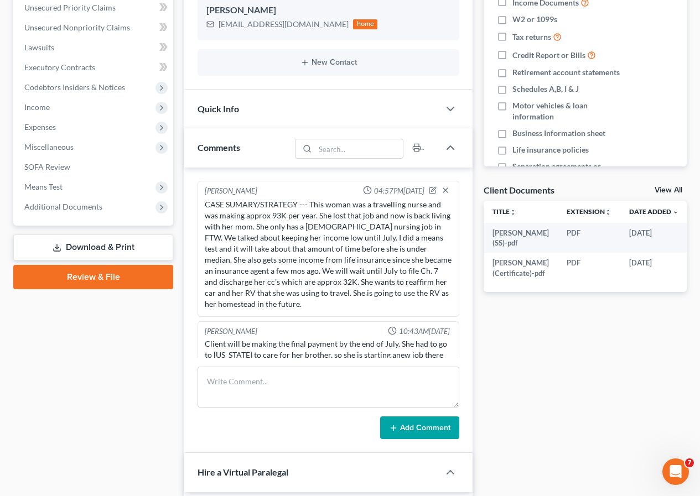
scroll to position [124, 0]
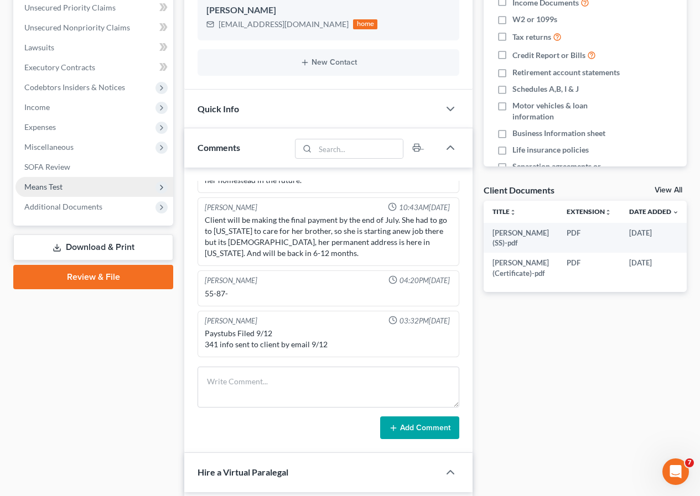
click at [57, 187] on span "Means Test" at bounding box center [43, 186] width 38 height 9
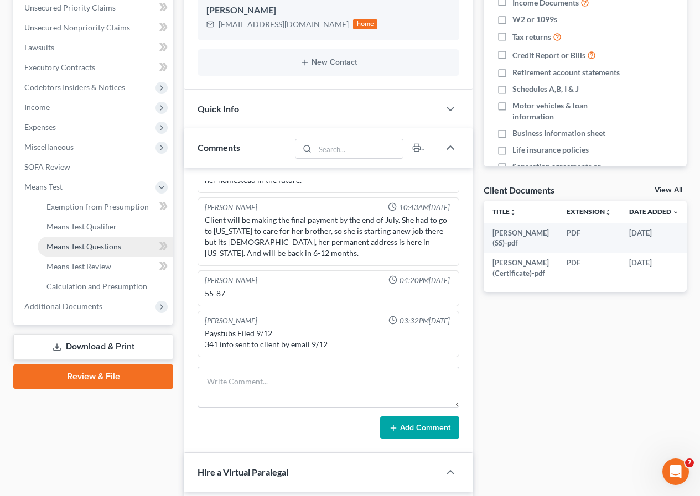
click at [93, 246] on span "Means Test Questions" at bounding box center [83, 246] width 75 height 9
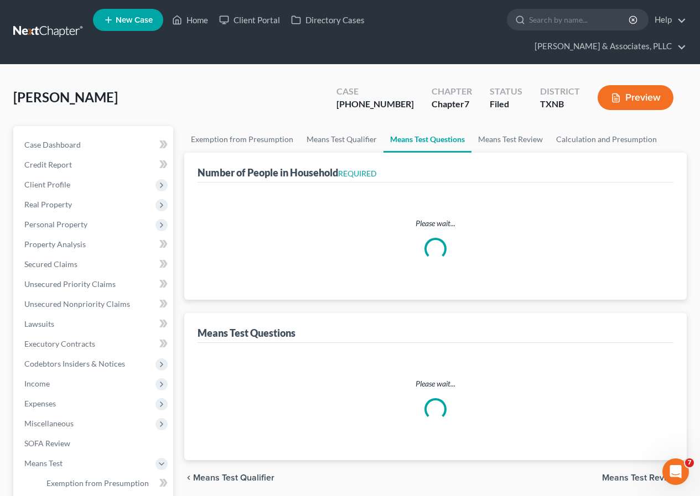
select select "1"
select select "60"
select select "1"
select select "60"
select select "2"
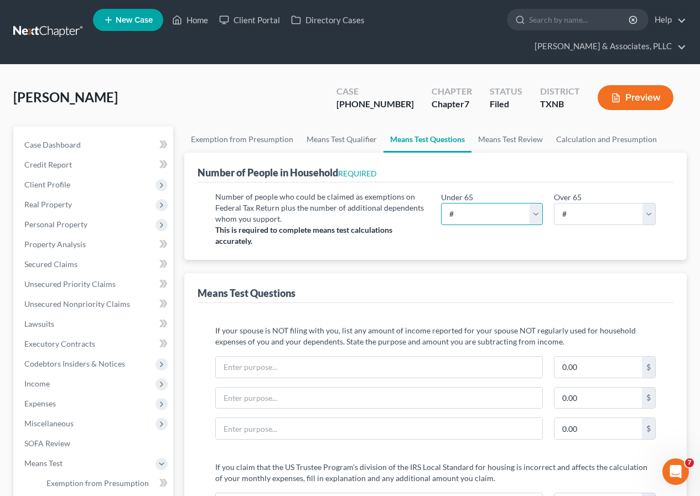
click at [533, 217] on select "# 0 1 2 3 4 5 6 7 8 9 10" at bounding box center [492, 214] width 102 height 22
select select "1"
click at [441, 203] on select "# 0 1 2 3 4 5 6 7 8 9 10" at bounding box center [492, 214] width 102 height 22
click at [50, 263] on span "Secured Claims" at bounding box center [50, 263] width 53 height 9
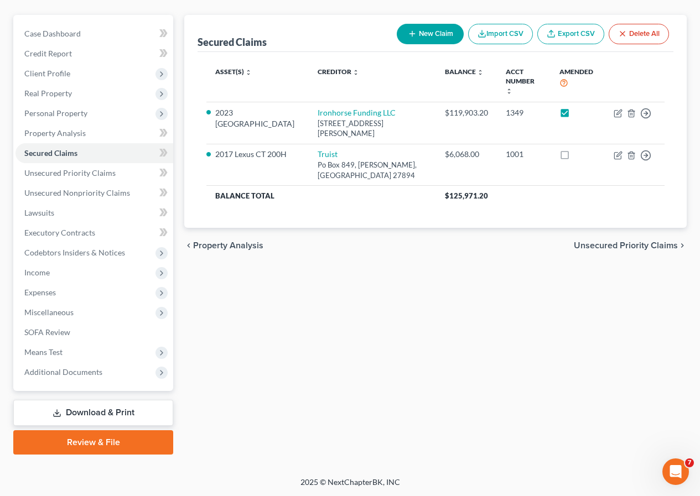
scroll to position [112, 0]
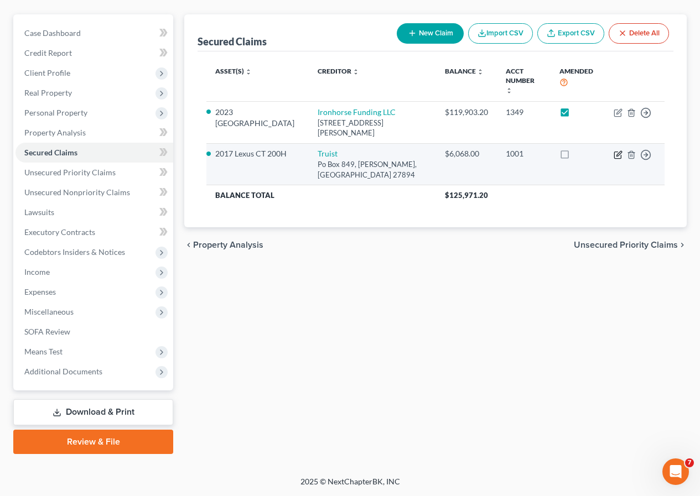
click at [617, 151] on icon "button" at bounding box center [618, 153] width 5 height 5
select select "28"
select select "0"
select select "2"
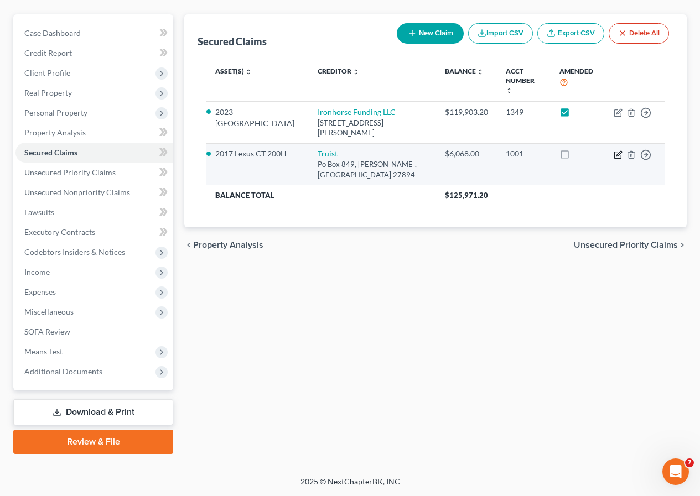
select select "0"
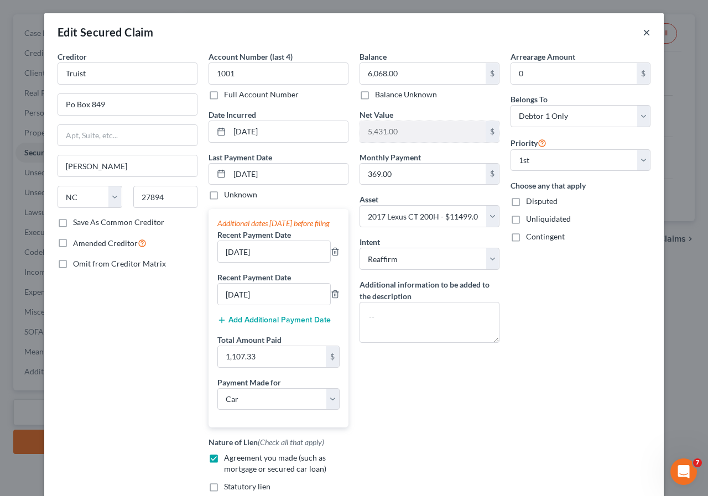
drag, startPoint x: 643, startPoint y: 34, endPoint x: 512, endPoint y: 178, distance: 194.6
click at [643, 34] on button "×" at bounding box center [647, 31] width 8 height 13
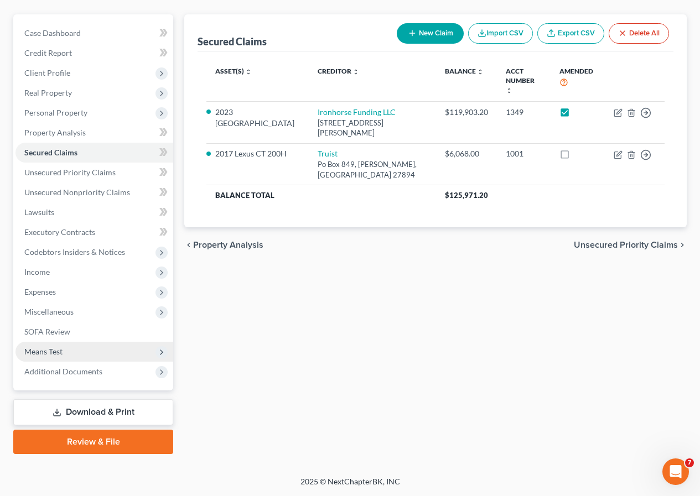
click at [60, 356] on span "Means Test" at bounding box center [43, 351] width 38 height 9
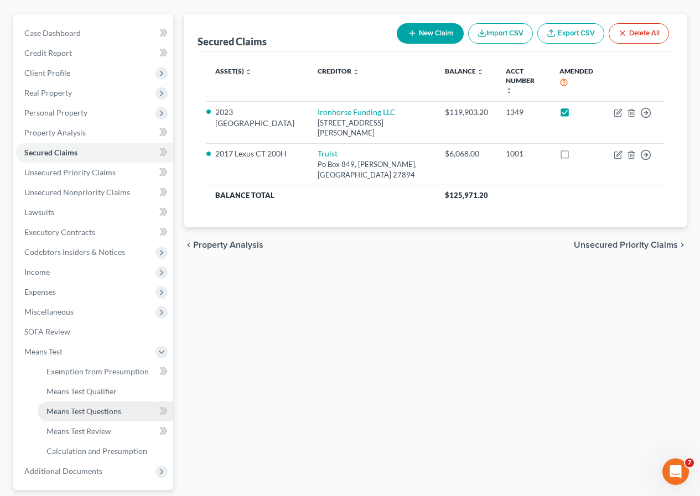
click at [97, 410] on span "Means Test Questions" at bounding box center [83, 410] width 75 height 9
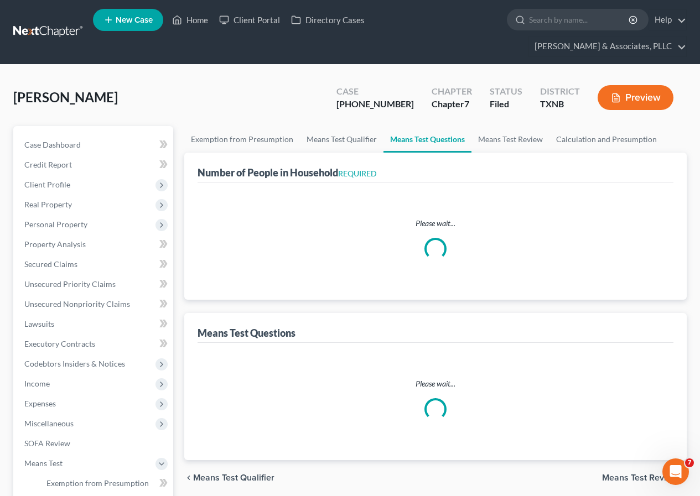
select select "1"
select select "60"
select select "1"
select select "60"
select select "2"
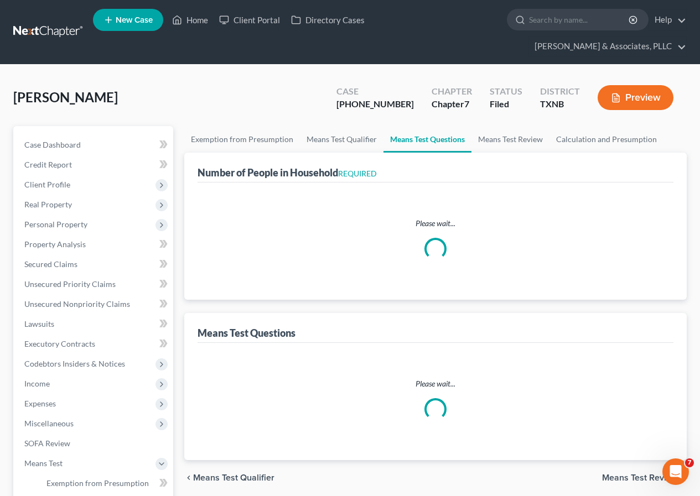
select select "1"
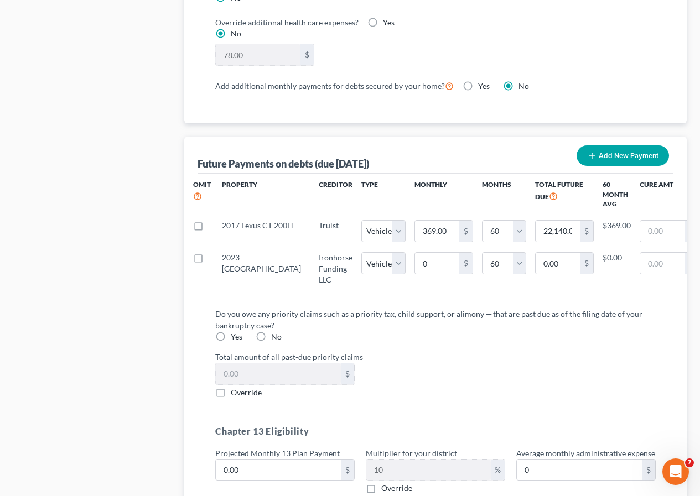
scroll to position [1051, 0]
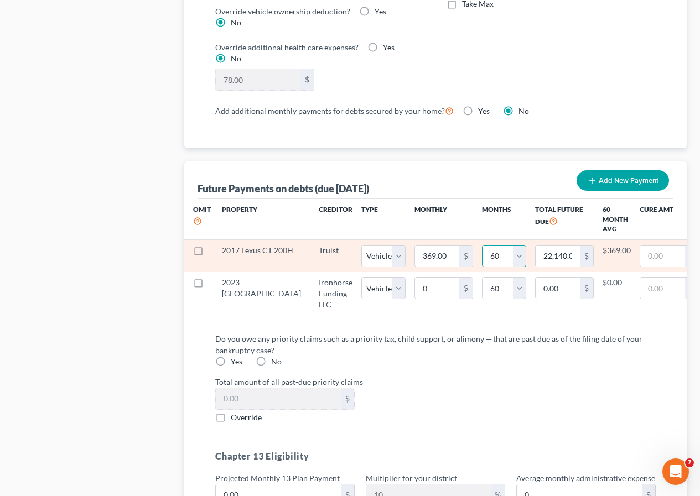
click at [482, 259] on select "0 1 2 3 4 5 6 7 8 9 10 11 12 13 14 15 16 17 18 19 20 21 22 23 24 25 26 27 28 29…" at bounding box center [504, 256] width 44 height 22
select select "17"
click at [482, 245] on select "0 1 2 3 4 5 6 7 8 9 10 11 12 13 14 15 16 17 18 19 20 21 22 23 24 25 26 27 28 29…" at bounding box center [504, 256] width 44 height 22
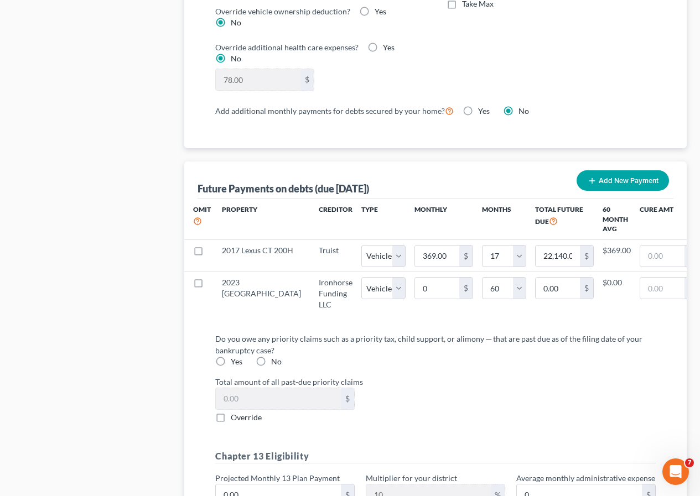
select select "1"
select select "17"
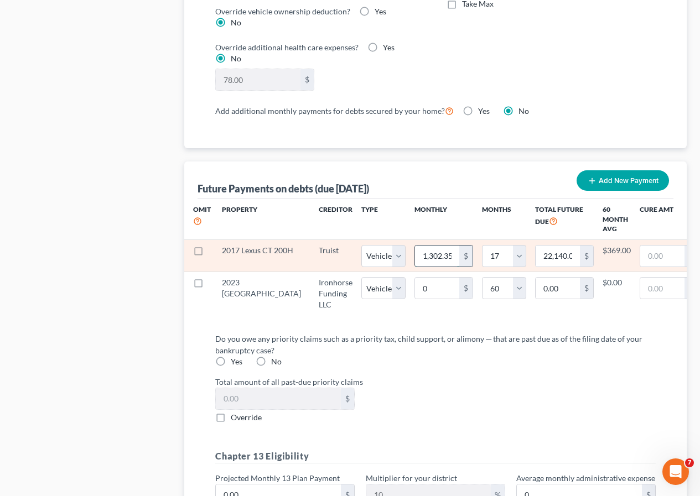
click at [415, 256] on input "1,302.35" at bounding box center [437, 256] width 44 height 21
type input "3"
type input "51.00"
type input "36"
type input "612.00"
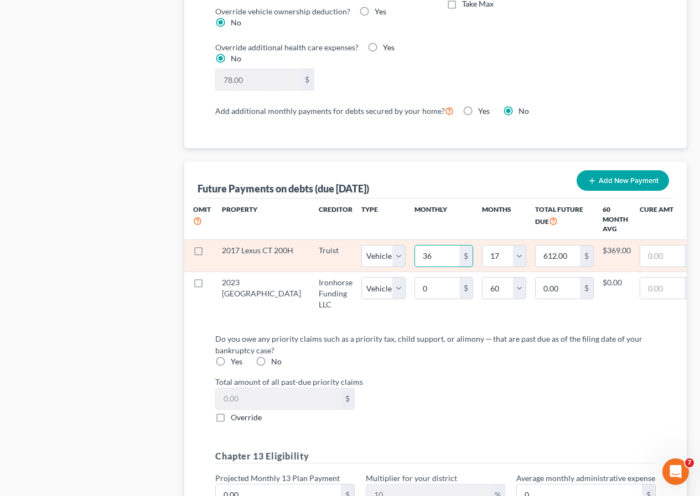
type input "369"
type input "6,273.00"
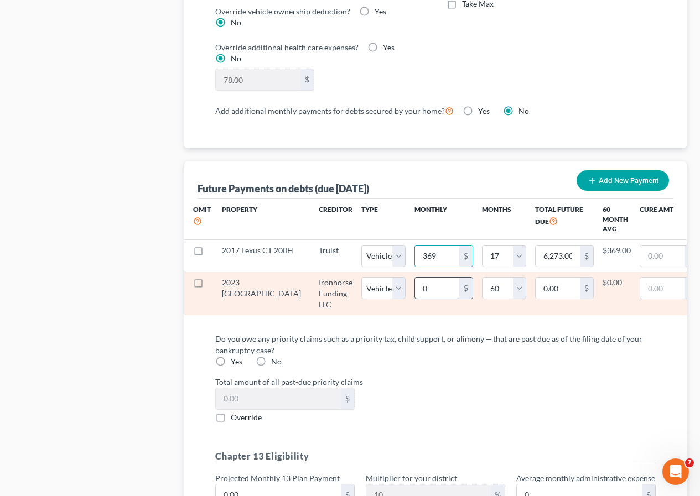
select select "1"
select select "17"
select select "1"
select select "17"
click at [415, 289] on input "0" at bounding box center [437, 288] width 44 height 21
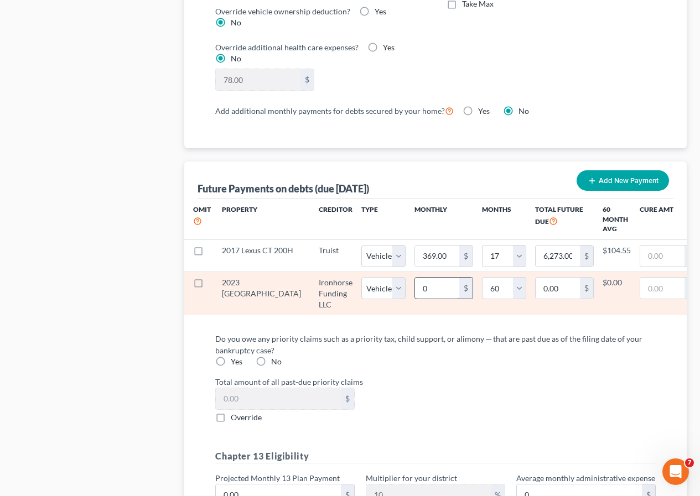
type input "1"
type input "60.00"
type input "12"
type input "720.00"
select select "1"
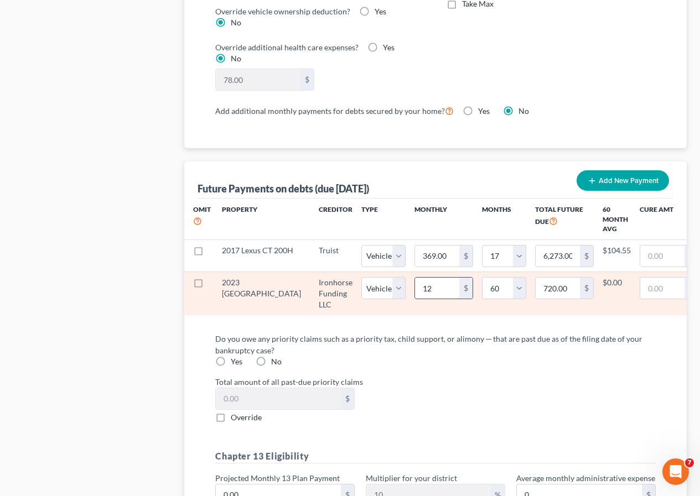
select select "60"
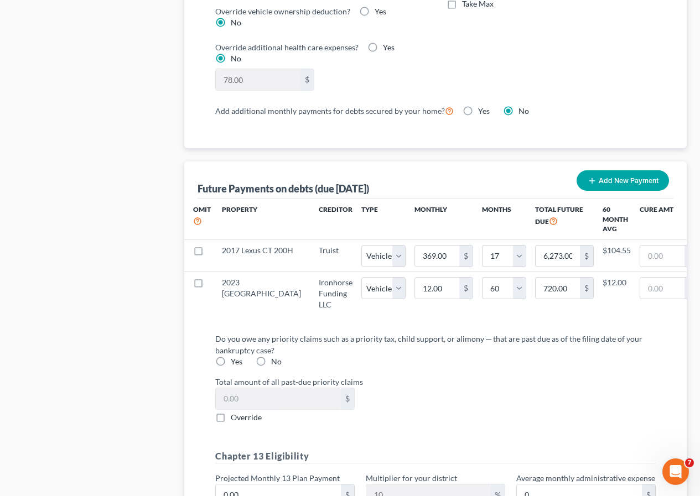
select select "1"
select select "60"
type input "1"
type input "60.00"
type input "12"
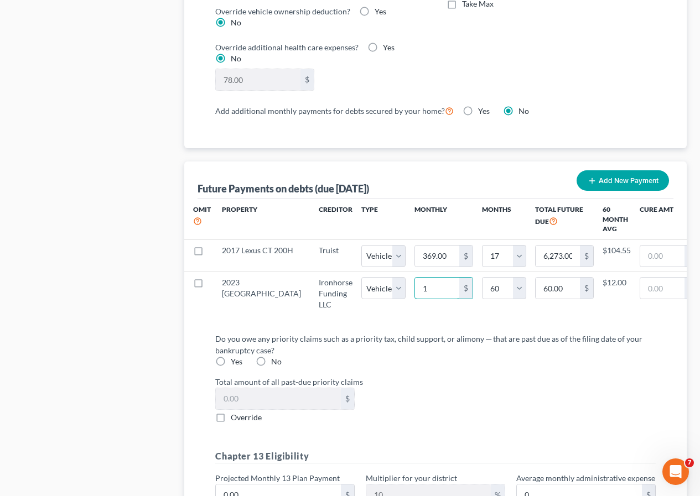
type input "720.00"
select select "1"
select select "60"
select select "1"
select select "60"
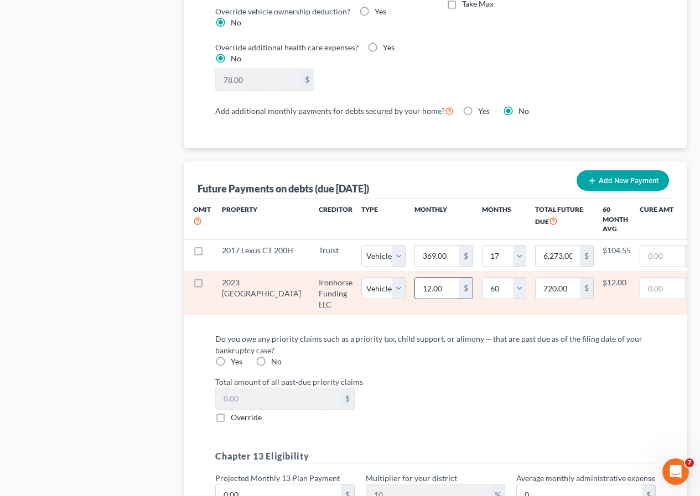
click at [415, 291] on input "12.00" at bounding box center [437, 288] width 44 height 21
click at [415, 286] on input "12.00" at bounding box center [437, 288] width 44 height 21
type input "127.00"
type input "7,620.00"
type input "1279.00"
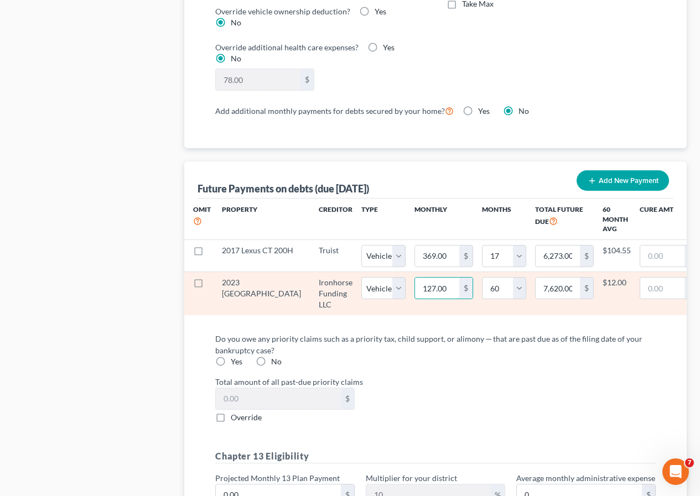
type input "76,740.00"
select select "1"
select select "60"
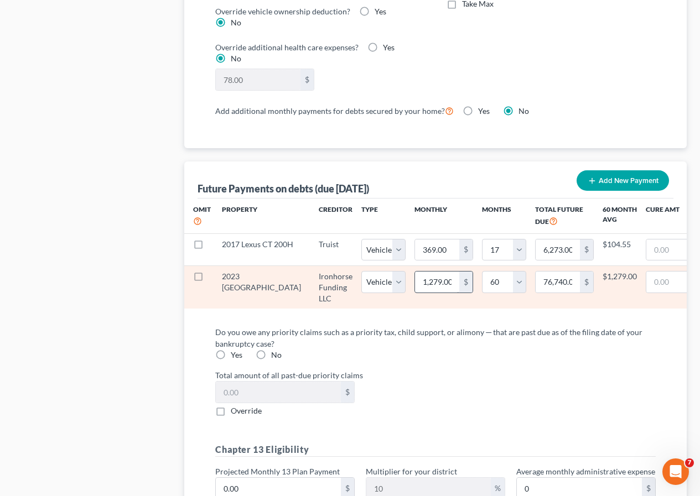
select select "1"
select select "60"
click at [415, 282] on input "1,279.00" at bounding box center [437, 282] width 44 height 21
click at [415, 284] on input "1,279.00" at bounding box center [437, 282] width 44 height 21
type input "1,279.600"
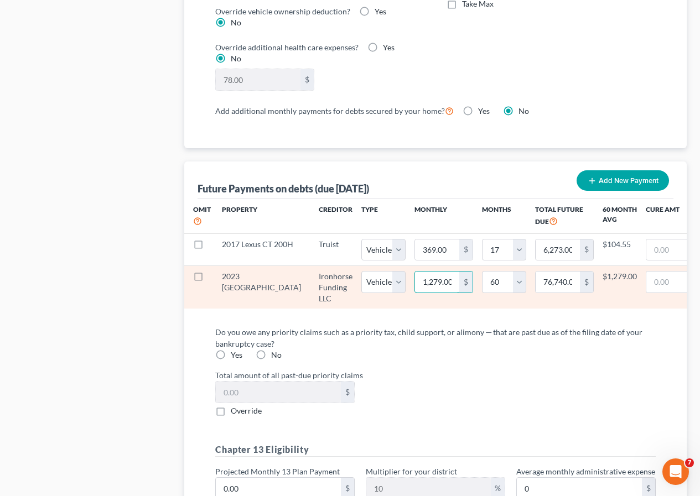
type input "76,776.00"
type input "1,279.601"
type input "76,776.06"
type input "1,279.60"
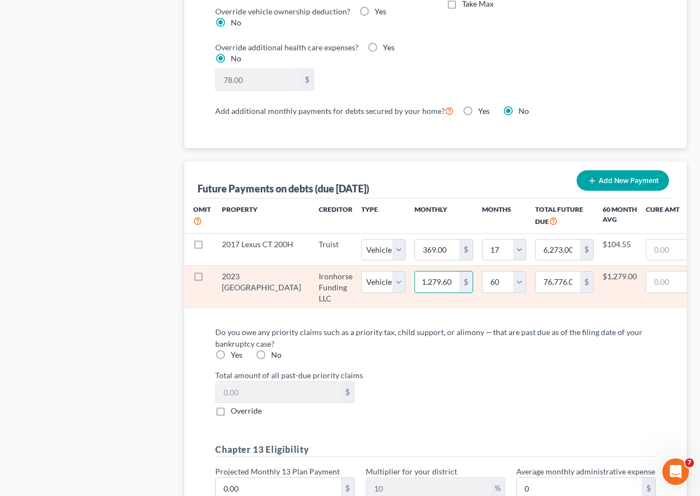
type input "76,776.00"
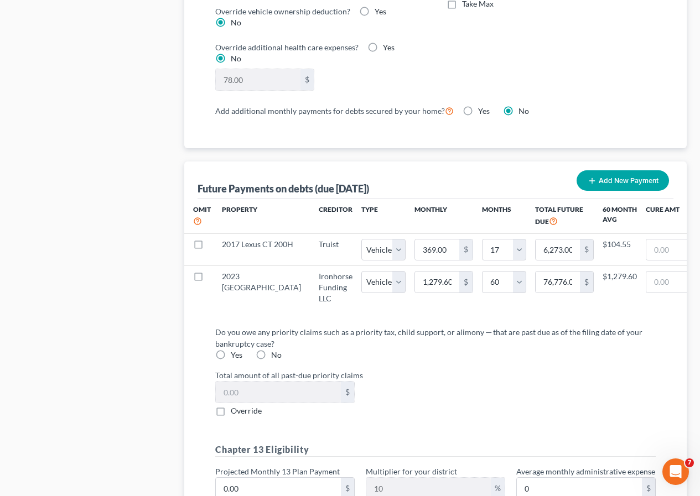
select select "1"
select select "60"
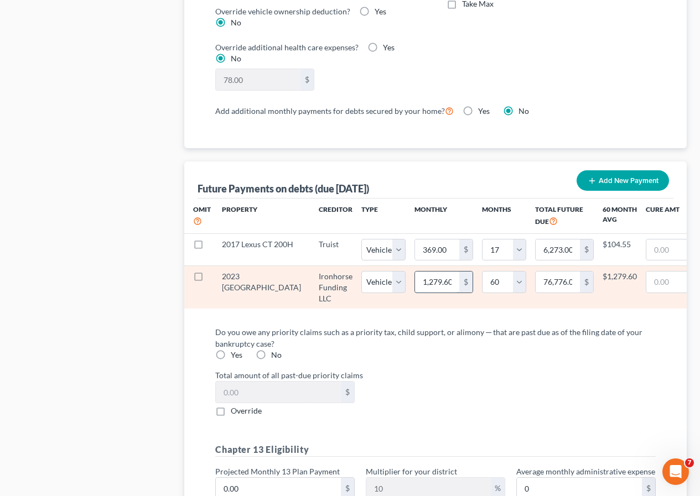
click at [415, 283] on input "1,279.60" at bounding box center [437, 282] width 44 height 21
click at [415, 280] on input "1,279.60" at bounding box center [437, 282] width 44 height 21
type input "1,279.610"
type input "76,776.60"
type input "1,279.61"
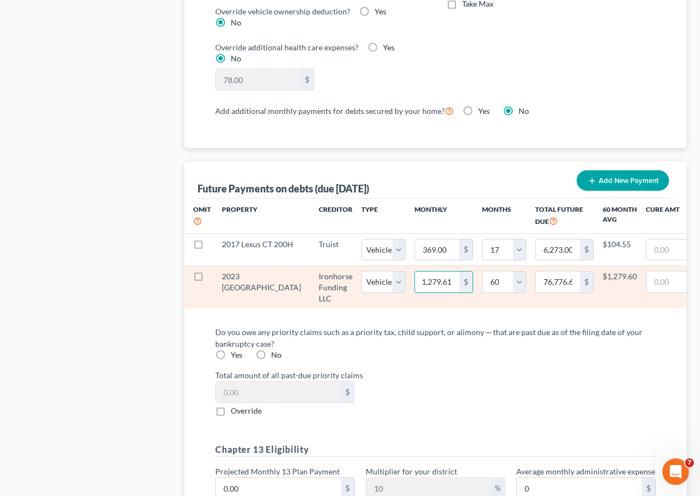
select select "1"
select select "60"
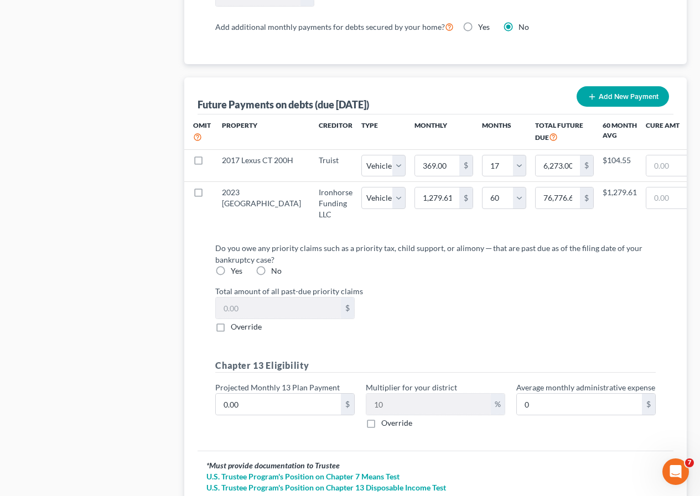
scroll to position [1161, 0]
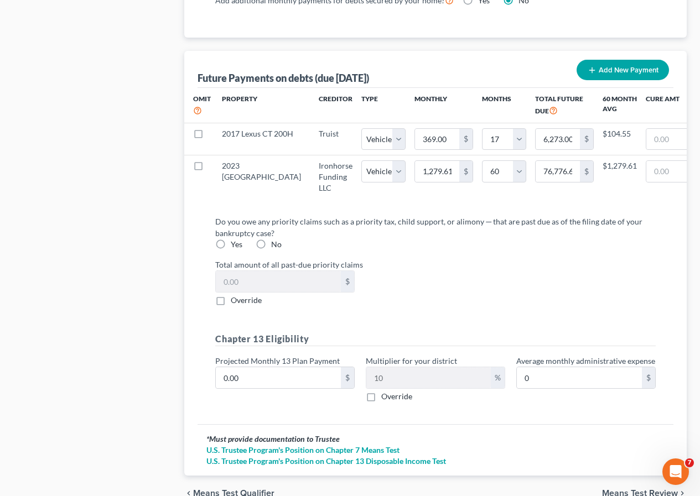
click at [271, 250] on label "No" at bounding box center [276, 244] width 11 height 11
click at [275, 246] on input "No" at bounding box center [278, 242] width 7 height 7
radio input "true"
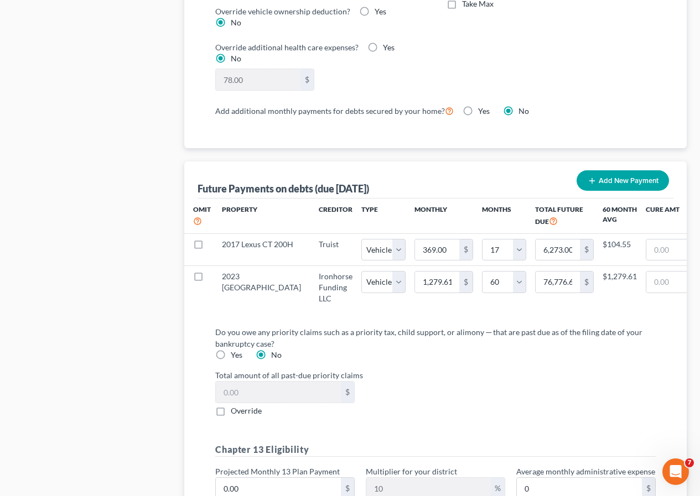
scroll to position [1227, 0]
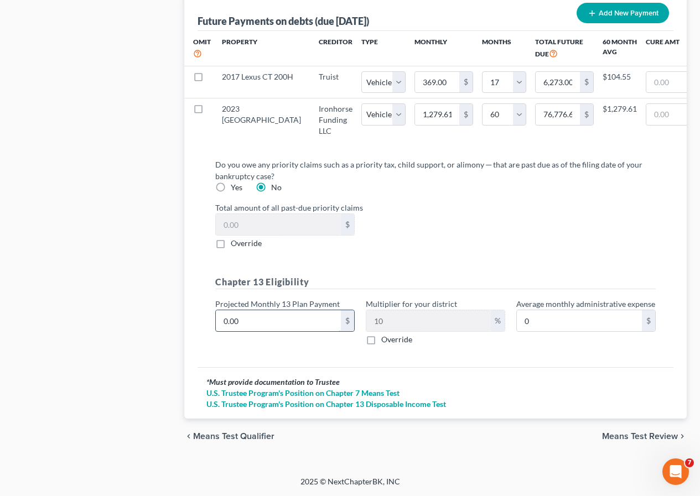
click at [222, 318] on input "0.00" at bounding box center [278, 320] width 125 height 21
type input "2"
type input "0.20"
type input "20"
type input "2.00"
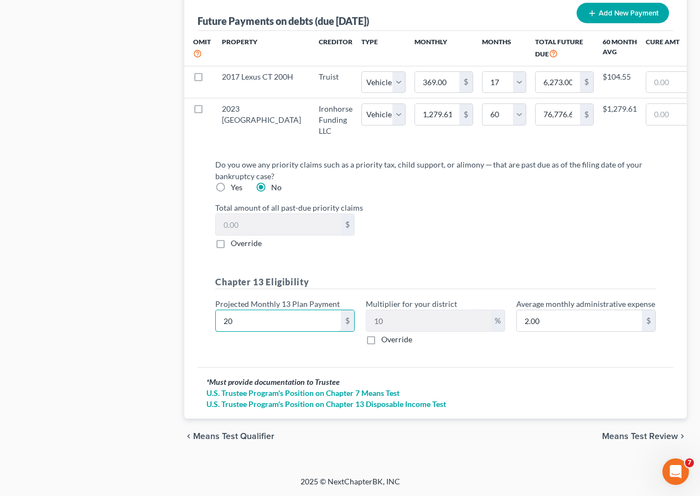
type input "200"
type input "20.00"
type input "200"
drag, startPoint x: 623, startPoint y: 436, endPoint x: 519, endPoint y: 345, distance: 137.9
click at [623, 436] on span "Means Test Review" at bounding box center [640, 436] width 76 height 9
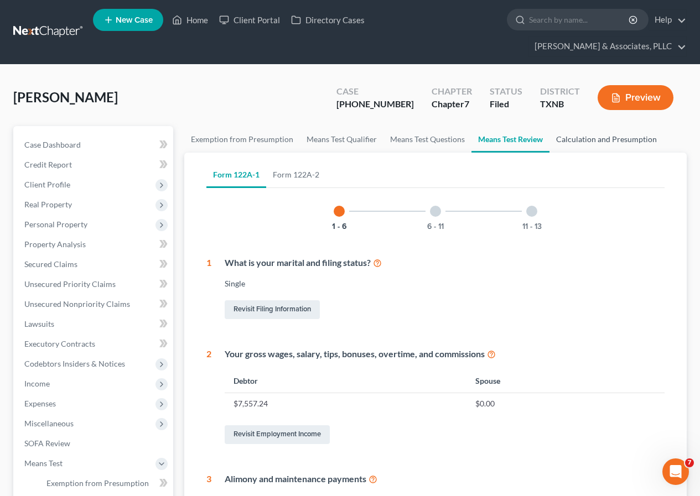
click at [576, 140] on link "Calculation and Presumption" at bounding box center [606, 139] width 114 height 27
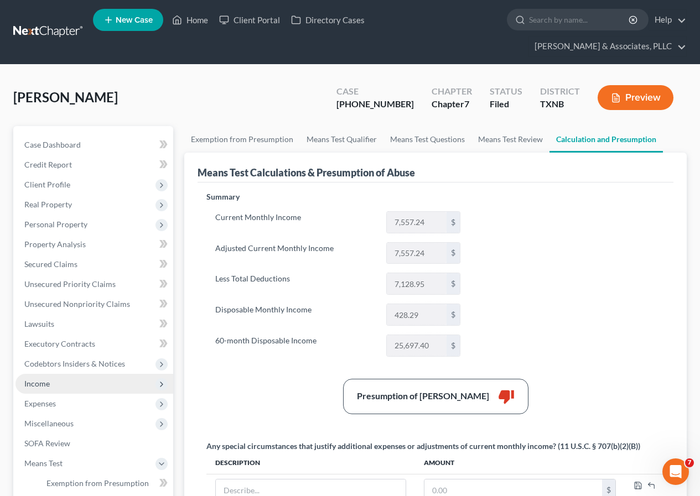
click at [53, 383] on span "Income" at bounding box center [94, 384] width 158 height 20
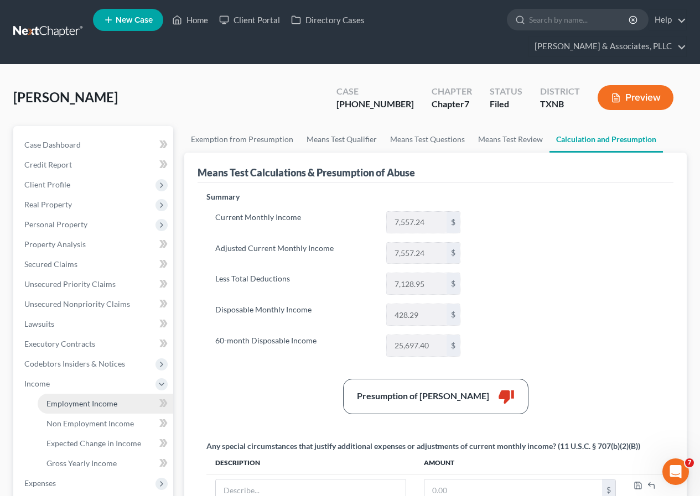
click at [81, 402] on span "Employment Income" at bounding box center [81, 403] width 71 height 9
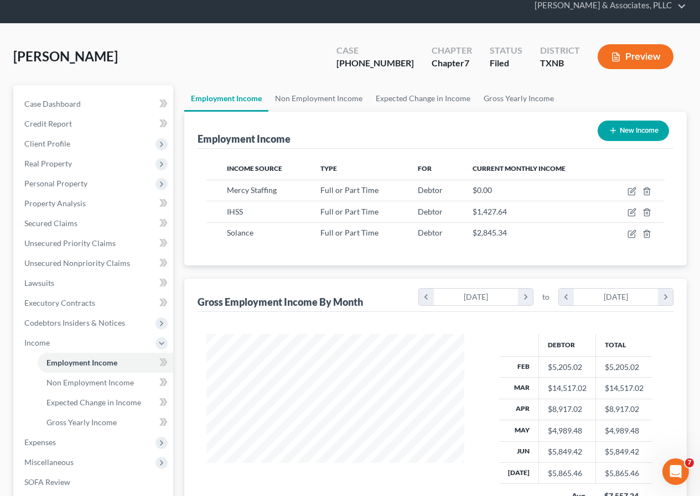
scroll to position [111, 0]
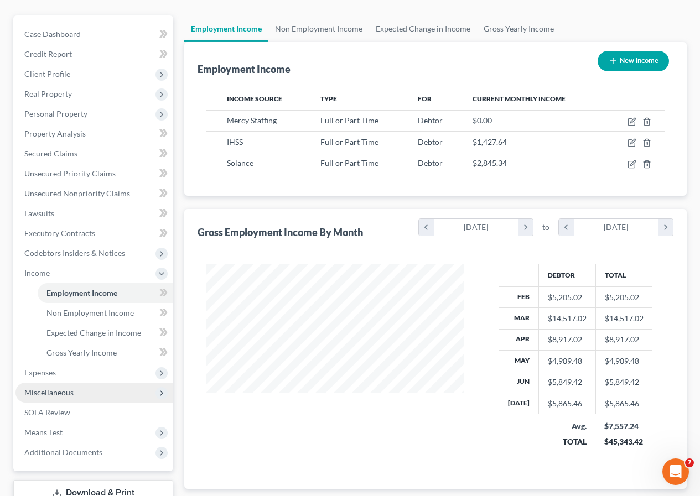
click at [75, 394] on span "Miscellaneous" at bounding box center [94, 393] width 158 height 20
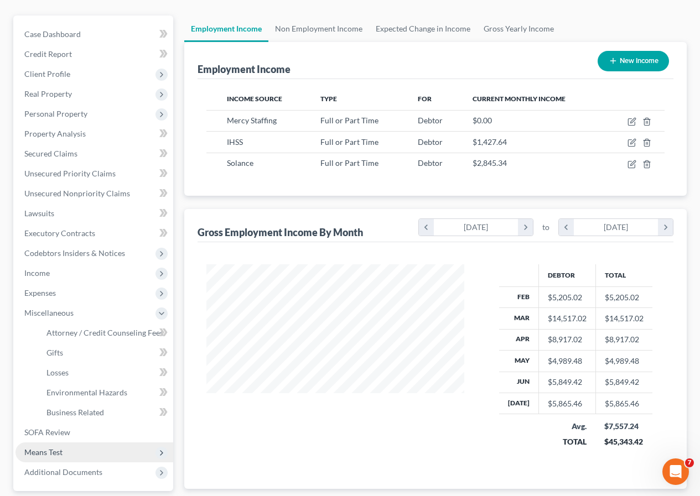
click at [69, 451] on span "Means Test" at bounding box center [94, 452] width 158 height 20
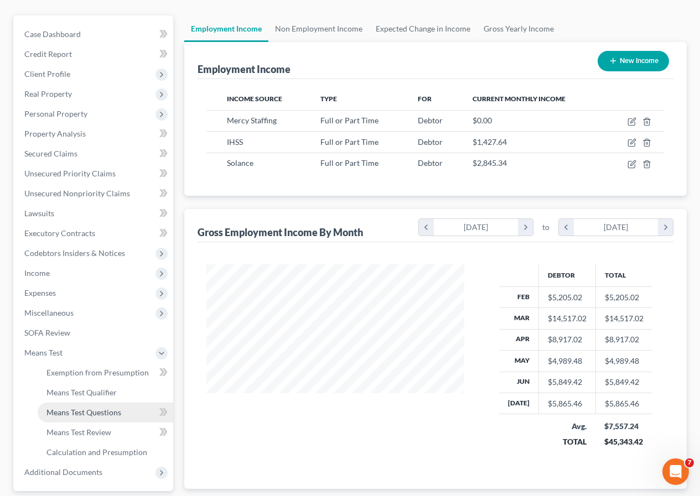
click at [95, 414] on span "Means Test Questions" at bounding box center [83, 412] width 75 height 9
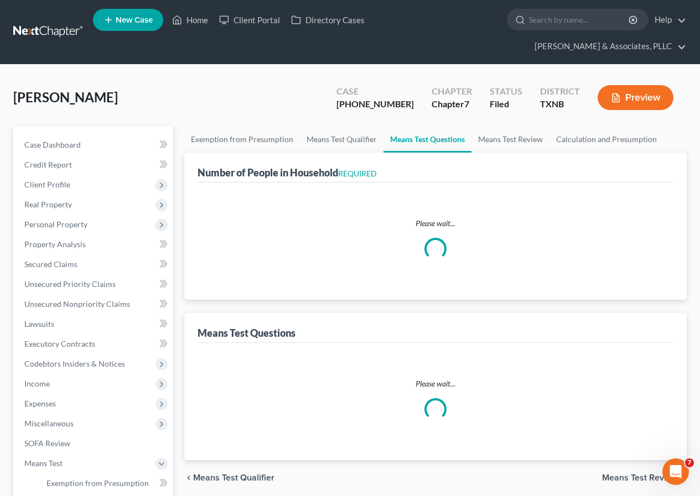
select select "1"
select select "17"
select select "1"
select select "60"
select select "2"
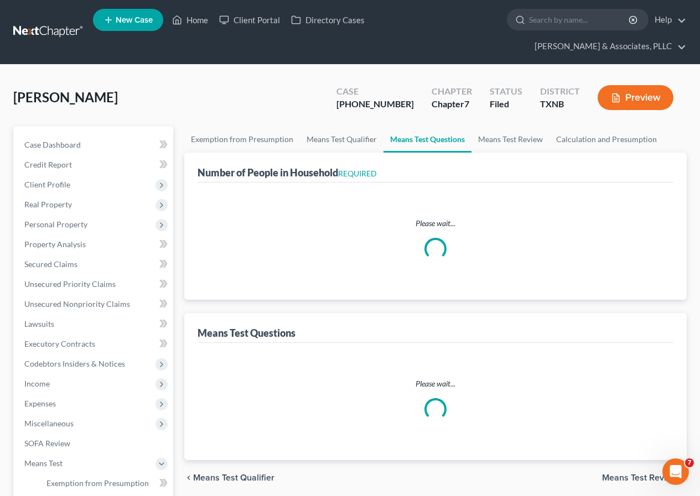
select select "1"
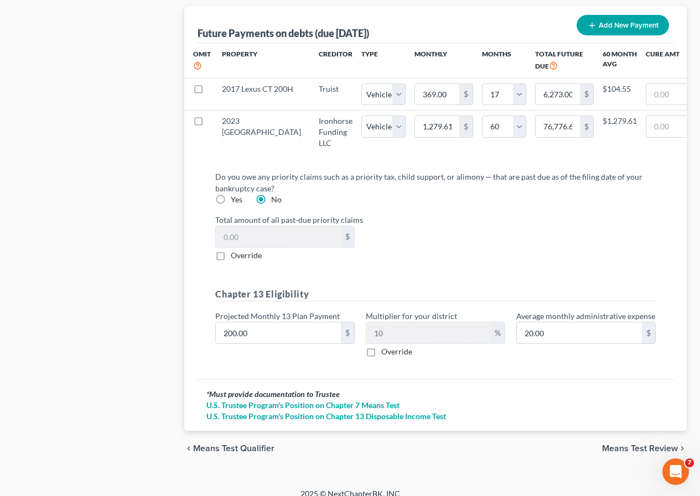
scroll to position [1227, 0]
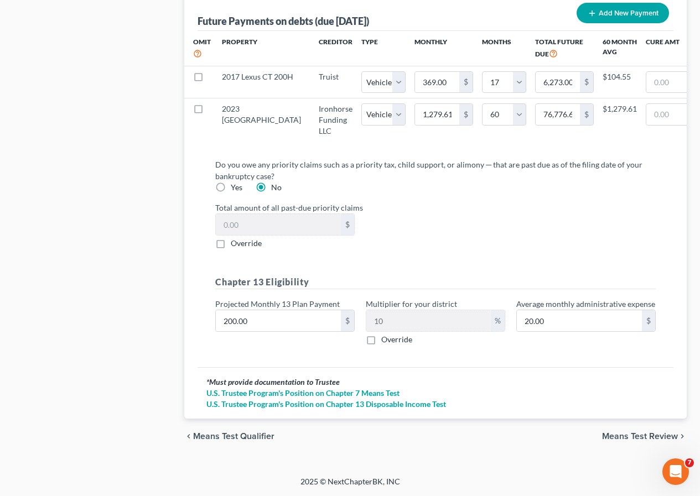
click at [638, 436] on span "Means Test Review" at bounding box center [640, 436] width 76 height 9
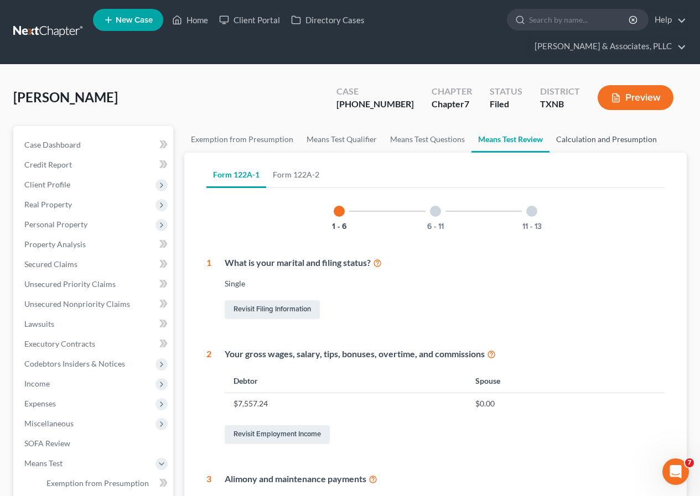
click at [575, 139] on link "Calculation and Presumption" at bounding box center [606, 139] width 114 height 27
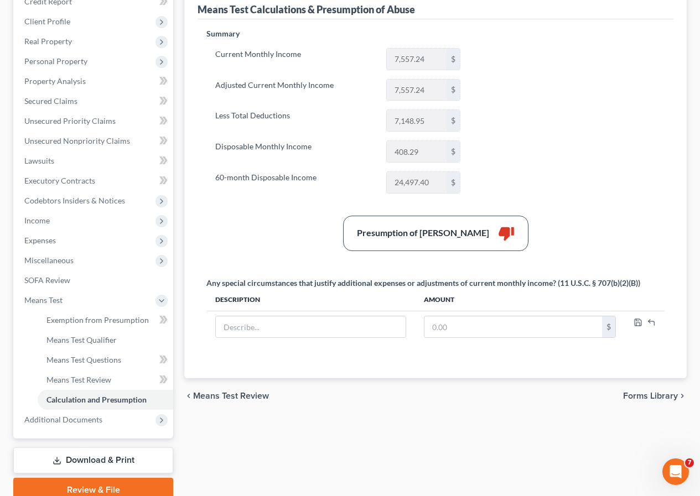
scroll to position [166, 0]
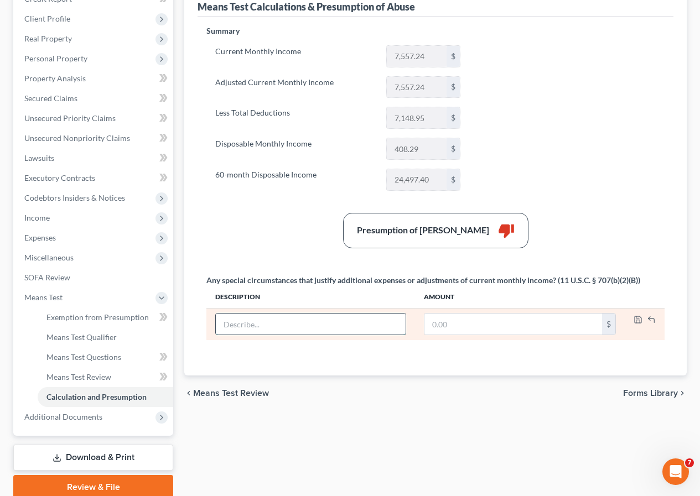
click at [229, 328] on input "text" at bounding box center [310, 324] width 189 height 21
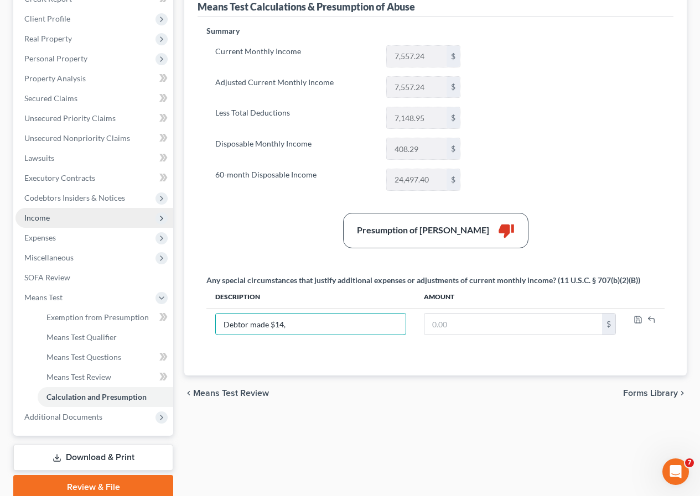
type input "Debtor made $14,"
click at [56, 221] on span "Income" at bounding box center [94, 218] width 158 height 20
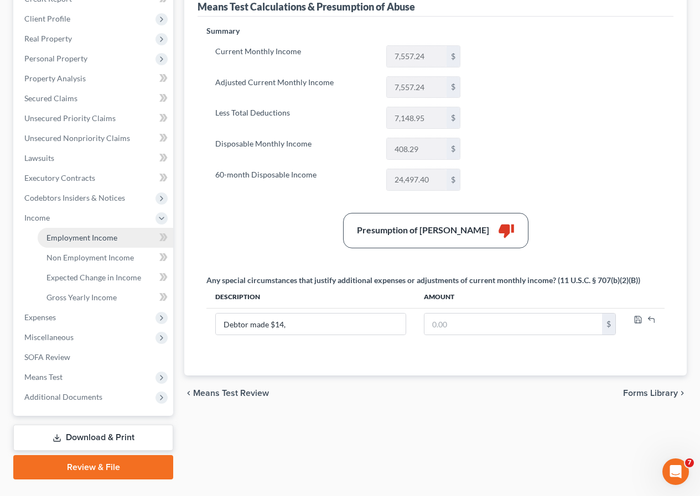
click at [69, 238] on span "Employment Income" at bounding box center [81, 237] width 71 height 9
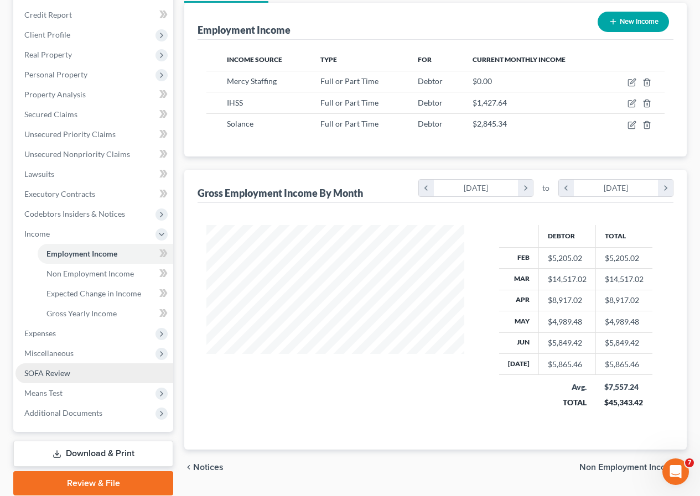
scroll to position [166, 0]
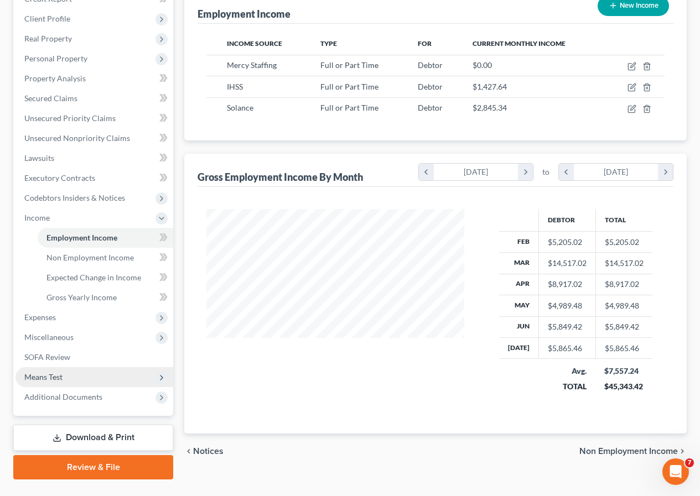
click at [92, 374] on span "Means Test" at bounding box center [94, 377] width 158 height 20
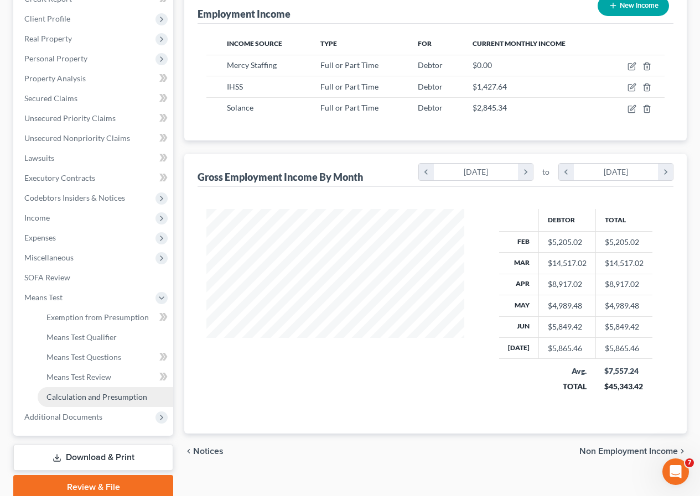
click at [100, 395] on span "Calculation and Presumption" at bounding box center [96, 396] width 101 height 9
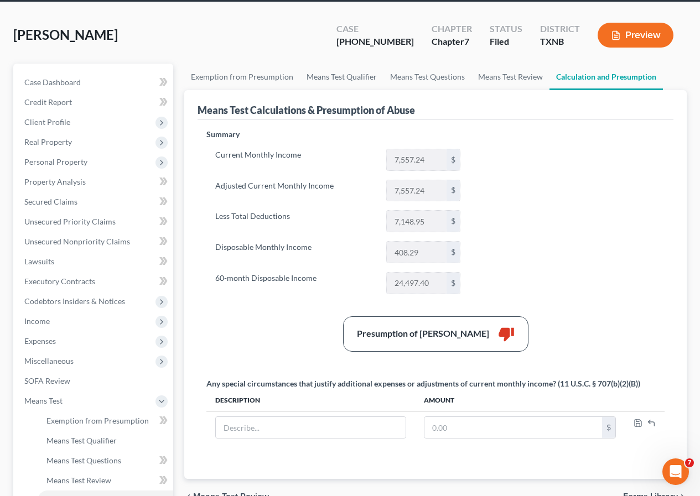
scroll to position [166, 0]
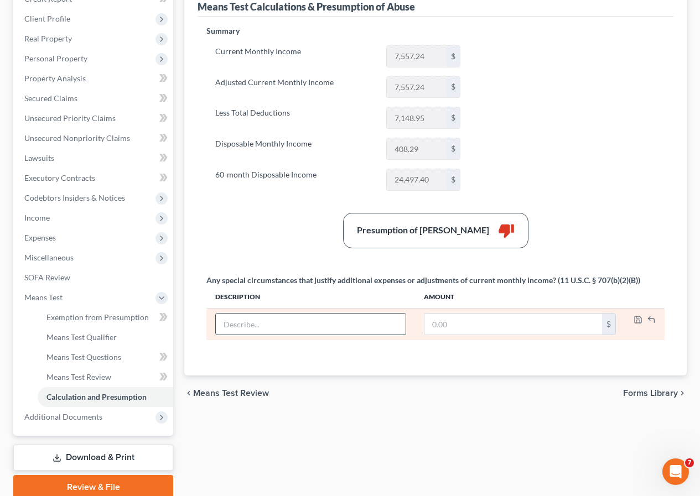
click at [244, 327] on input "text" at bounding box center [310, 324] width 189 height 21
type input "Debtor earned $14,500 in March 2025 from Mercy Staffing; Now she is layed off f…"
click at [426, 324] on input "text" at bounding box center [513, 324] width 178 height 21
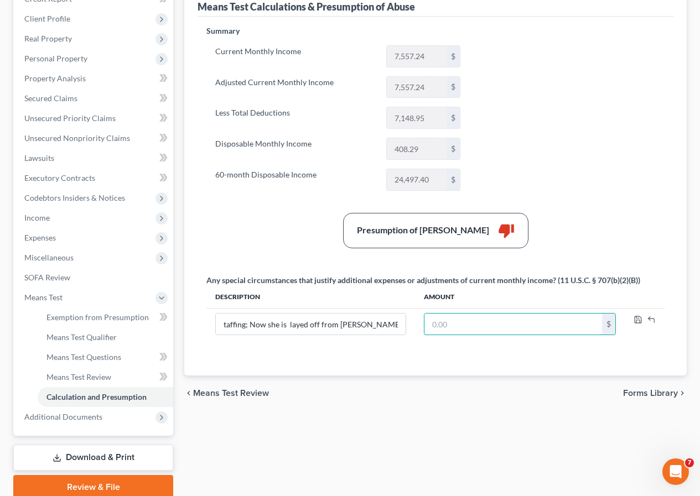
scroll to position [0, 0]
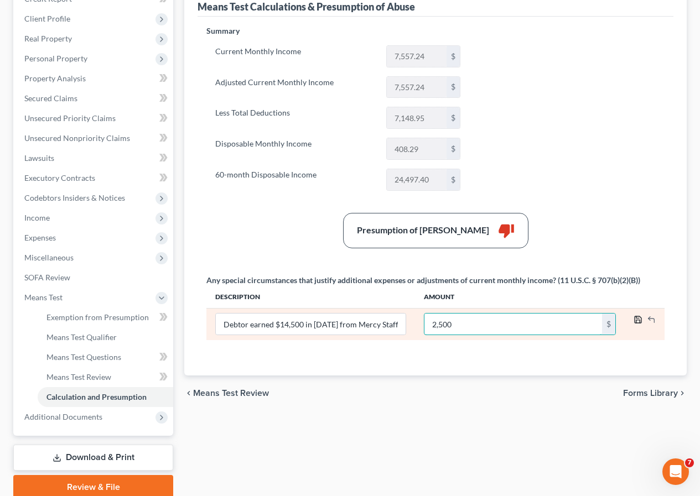
type input "2,500"
click at [639, 320] on icon "button" at bounding box center [637, 319] width 9 height 9
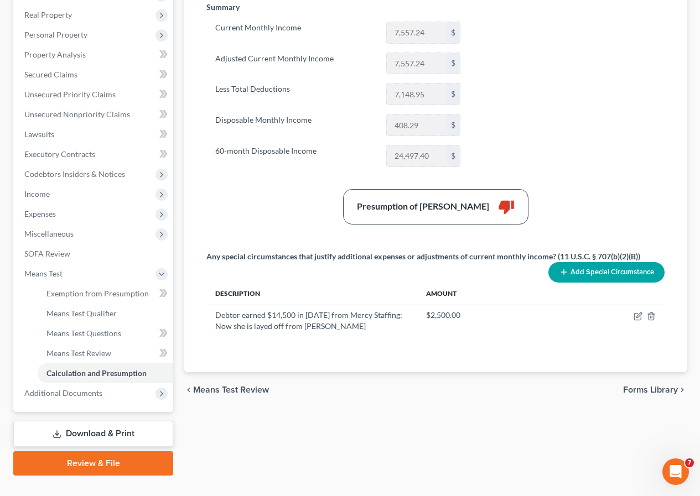
scroll to position [211, 0]
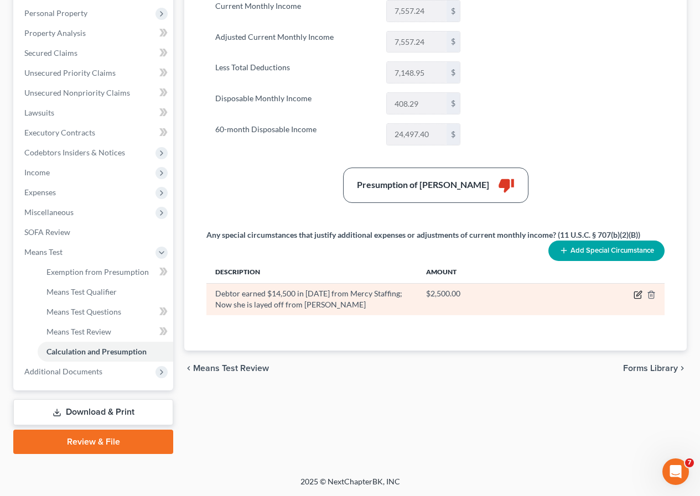
click at [638, 293] on icon "button" at bounding box center [637, 294] width 9 height 9
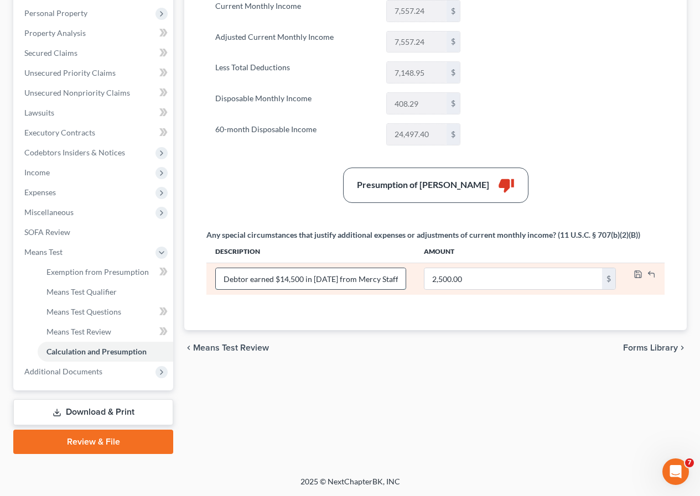
click at [356, 282] on input "Debtor earned $14,500 in March 2025 from Mercy Staffing; Now she is layed off f…" at bounding box center [310, 278] width 189 height 21
type input "Debtor earned $14,500 in March 2025 from Mercy Staffing; She was layed off from…"
click at [634, 277] on icon "button" at bounding box center [637, 274] width 7 height 7
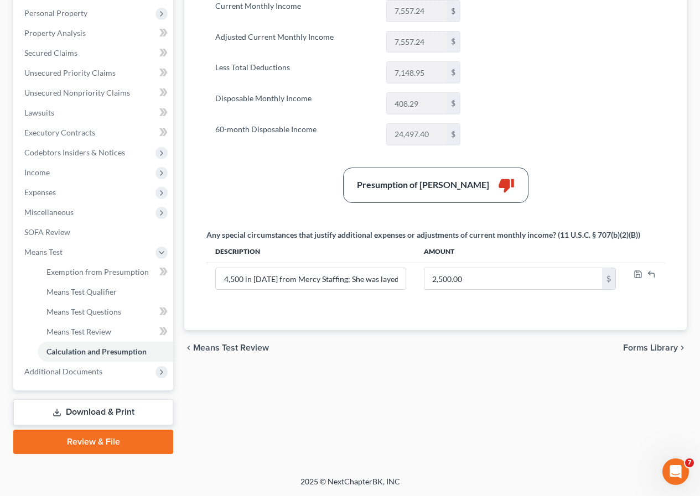
scroll to position [0, 0]
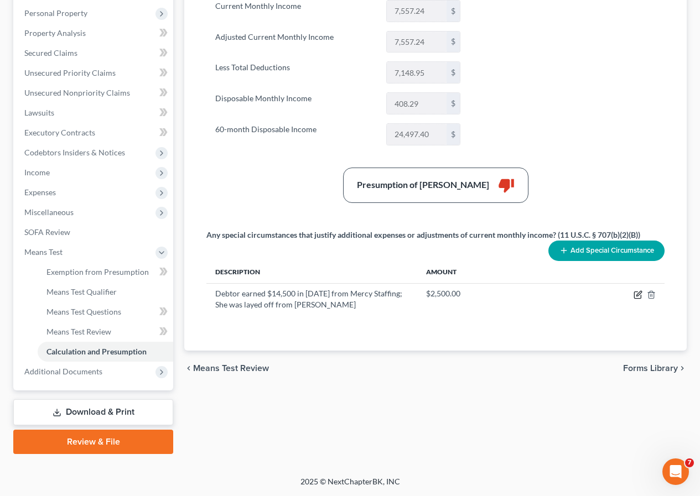
click at [637, 294] on icon "button" at bounding box center [637, 294] width 9 height 9
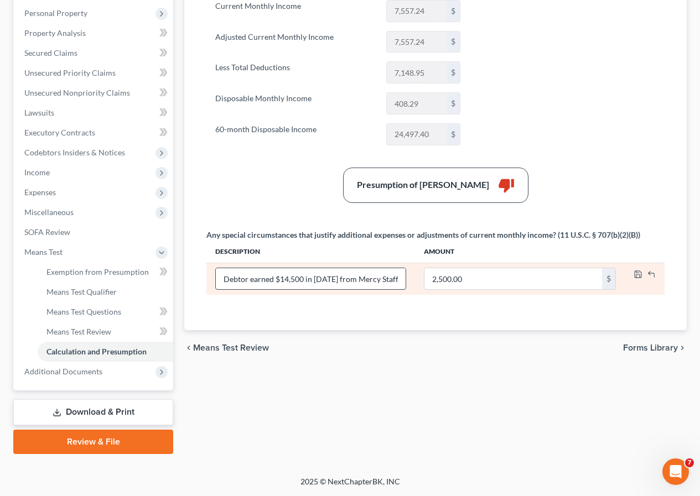
click at [397, 279] on input "Debtor earned $14,500 in March 2025 from Mercy Staffing; She was layed off from…" at bounding box center [310, 278] width 189 height 21
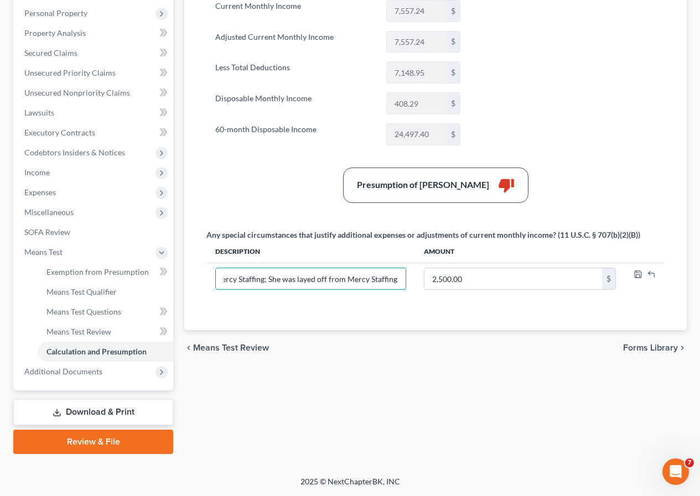
scroll to position [0, 156]
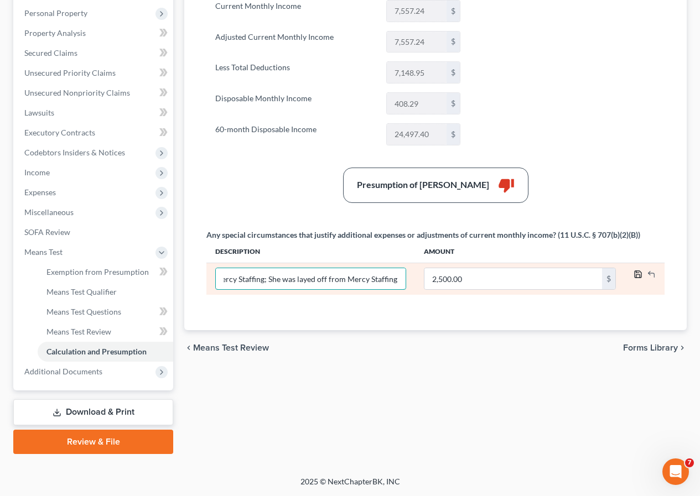
type input "Debtor earned $14,500 in March 2025 from Mercy Staffing; She was layed off from…"
click at [637, 272] on icon "button" at bounding box center [637, 274] width 9 height 9
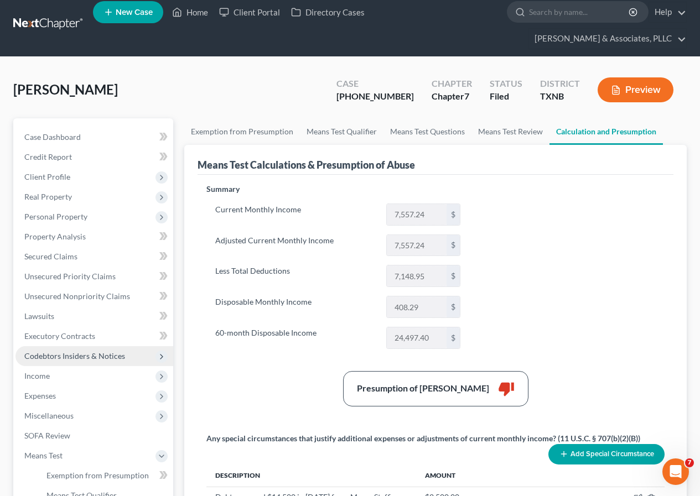
scroll to position [0, 0]
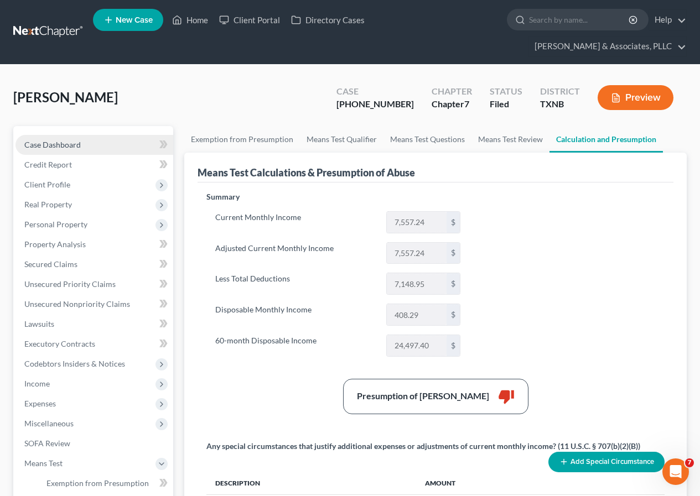
click at [71, 145] on span "Case Dashboard" at bounding box center [52, 144] width 56 height 9
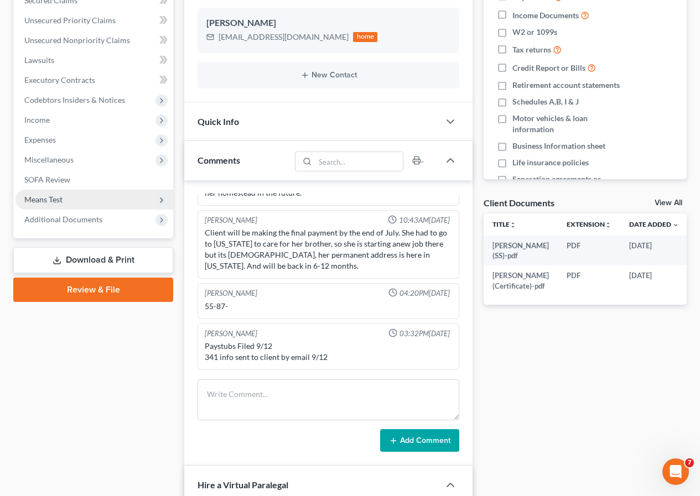
scroll to position [277, 0]
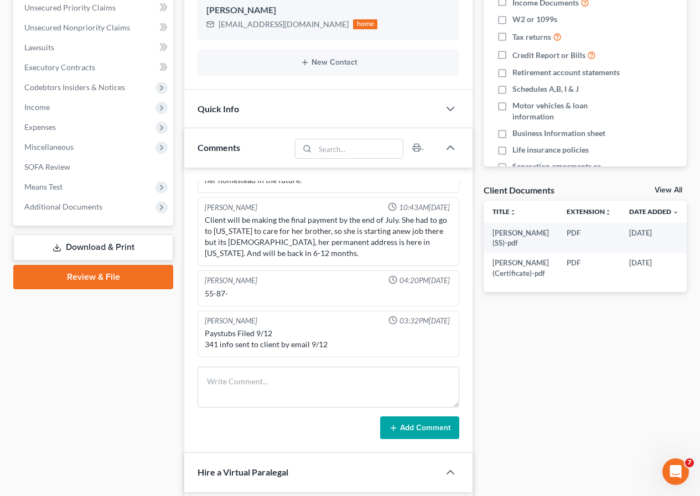
click at [80, 250] on link "Download & Print" at bounding box center [93, 247] width 160 height 26
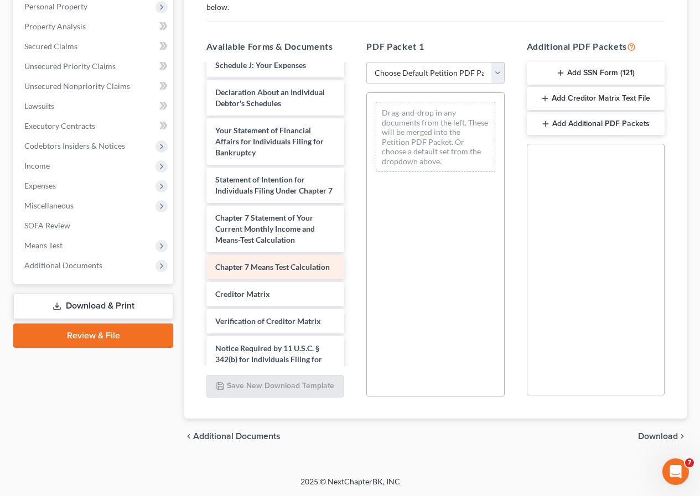
scroll to position [442, 0]
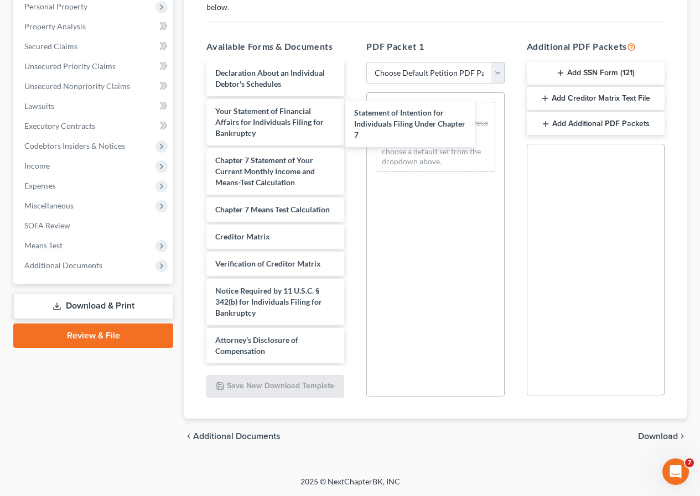
drag, startPoint x: 259, startPoint y: 173, endPoint x: 414, endPoint y: 180, distance: 155.0
click at [353, 128] on div "Statement of Intention for Individuals Filing Under Chapter 7 HOWARD, MECEDES (…" at bounding box center [274, 10] width 155 height 705
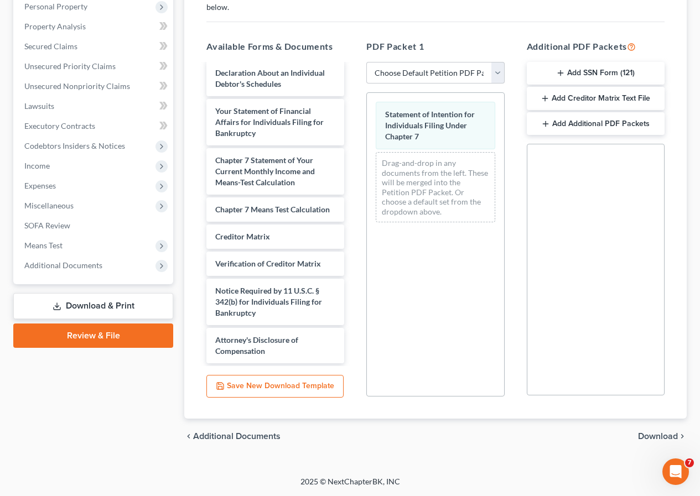
click at [651, 434] on span "Download" at bounding box center [658, 436] width 40 height 9
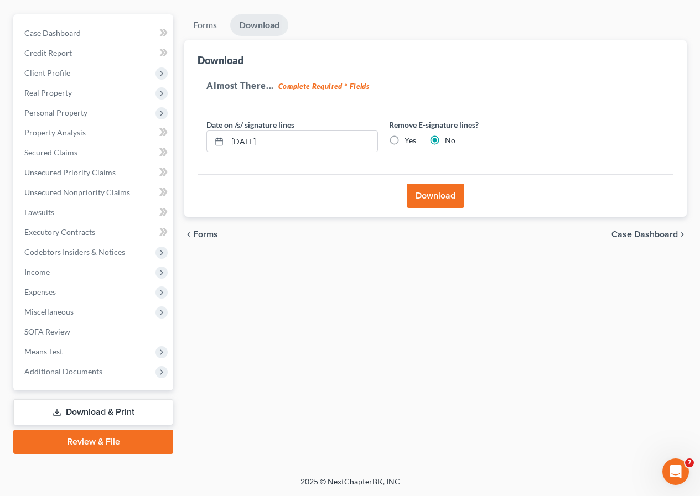
click at [441, 199] on button "Download" at bounding box center [435, 196] width 58 height 24
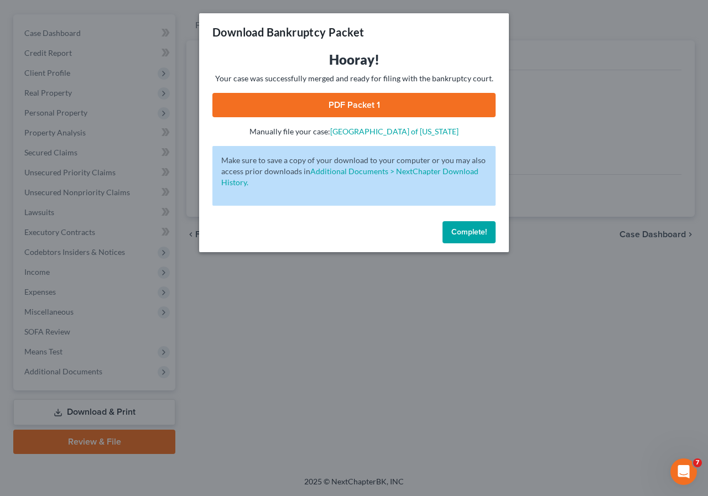
click at [347, 107] on link "PDF Packet 1" at bounding box center [353, 105] width 283 height 24
drag, startPoint x: 454, startPoint y: 235, endPoint x: 351, endPoint y: 270, distance: 108.6
click at [454, 235] on span "Complete!" at bounding box center [468, 231] width 35 height 9
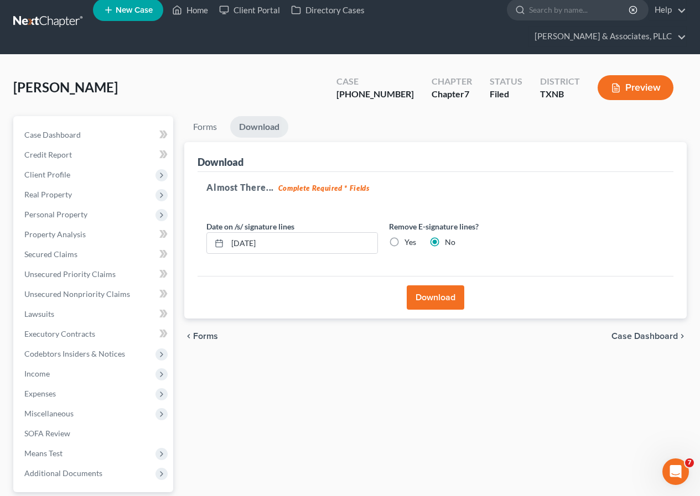
scroll to position [0, 0]
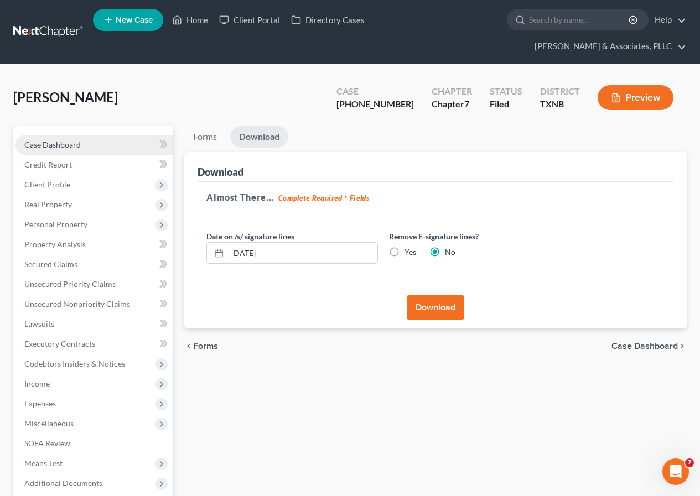
click at [51, 144] on span "Case Dashboard" at bounding box center [52, 144] width 56 height 9
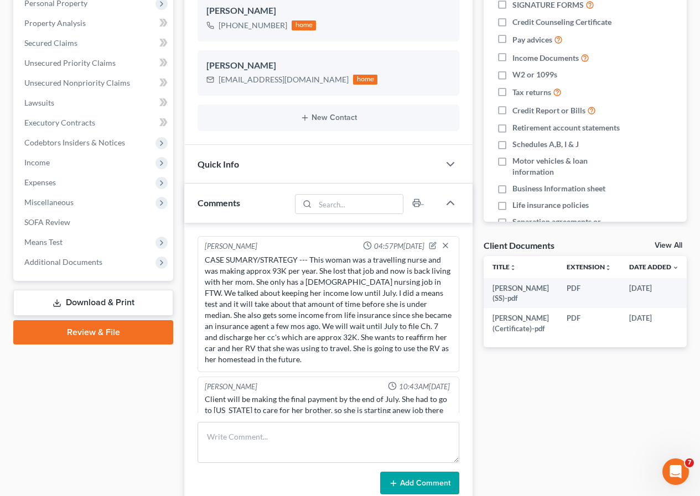
scroll to position [124, 0]
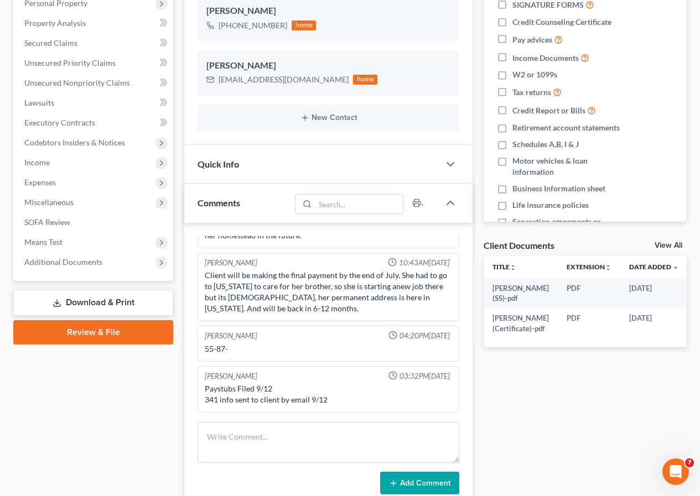
click at [100, 304] on link "Download & Print" at bounding box center [93, 303] width 160 height 26
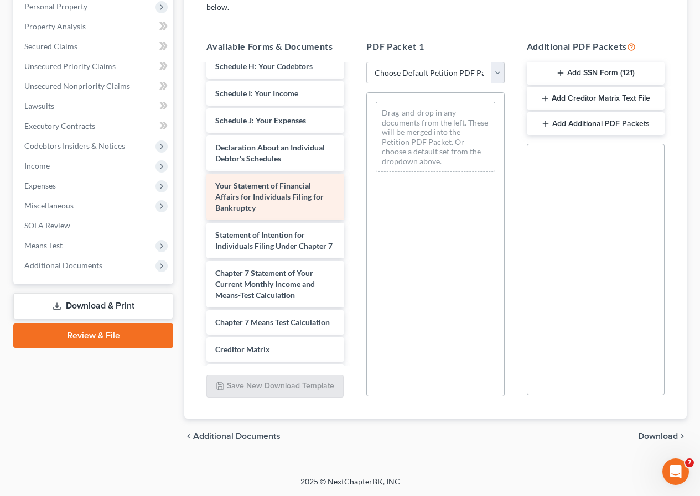
scroll to position [442, 0]
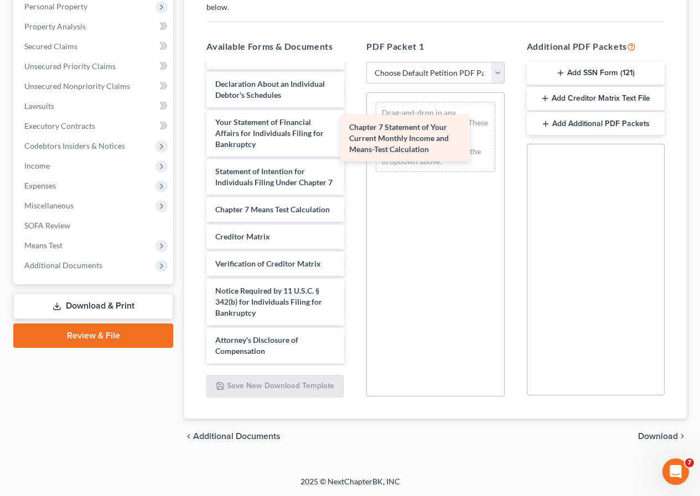
drag, startPoint x: 259, startPoint y: 226, endPoint x: 397, endPoint y: 141, distance: 161.4
click at [353, 141] on div "Chapter 7 Statement of Your Current Monthly Income and Means-Test Calculation H…" at bounding box center [274, 16] width 155 height 694
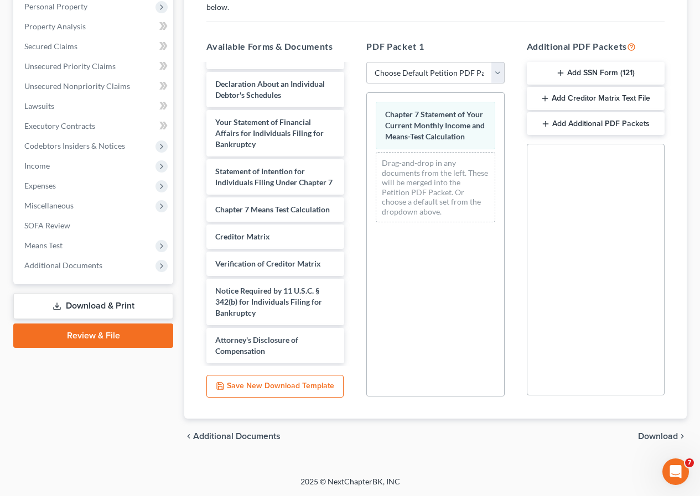
click at [649, 436] on span "Download" at bounding box center [658, 436] width 40 height 9
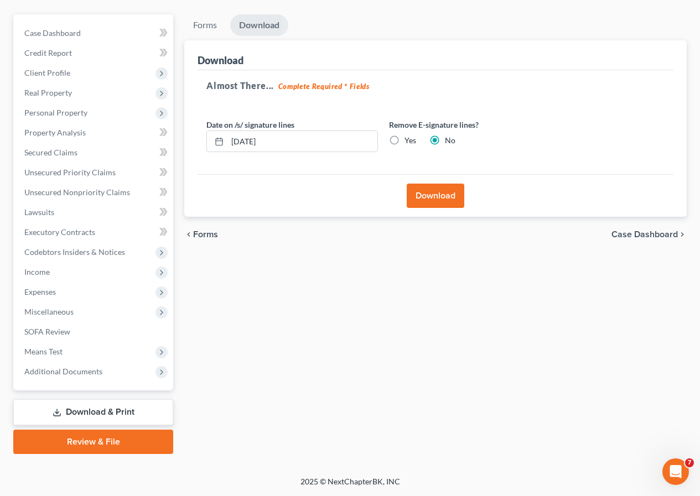
scroll to position [112, 0]
click at [434, 201] on button "Download" at bounding box center [435, 196] width 58 height 24
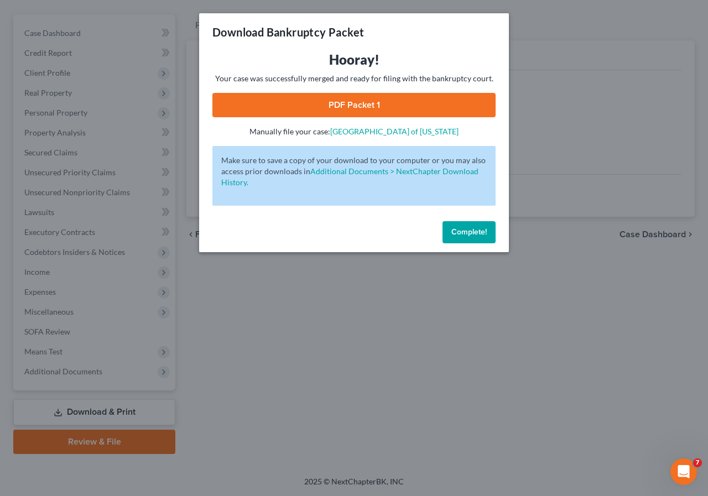
click at [340, 109] on link "PDF Packet 1" at bounding box center [353, 105] width 283 height 24
drag, startPoint x: 459, startPoint y: 233, endPoint x: 205, endPoint y: 290, distance: 260.7
click at [457, 234] on span "Complete!" at bounding box center [468, 231] width 35 height 9
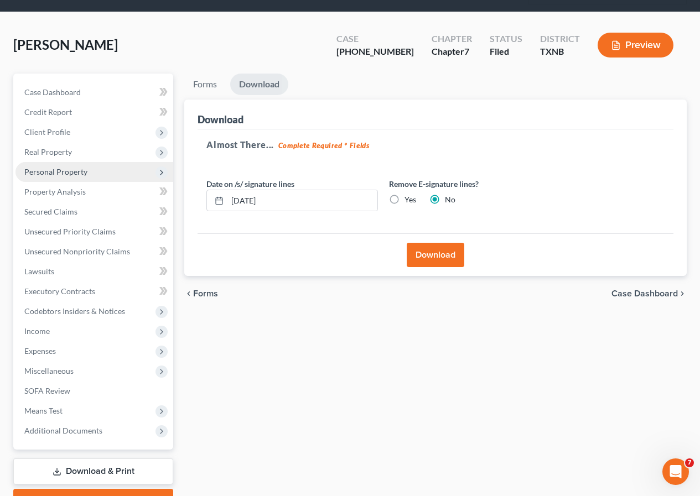
scroll to position [0, 0]
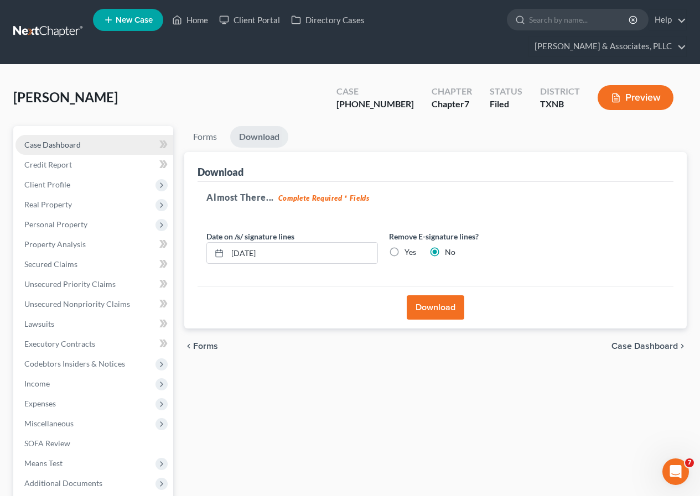
click at [51, 143] on span "Case Dashboard" at bounding box center [52, 144] width 56 height 9
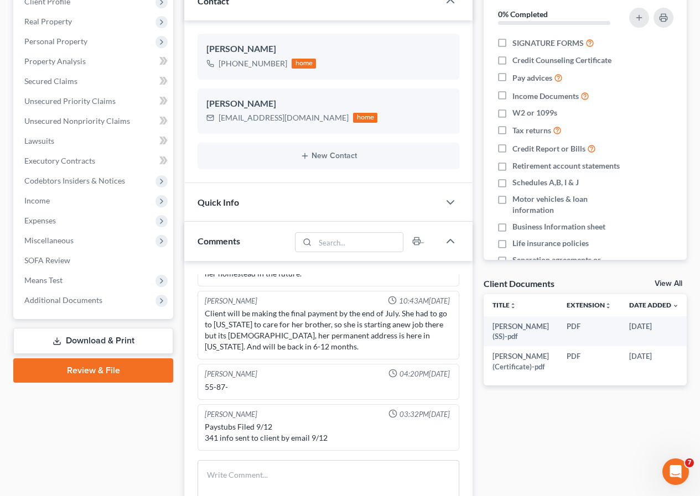
scroll to position [221, 0]
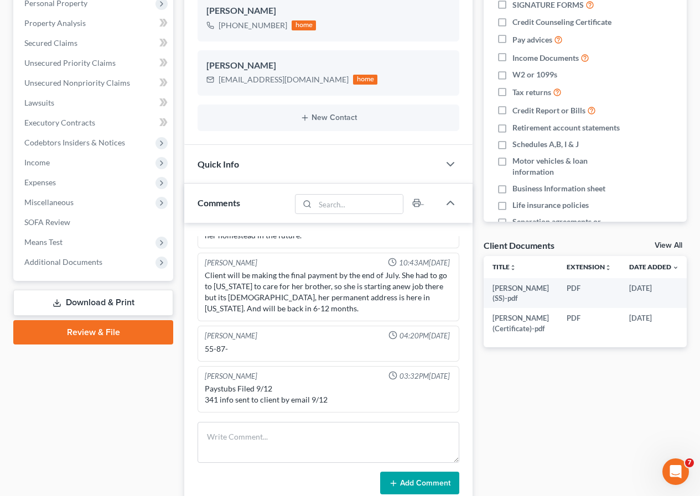
click at [75, 304] on link "Download & Print" at bounding box center [93, 303] width 160 height 26
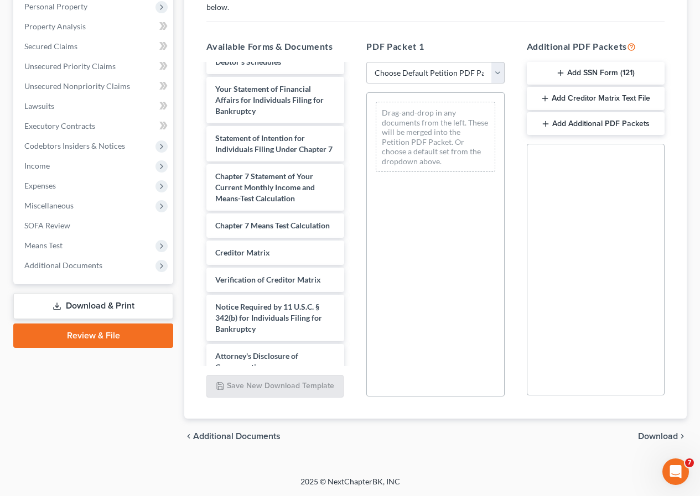
scroll to position [442, 0]
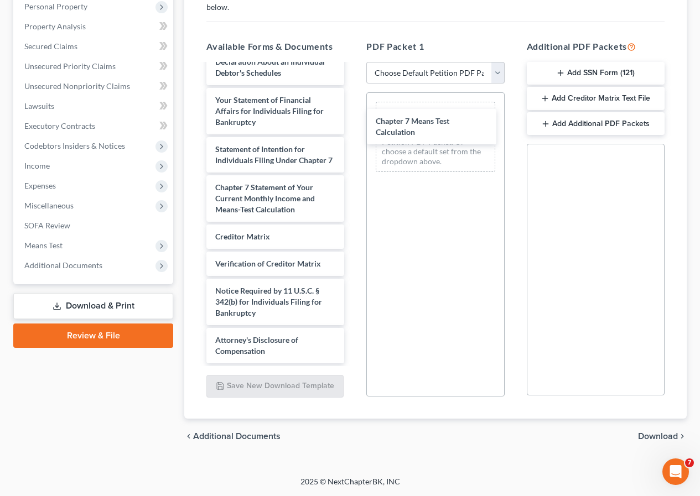
drag, startPoint x: 239, startPoint y: 263, endPoint x: 400, endPoint y: 128, distance: 209.6
click at [353, 128] on div "Chapter 7 Means Test Calculation HOWARD, MECEDES (SS)-pdf Howard, Mercedes J (C…" at bounding box center [274, 5] width 155 height 716
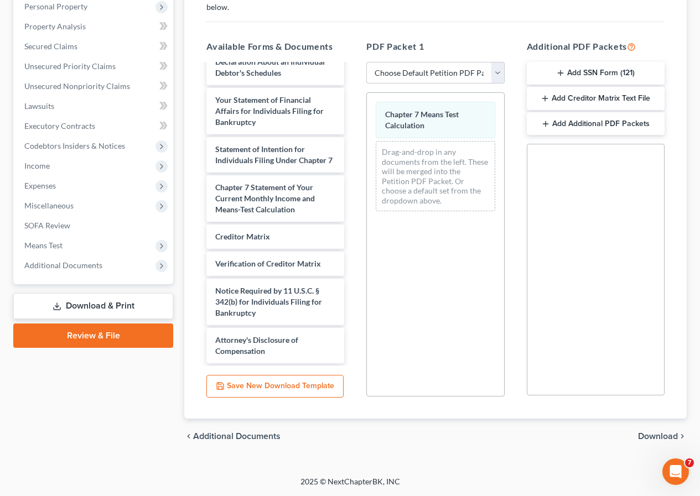
click at [648, 436] on span "Download" at bounding box center [658, 436] width 40 height 9
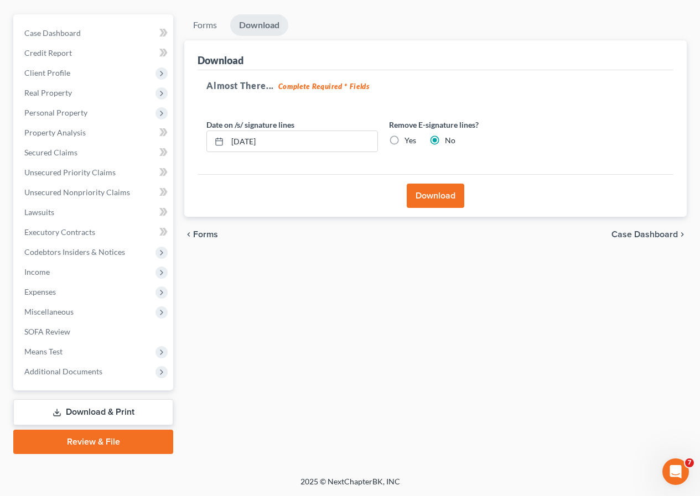
scroll to position [112, 0]
drag, startPoint x: 437, startPoint y: 196, endPoint x: 383, endPoint y: 264, distance: 87.0
click at [437, 196] on button "Download" at bounding box center [435, 196] width 58 height 24
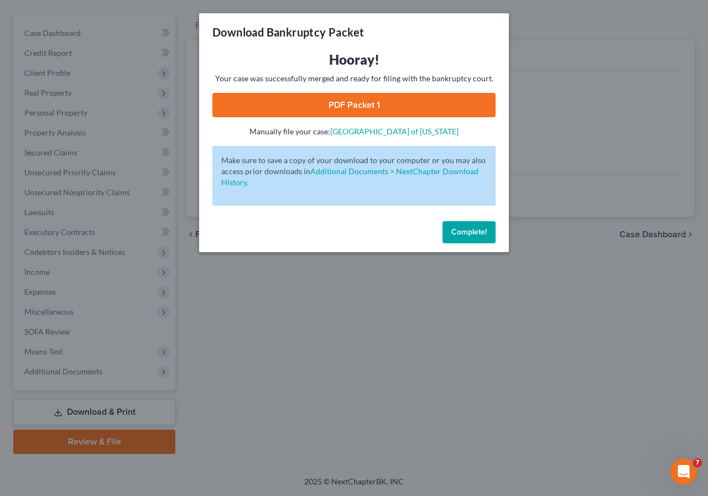
click at [344, 108] on link "PDF Packet 1" at bounding box center [353, 105] width 283 height 24
click at [457, 228] on span "Complete!" at bounding box center [468, 231] width 35 height 9
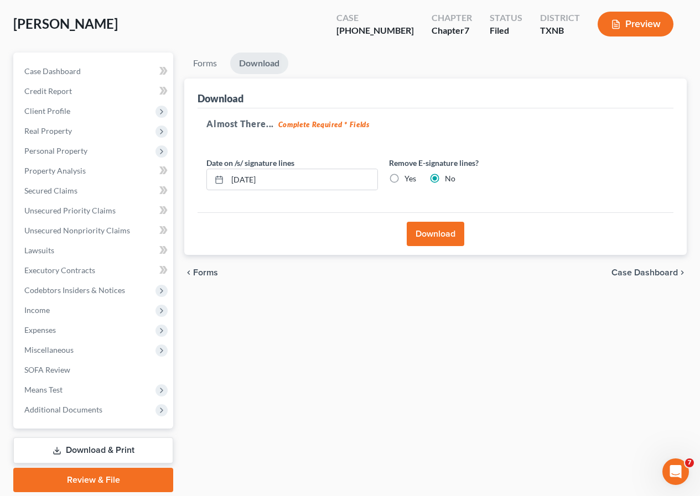
scroll to position [0, 0]
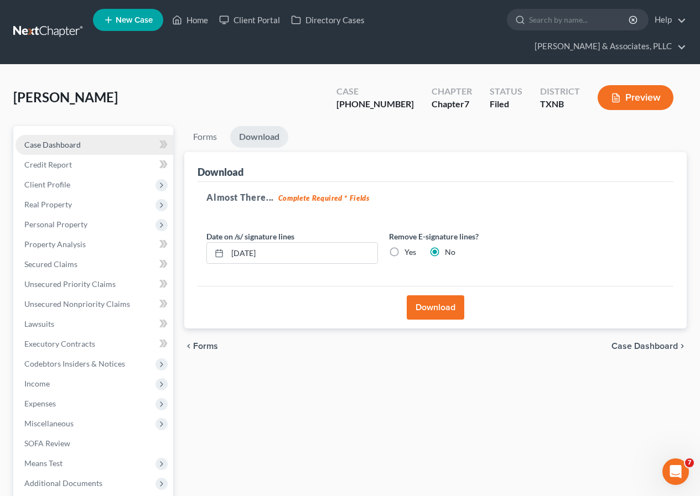
click at [89, 143] on link "Case Dashboard" at bounding box center [94, 145] width 158 height 20
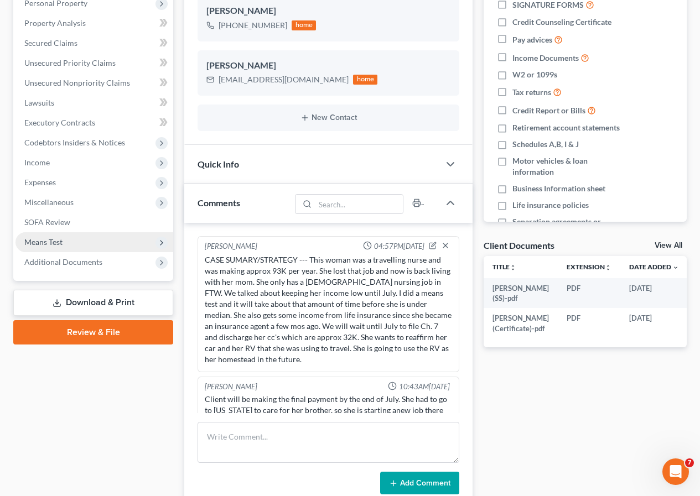
scroll to position [124, 0]
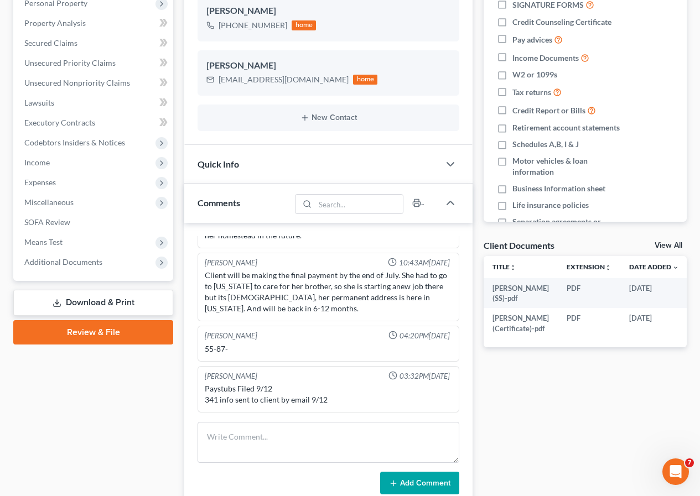
click at [98, 301] on link "Download & Print" at bounding box center [93, 303] width 160 height 26
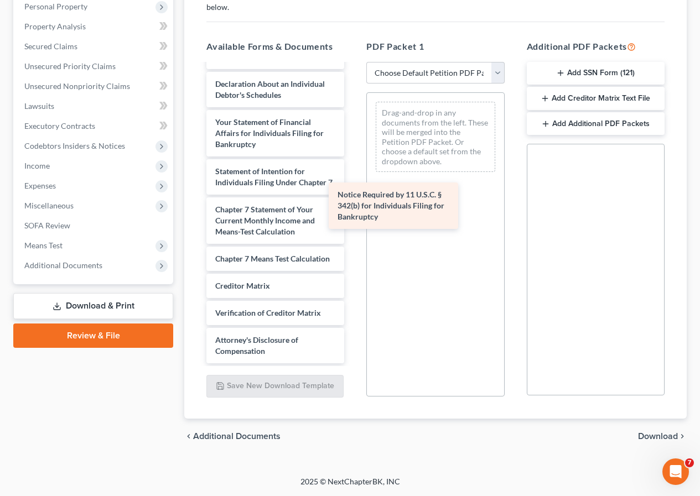
scroll to position [451, 0]
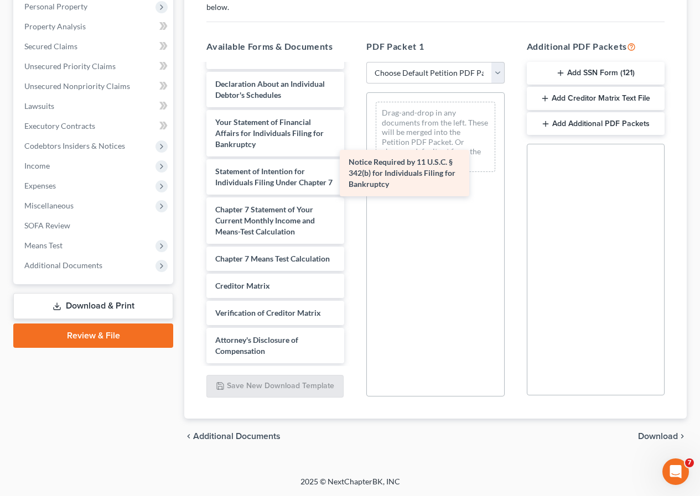
drag, startPoint x: 260, startPoint y: 296, endPoint x: 392, endPoint y: 168, distance: 184.2
click at [353, 168] on div "Notice Required by 11 U.S.C. § 342(b) for Individuals Filing for Bankruptcy HOW…" at bounding box center [274, 16] width 155 height 694
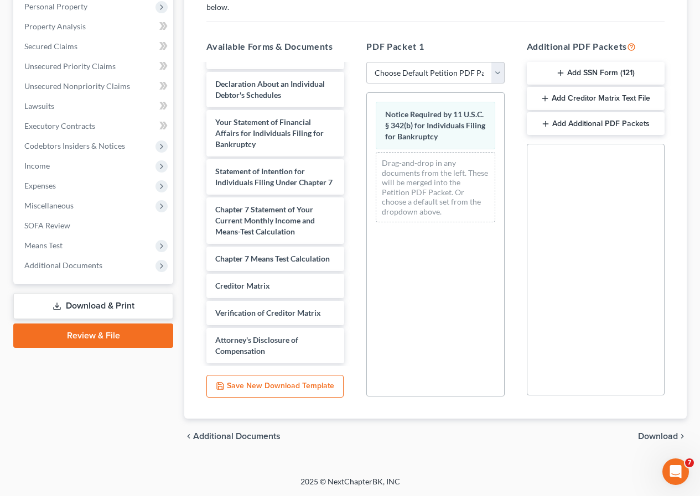
click at [643, 435] on span "Download" at bounding box center [658, 436] width 40 height 9
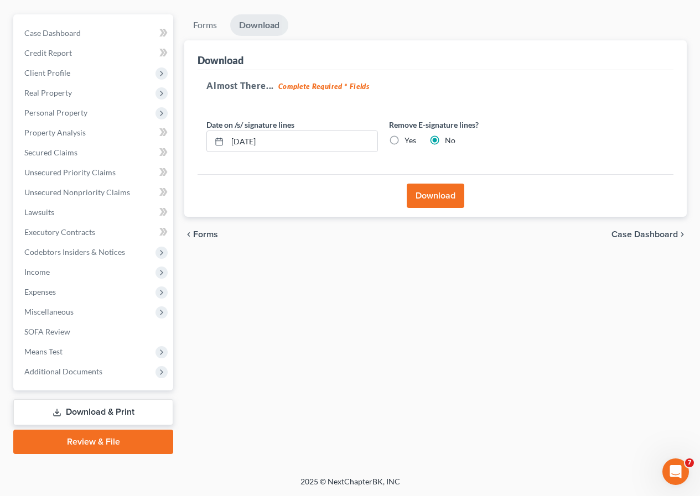
scroll to position [112, 0]
click at [434, 200] on button "Download" at bounding box center [435, 196] width 58 height 24
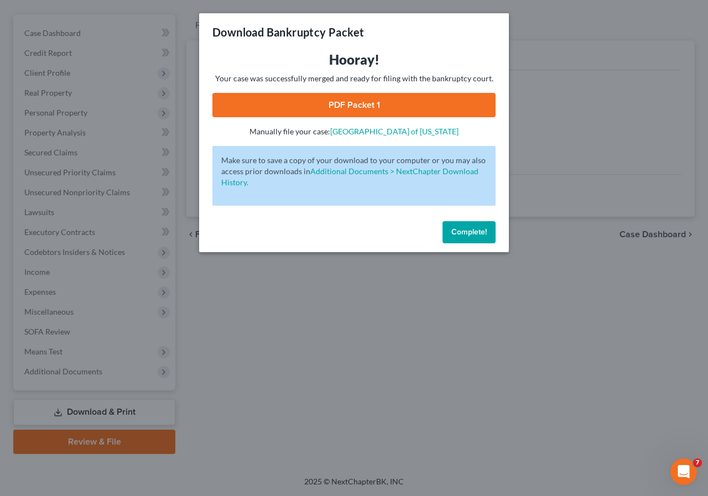
click at [333, 111] on link "PDF Packet 1" at bounding box center [353, 105] width 283 height 24
drag, startPoint x: 473, startPoint y: 227, endPoint x: 206, endPoint y: 203, distance: 267.6
click at [472, 227] on span "Complete!" at bounding box center [468, 231] width 35 height 9
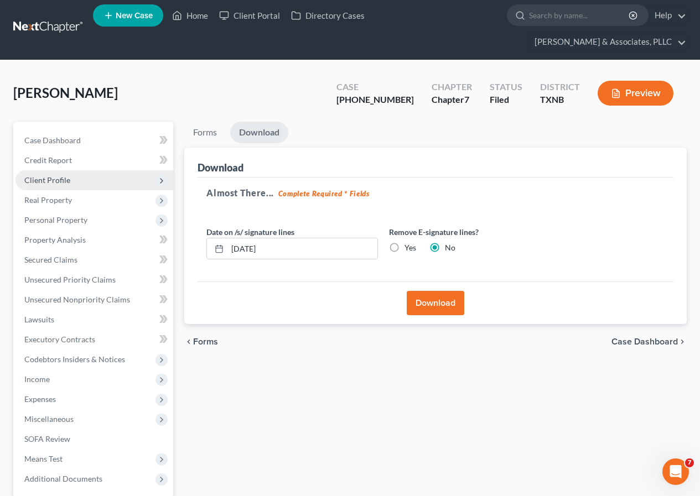
scroll to position [0, 0]
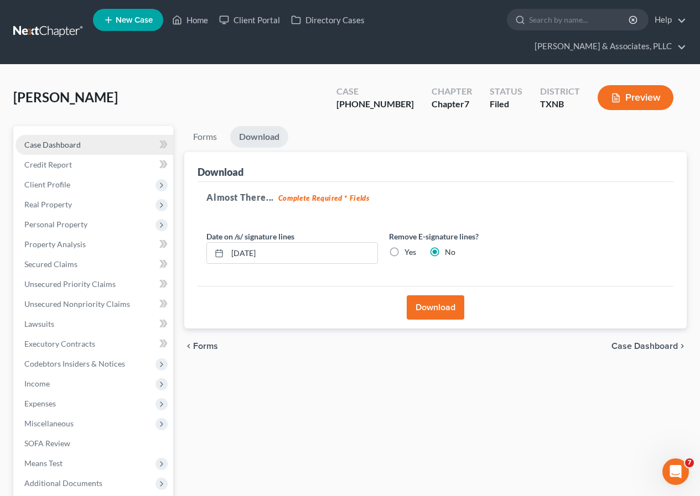
click at [88, 148] on link "Case Dashboard" at bounding box center [94, 145] width 158 height 20
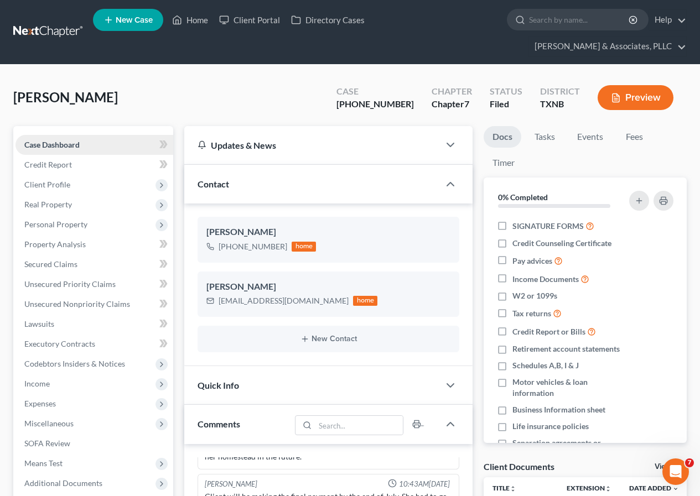
click at [84, 145] on link "Case Dashboard" at bounding box center [94, 145] width 158 height 20
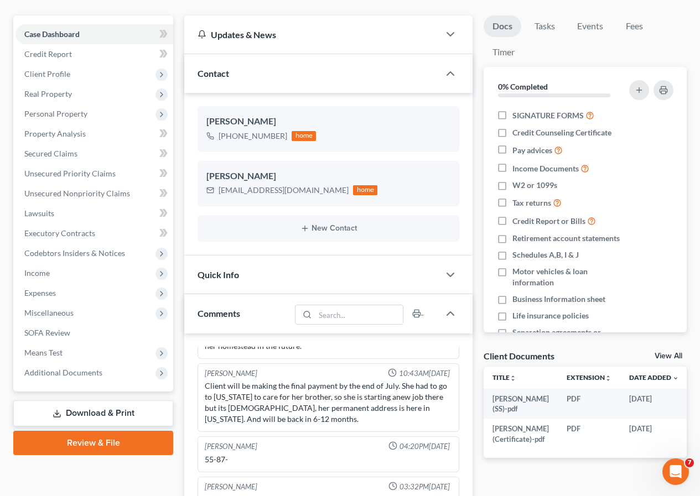
click at [94, 408] on link "Download & Print" at bounding box center [93, 413] width 160 height 26
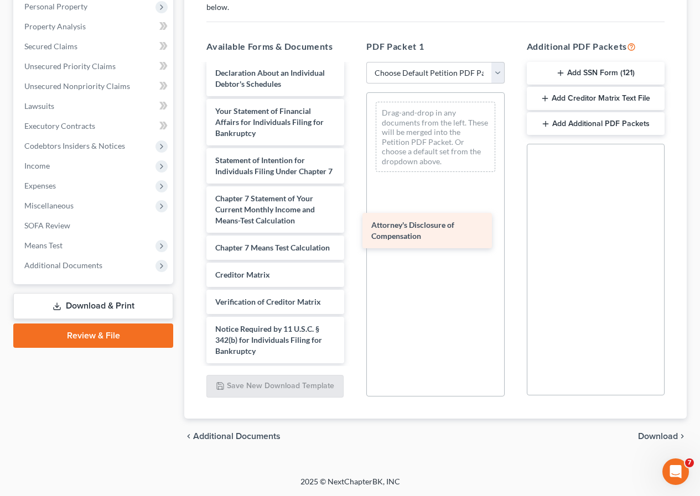
scroll to position [462, 0]
drag, startPoint x: 241, startPoint y: 348, endPoint x: 425, endPoint y: 206, distance: 232.2
click at [353, 122] on div "Attorney's Disclosure of Compensation HOWARD, MECEDES (SS)-pdf Howard, Mercedes…" at bounding box center [274, 10] width 155 height 705
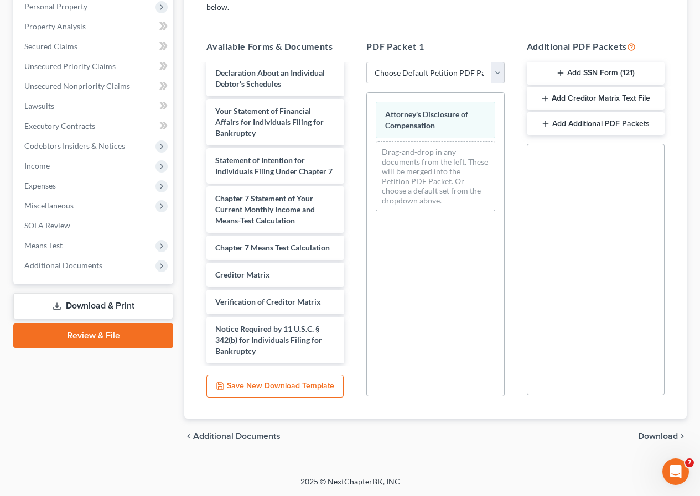
click at [649, 436] on span "Download" at bounding box center [658, 436] width 40 height 9
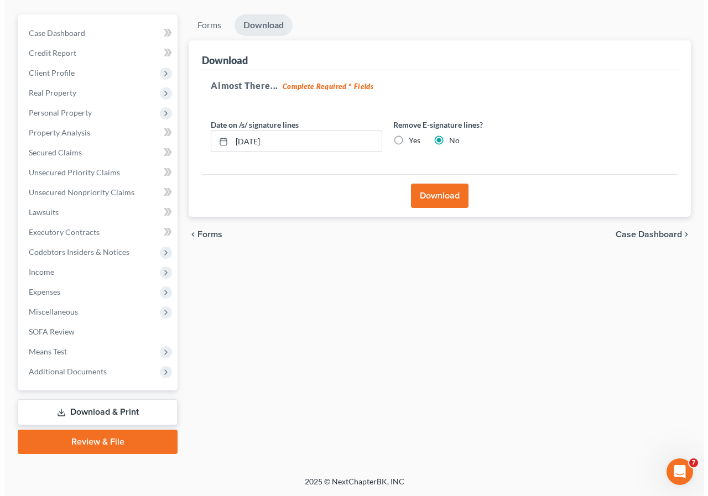
scroll to position [112, 0]
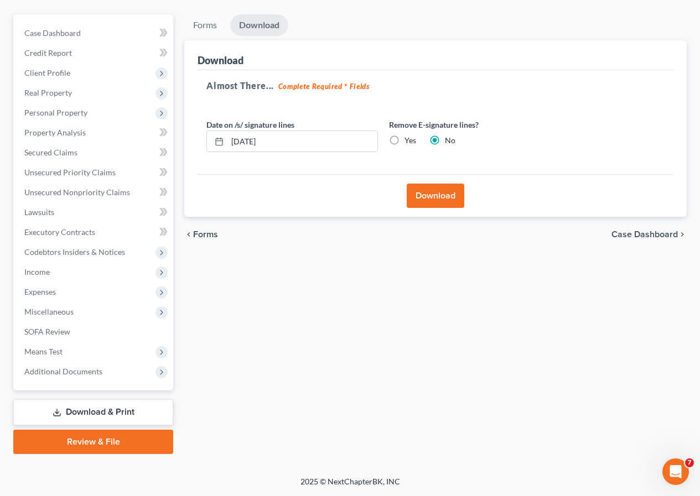
click at [427, 194] on button "Download" at bounding box center [435, 196] width 58 height 24
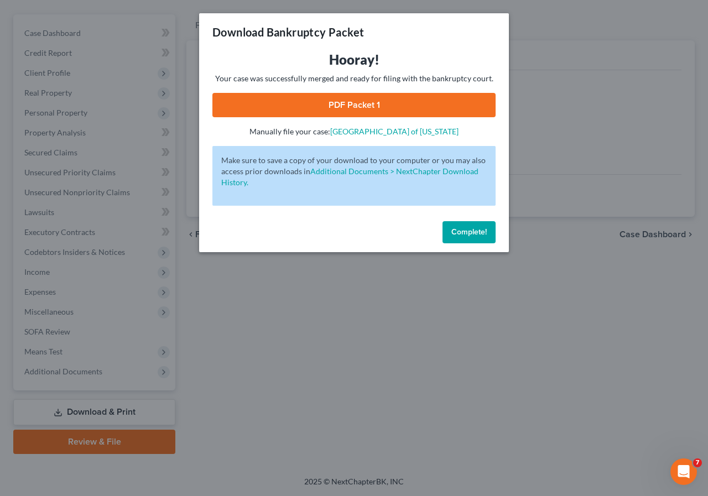
click at [338, 105] on link "PDF Packet 1" at bounding box center [353, 105] width 283 height 24
